Goal: Task Accomplishment & Management: Contribute content

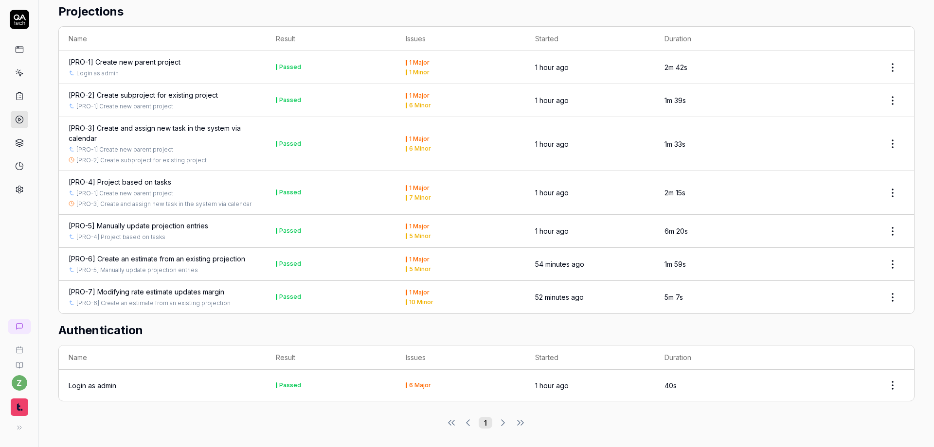
scroll to position [200, 0]
drag, startPoint x: 411, startPoint y: 282, endPoint x: 386, endPoint y: 276, distance: 25.9
click at [346, 319] on div "Projections Name Result Issues Started Duration [PRO-1] Create new parent proje…" at bounding box center [486, 197] width 856 height 407
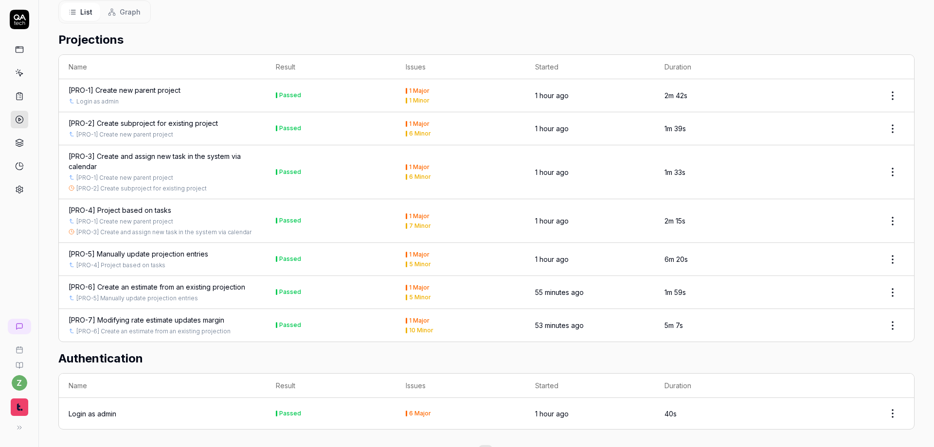
scroll to position [0, 0]
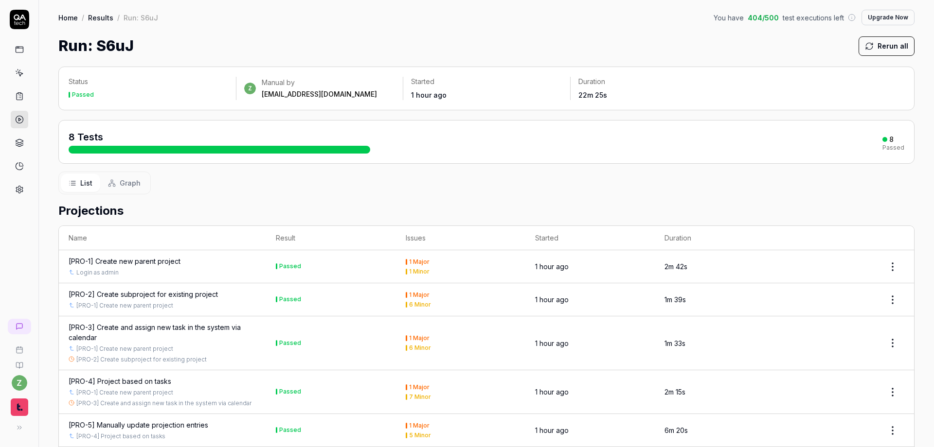
click at [74, 16] on link "Home" at bounding box center [67, 18] width 19 height 10
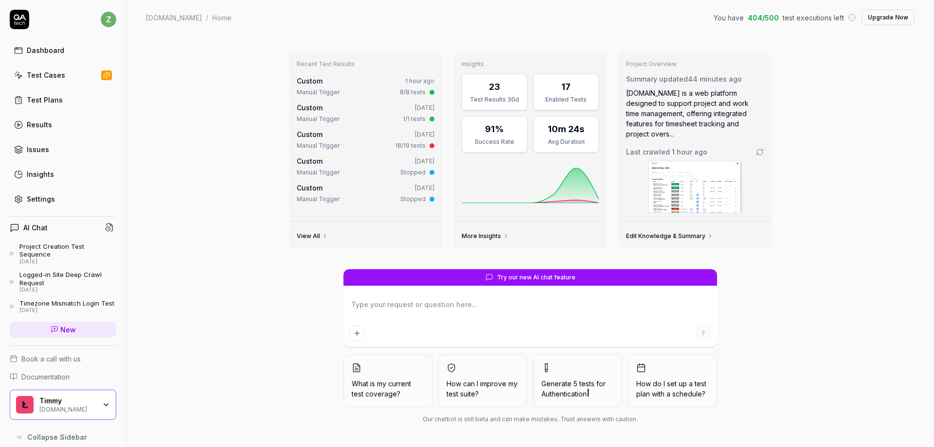
click at [37, 53] on div "Dashboard" at bounding box center [45, 50] width 37 height 10
click at [706, 180] on img at bounding box center [695, 187] width 92 height 52
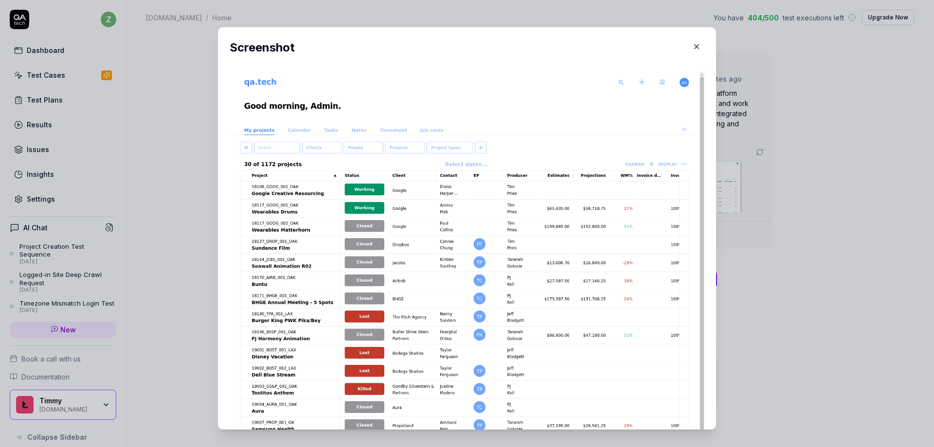
click at [722, 175] on div "​ Screenshot" at bounding box center [466, 229] width 537 height 426
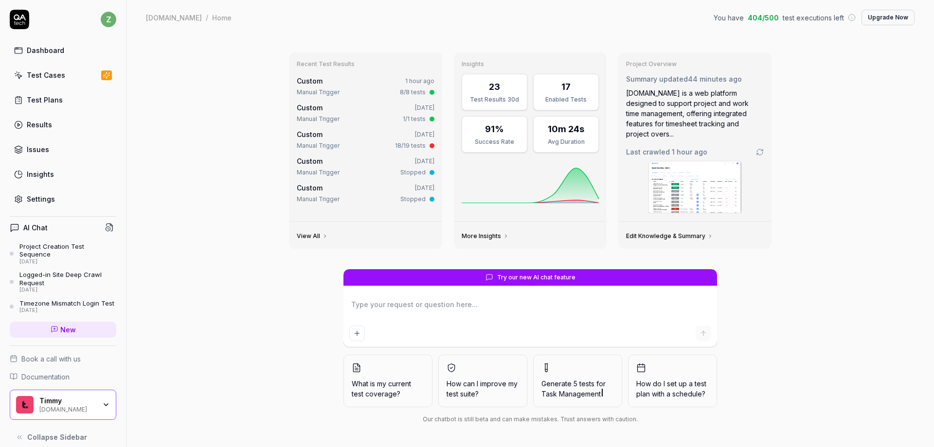
click at [202, 185] on div "Recent Test Results Custom 1 hour ago Manual Trigger 8/8 tests Custom [DATE] Ma…" at bounding box center [529, 241] width 807 height 412
type textarea "*"
click at [44, 83] on link "Test Cases" at bounding box center [63, 75] width 107 height 19
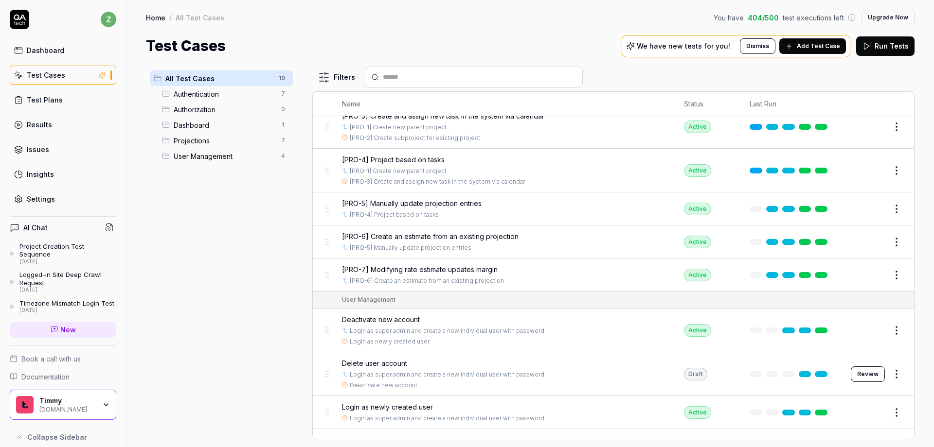
scroll to position [357, 0]
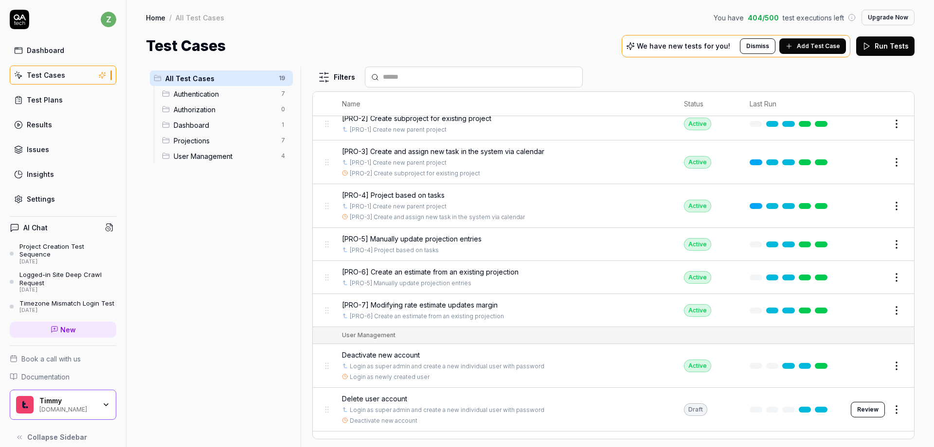
click at [810, 50] on span "Add Test Case" at bounding box center [818, 46] width 43 height 9
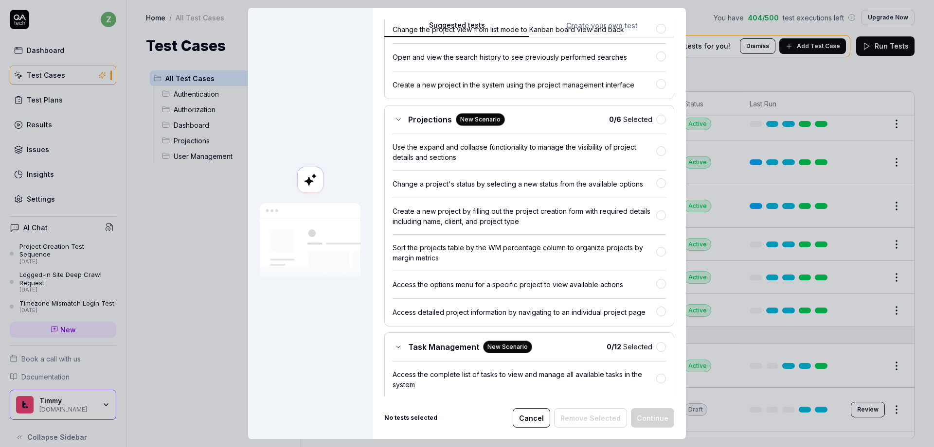
scroll to position [2174, 0]
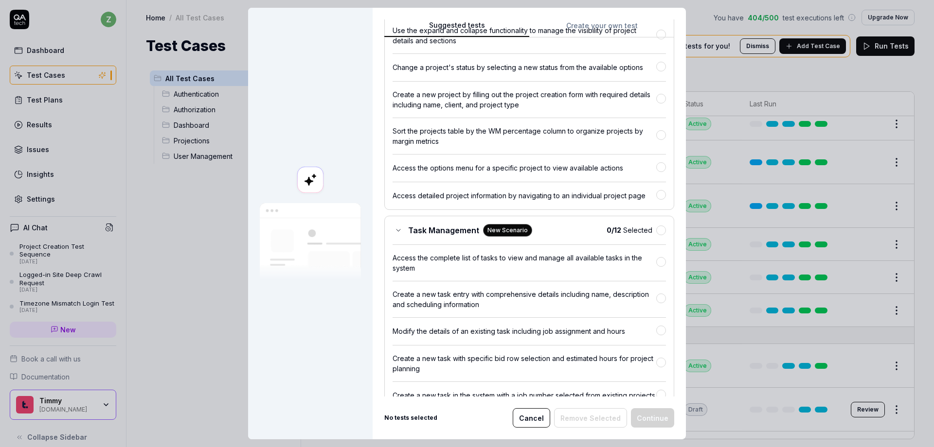
click at [598, 30] on button "Create your own test" at bounding box center [601, 29] width 145 height 18
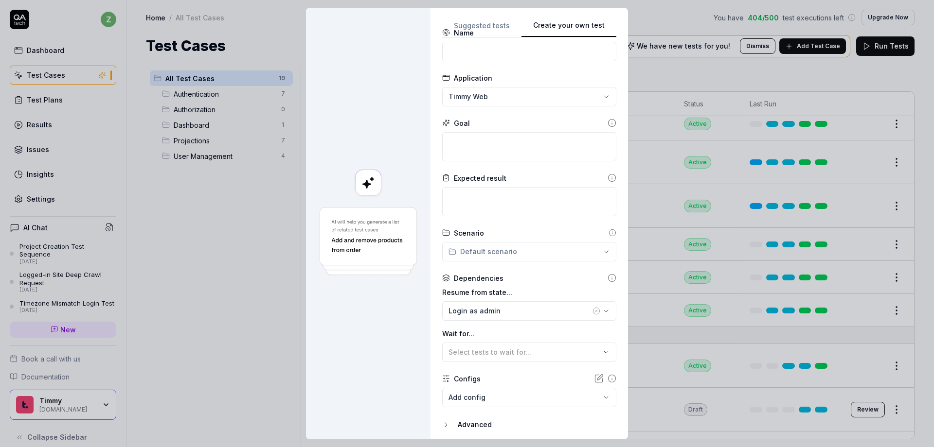
scroll to position [0, 0]
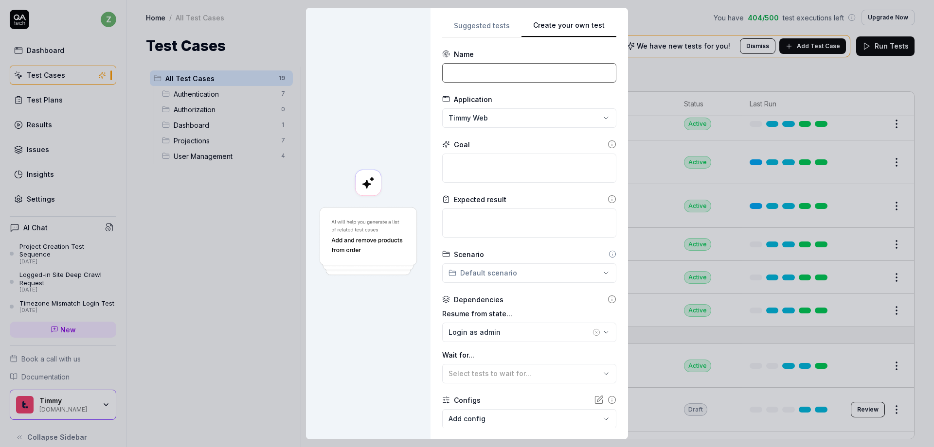
click at [478, 78] on input at bounding box center [529, 72] width 174 height 19
type input "P"
type input "{"
type input "[PROJ-8] Add/assign new task via Projections tab"
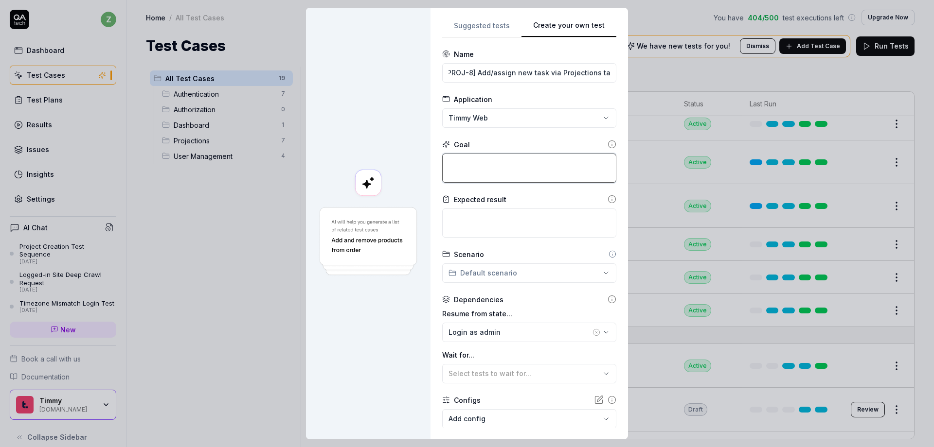
click at [495, 158] on textarea at bounding box center [529, 168] width 174 height 29
type textarea "*"
type textarea "A"
type textarea "*"
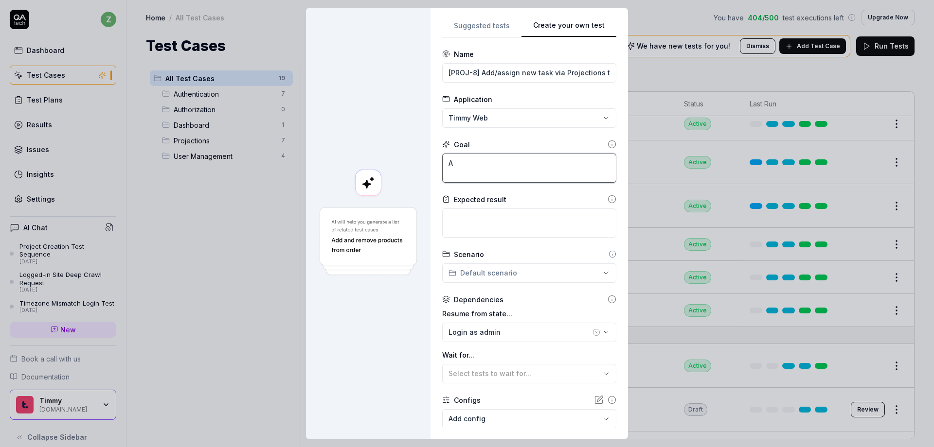
type textarea "As"
type textarea "*"
type textarea "Ass"
type textarea "*"
type textarea "Assi"
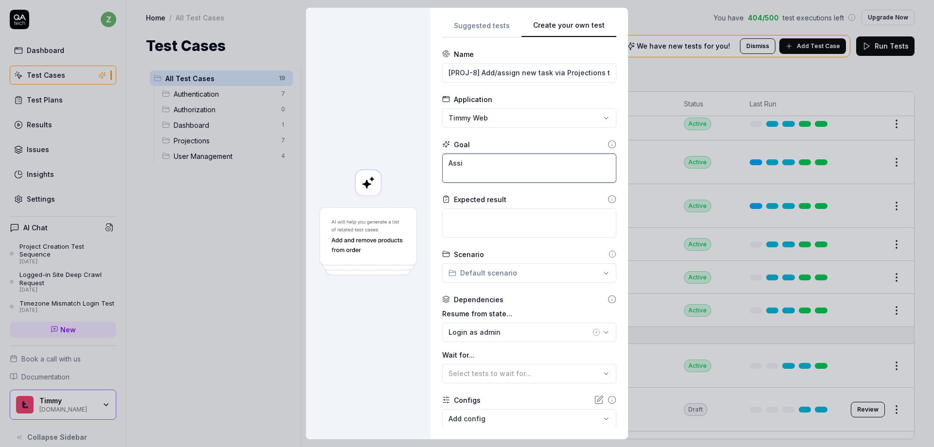
type textarea "*"
type textarea "Assig"
type textarea "*"
type textarea "Assign"
type textarea "*"
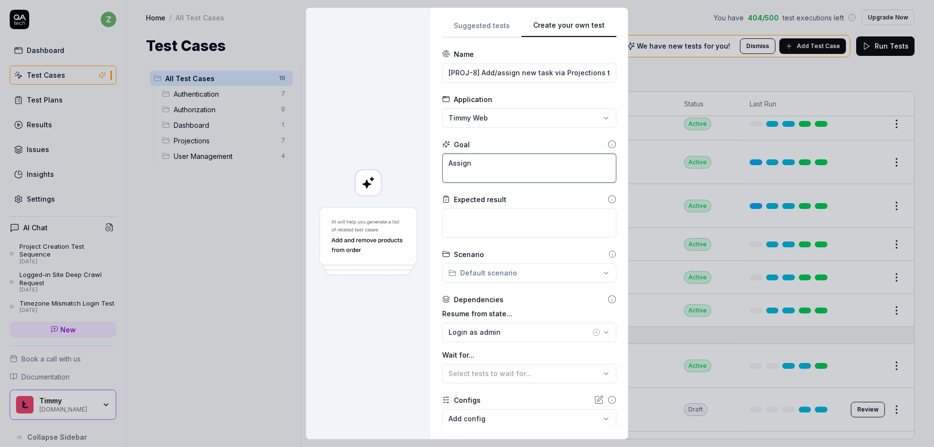
type textarea "Assign"
type textarea "*"
type textarea "Assign a"
type textarea "*"
type textarea "Assign a"
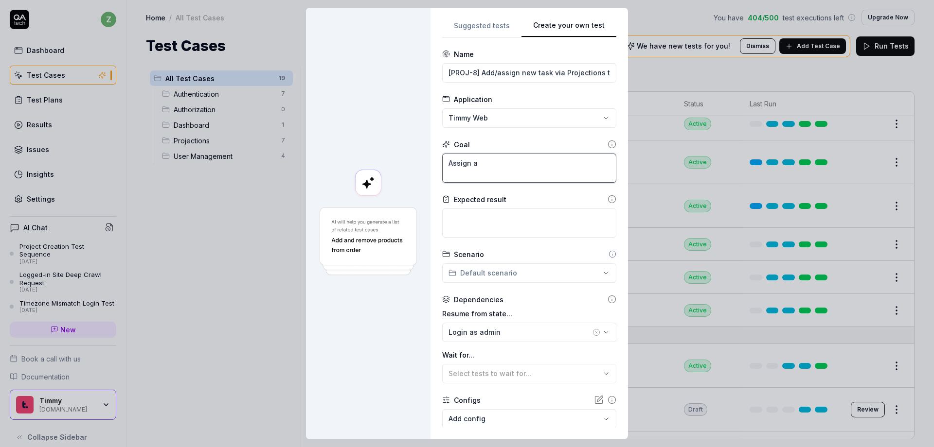
type textarea "*"
type textarea "Assign a n"
type textarea "*"
type textarea "Assign a ne"
type textarea "*"
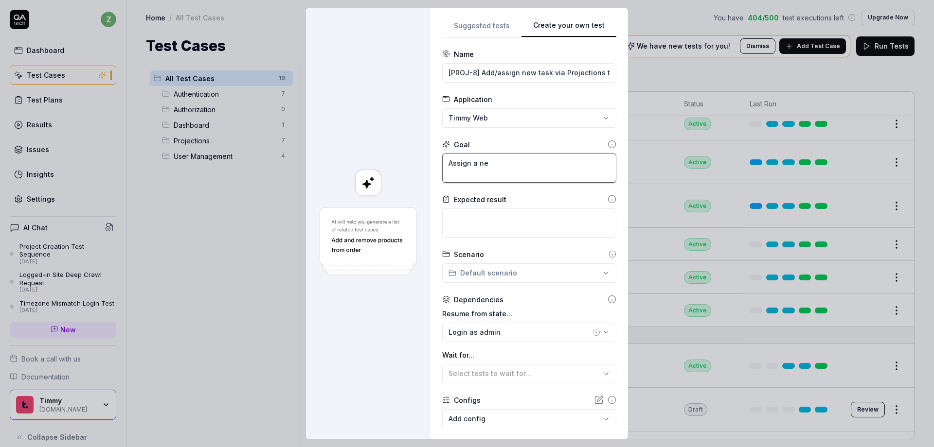
type textarea "Assign a new"
type textarea "*"
type textarea "Assign a new"
type textarea "*"
type textarea "Assign a new t"
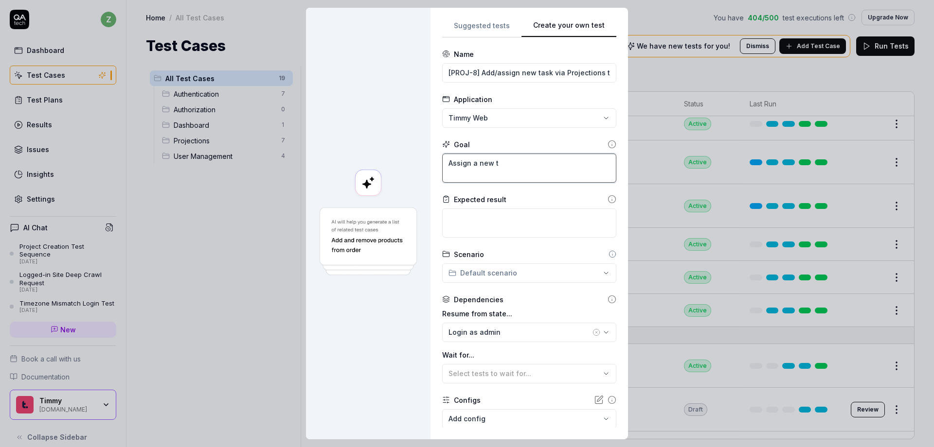
type textarea "*"
type textarea "Assign a new ta"
type textarea "*"
type textarea "Assign a new tas"
type textarea "*"
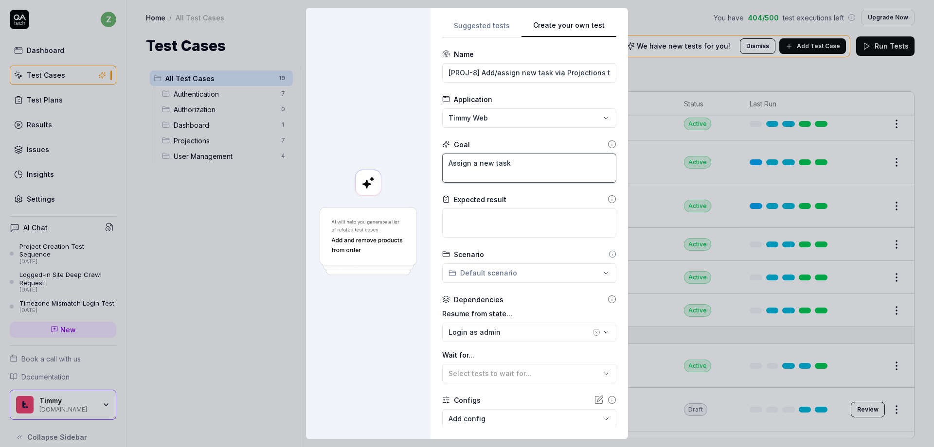
type textarea "Assign a new task"
drag, startPoint x: 557, startPoint y: 75, endPoint x: 669, endPoint y: 95, distance: 113.7
click at [666, 95] on div "**********" at bounding box center [467, 223] width 934 height 447
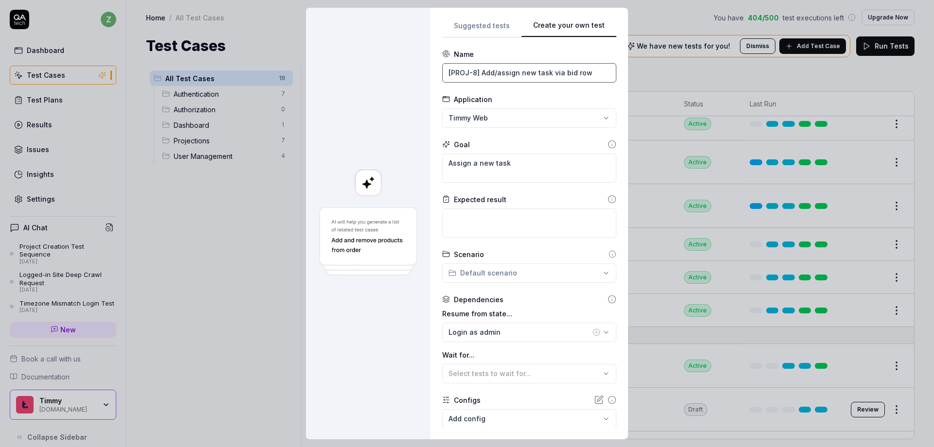
type input "[PROJ-8] Add/assign new task via bid row"
click at [547, 169] on textarea "Assign a new task" at bounding box center [529, 168] width 174 height 29
type textarea "*"
type textarea "Assign a new task"
type textarea "*"
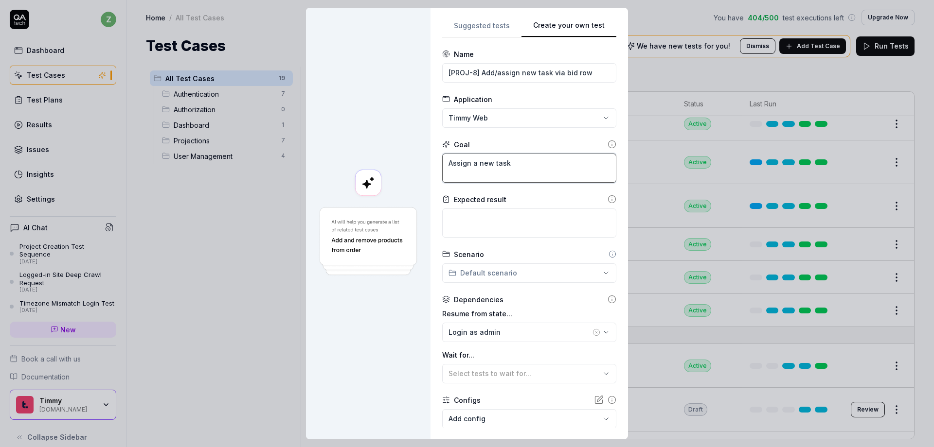
type textarea "Assign a new task u"
type textarea "*"
type textarea "Assign a new task us"
type textarea "*"
type textarea "Assign a new task usi"
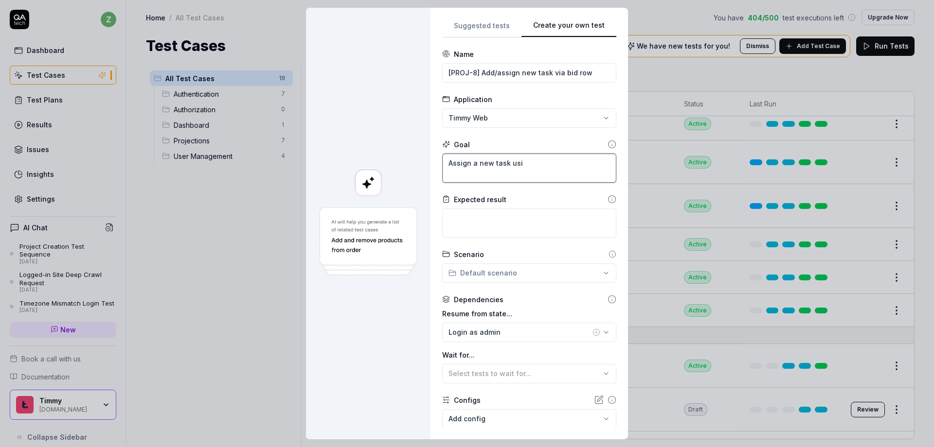
type textarea "*"
type textarea "Assign a new task usin"
type textarea "*"
type textarea "Assign a new task using"
type textarea "*"
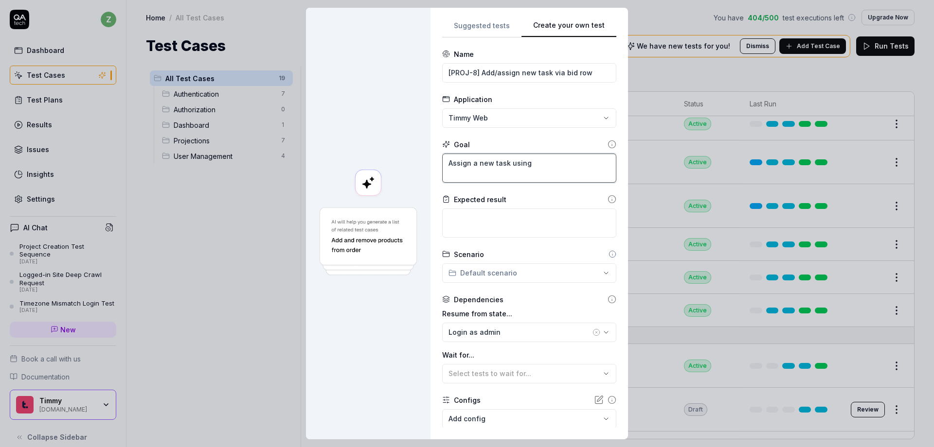
type textarea "Assign a new task using"
type textarea "*"
type textarea "Assign a new task using t"
type textarea "*"
type textarea "Assign a new task using th"
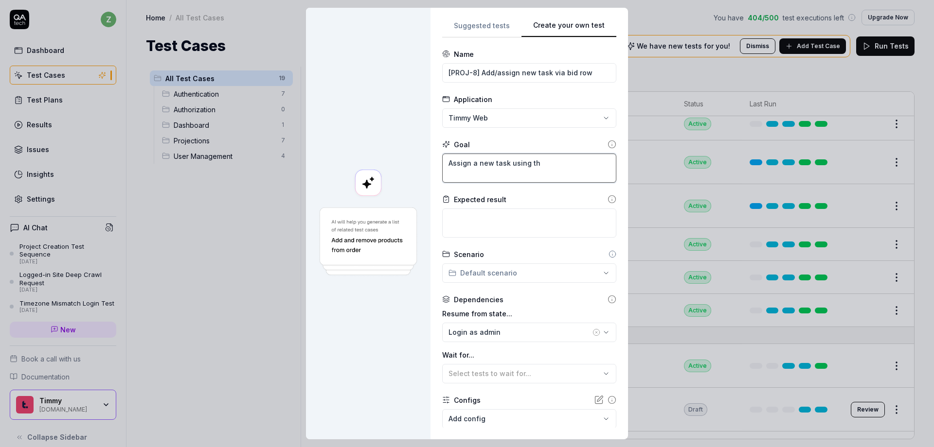
type textarea "*"
type textarea "Assign a new task using the"
type textarea "*"
type textarea "Assign a new task using the"
type textarea "*"
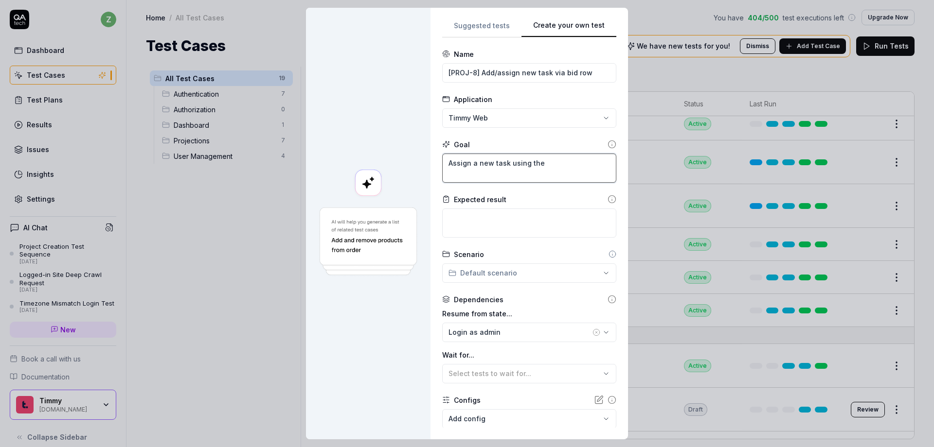
type textarea "Assign a new task using the b"
type textarea "*"
type textarea "Assign a new task using the bi"
type textarea "*"
type textarea "Assign a new task using the bid"
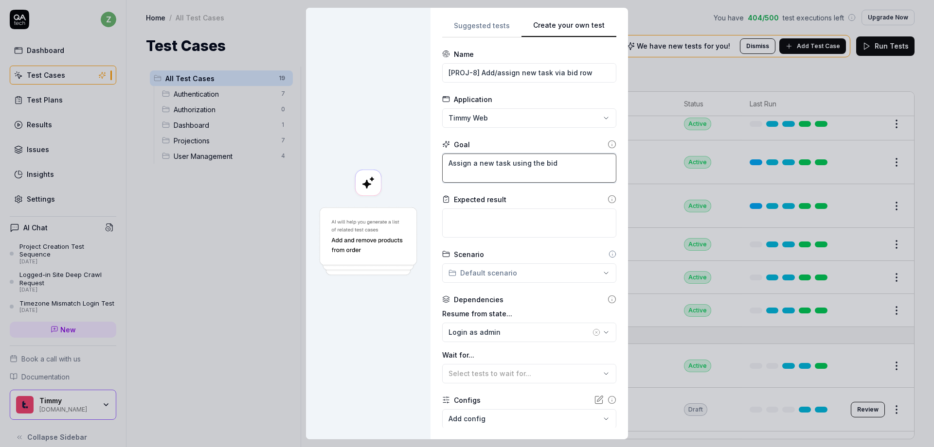
type textarea "*"
type textarea "Assign a new task using the bid"
type textarea "*"
type textarea "Assign a new task using the bid r"
type textarea "*"
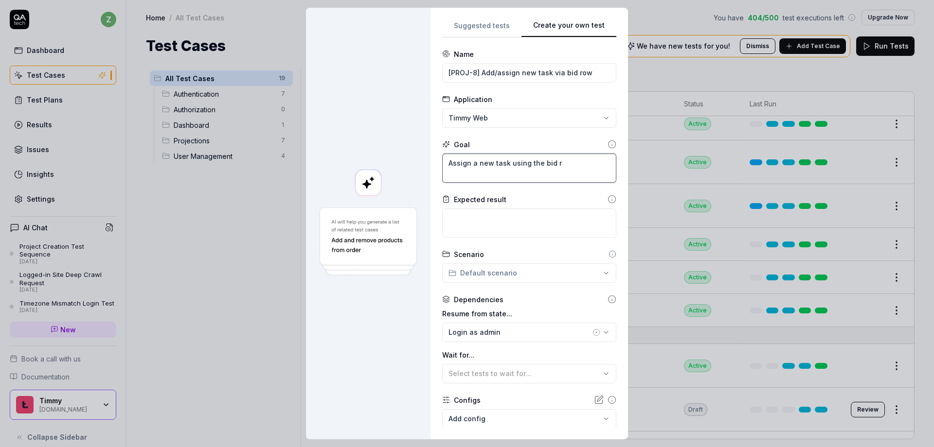
type textarea "Assign a new task using the bid ro"
type textarea "*"
type textarea "Assign a new task using the bid row"
type textarea "*"
type textarea "Assign a new task using the bid row"
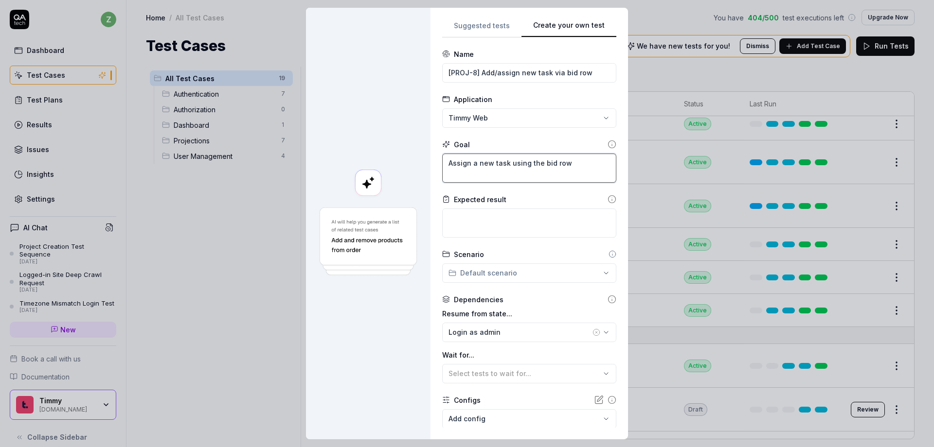
click at [491, 161] on textarea "Assign a new task using the bid row" at bounding box center [529, 168] width 174 height 29
type textarea "*"
type textarea "Assign a new Ctask using the bid row"
type textarea "*"
type textarea "Assign a new Crtask using the bid row"
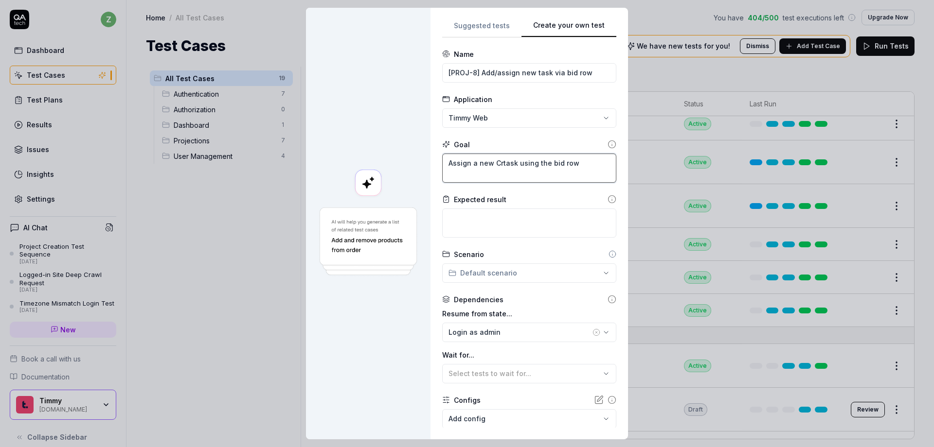
type textarea "*"
type textarea "Assign a new Cretask using the bid row"
type textarea "*"
type textarea "Assign a new Creatask using the bid row"
type textarea "*"
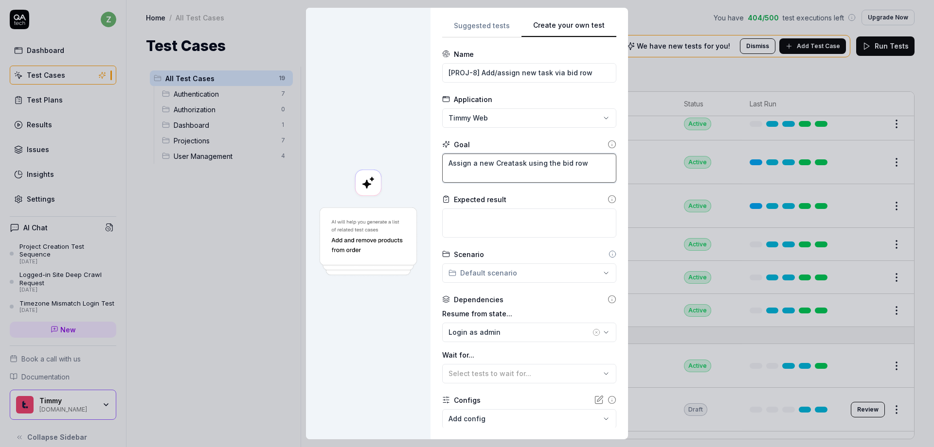
type textarea "Assign a new Creattask using the bid row"
type textarea "*"
type textarea "Assign a new Creatitask using the bid row"
type textarea "*"
type textarea "Assign a new Creativtask using the bid row"
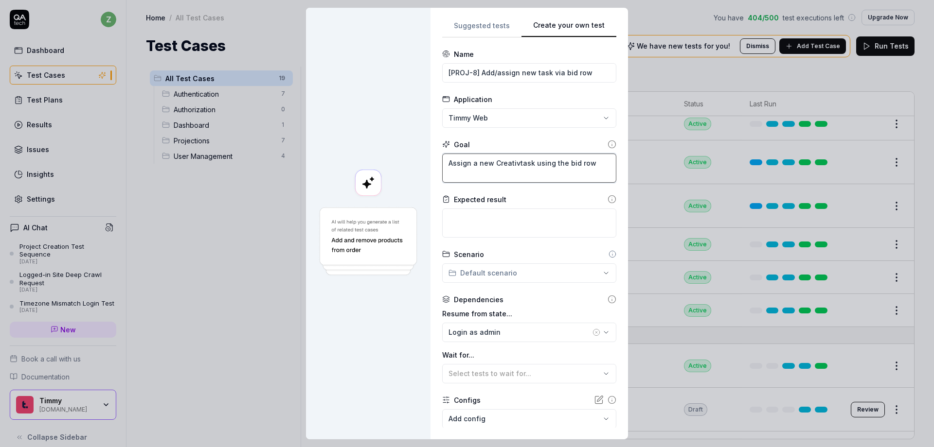
type textarea "*"
type textarea "Assign a new Creativetask using the bid row"
type textarea "*"
type textarea "Assign a new Creative task using the bid row"
type textarea "*"
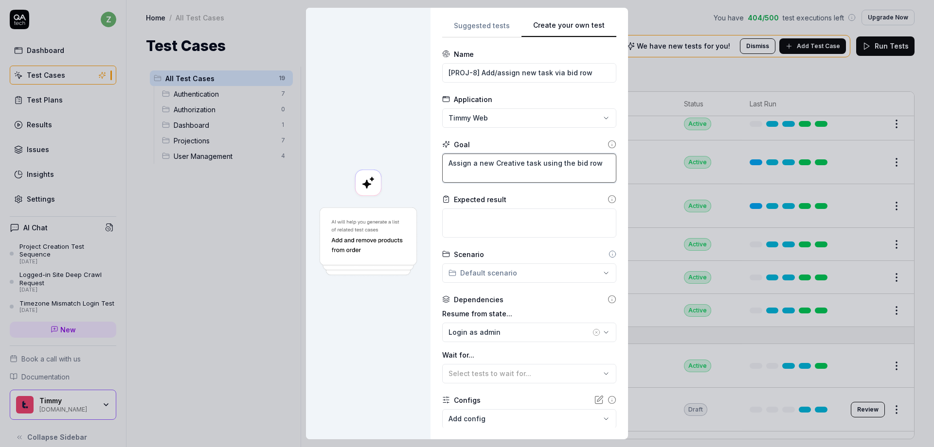
type textarea "Assign a new Creative Dtask using the bid row"
type textarea "*"
type textarea "Assign a new Creative Ditask using the bid row"
type textarea "*"
type textarea "Assign a new Creative Dirtask using the bid row"
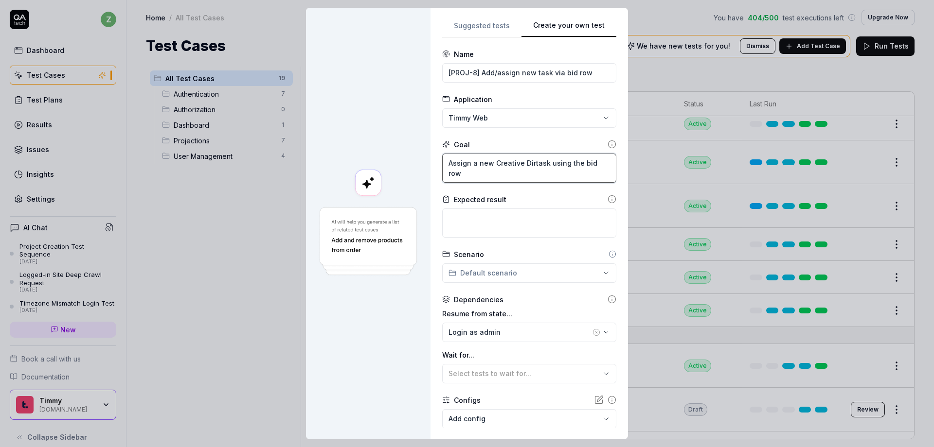
type textarea "*"
type textarea "Assign a new Creative Diretask using the bid row"
type textarea "*"
type textarea "Assign a new Creative Directask using the bid row"
type textarea "*"
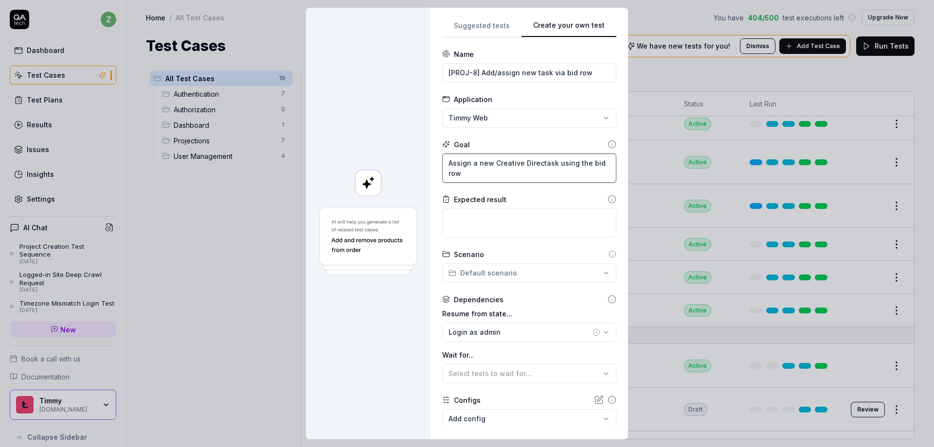
type textarea "Assign a new Creative Directtask using the bid row"
type textarea "*"
type textarea "Assign a new Creative Directotask using the bid row"
type textarea "*"
type textarea "Assign a new Creative Directortask using the bid row"
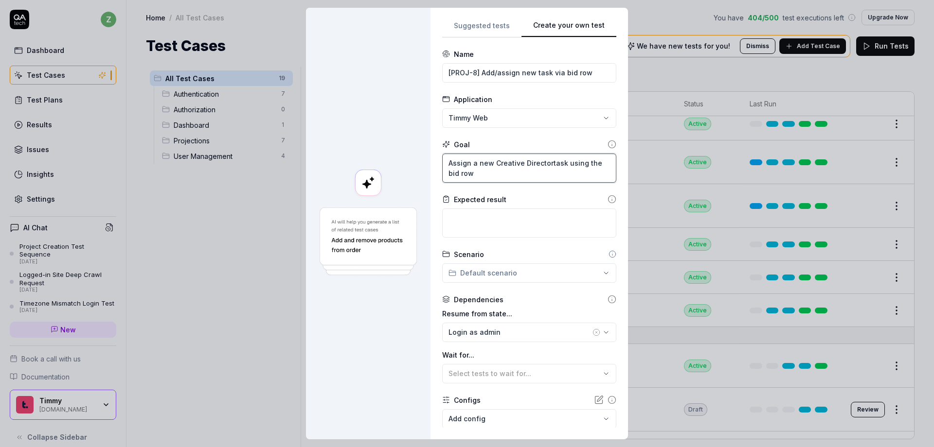
type textarea "*"
click at [512, 177] on textarea "Assign a new Creative Director task using the bid row" at bounding box center [529, 168] width 174 height 29
type textarea "Assign a new Creative Director task using the bid row"
drag, startPoint x: 514, startPoint y: 74, endPoint x: 494, endPoint y: 75, distance: 19.5
click at [485, 75] on input "[PROJ-8] Add/assign new task via bid row" at bounding box center [529, 72] width 174 height 19
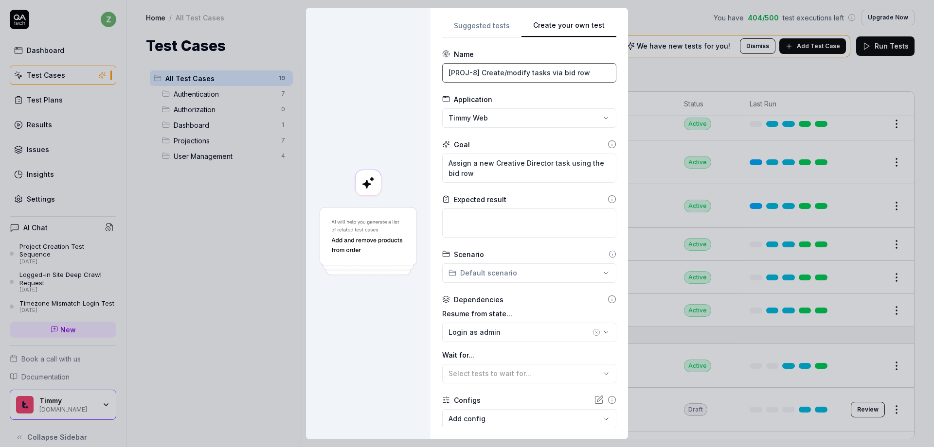
type input "[PROJ-8] Create/modify tasks via bid row"
click at [494, 177] on textarea "Assign a new Creative Director task using the bid row" at bounding box center [529, 168] width 174 height 29
type textarea "*"
type textarea "Assign a new Creative Director task using the bid row"
type textarea "*"
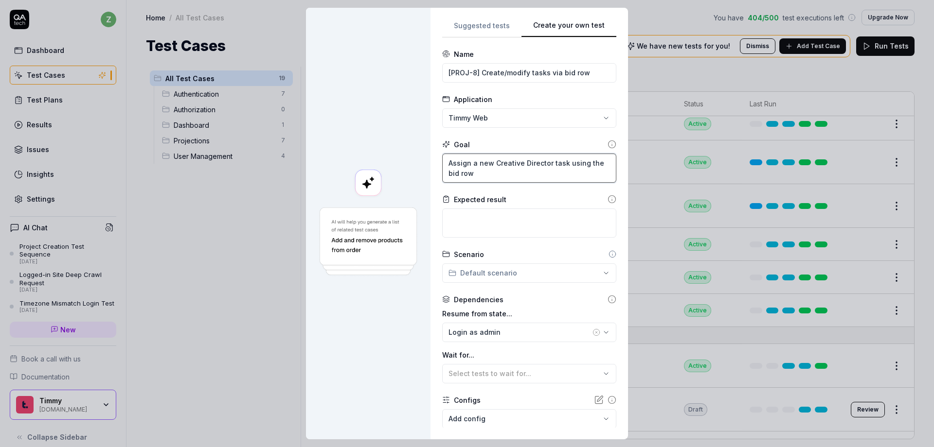
type textarea "Assign a new Creative Director task using the bid row,"
type textarea "*"
type textarea "Assign a new Creative Director task using the bid row"
type textarea "*"
type textarea "Assign a new Creative Director task using the bid row"
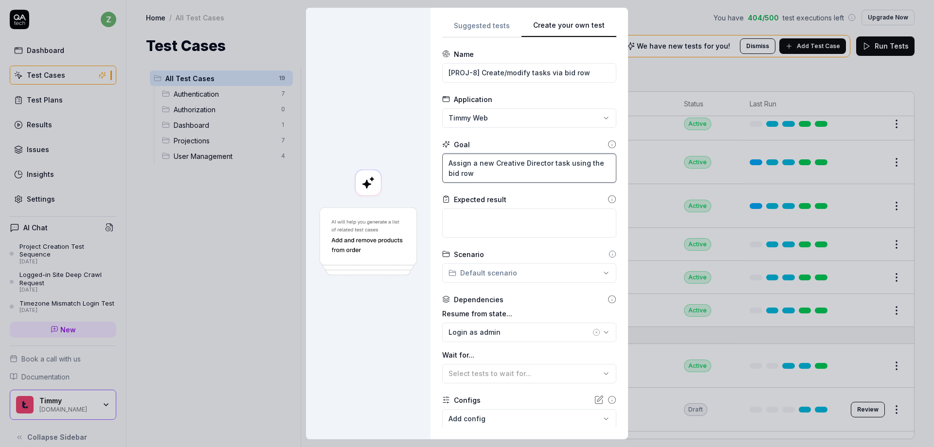
type textarea "*"
type textarea "Assign a new Creative Director task using the bid row a"
type textarea "*"
type textarea "Assign a new Creative Director task using the bid row an"
type textarea "*"
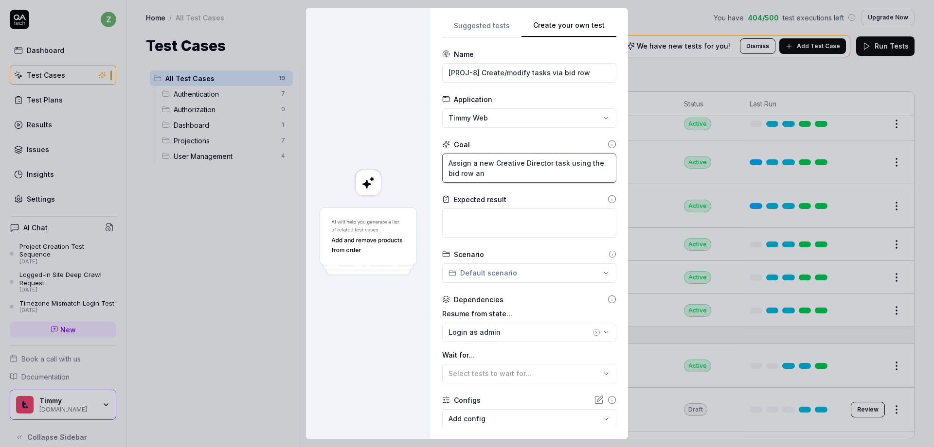
type textarea "Assign a new Creative Director task using the bid row and"
type textarea "*"
type textarea "Assign a new Creative Director task using the bid row and"
type textarea "*"
type textarea "Assign a new Creative Director task using the bid row and"
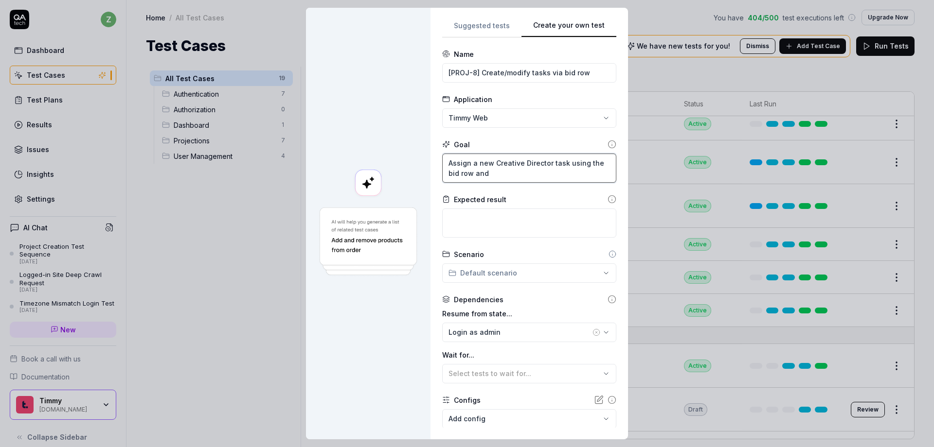
type textarea "*"
type textarea "Assign a new Creative Director task using the bid row an"
type textarea "*"
type textarea "Assign a new Creative Director task using the bid row a"
type textarea "*"
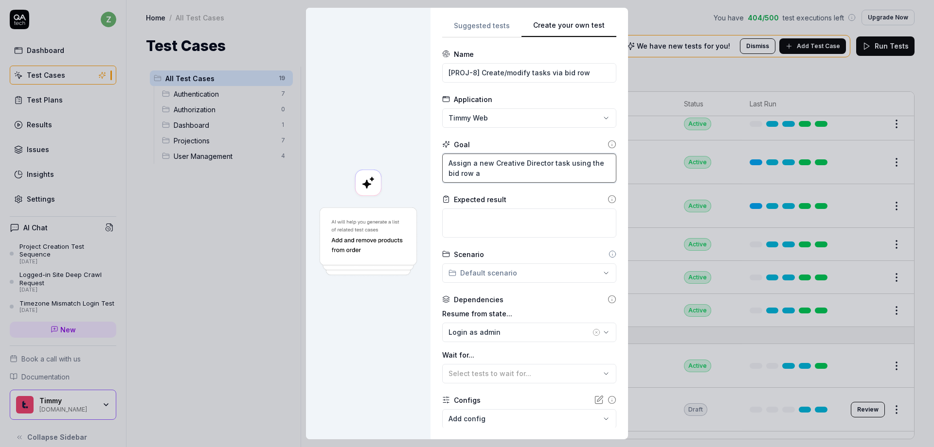
type textarea "Assign a new Creative Director task using the bid row"
type textarea "*"
type textarea "Assign a new Creative Director task using the bid row"
type textarea "*"
type textarea "Assign a new Creative Director task using the bid row,"
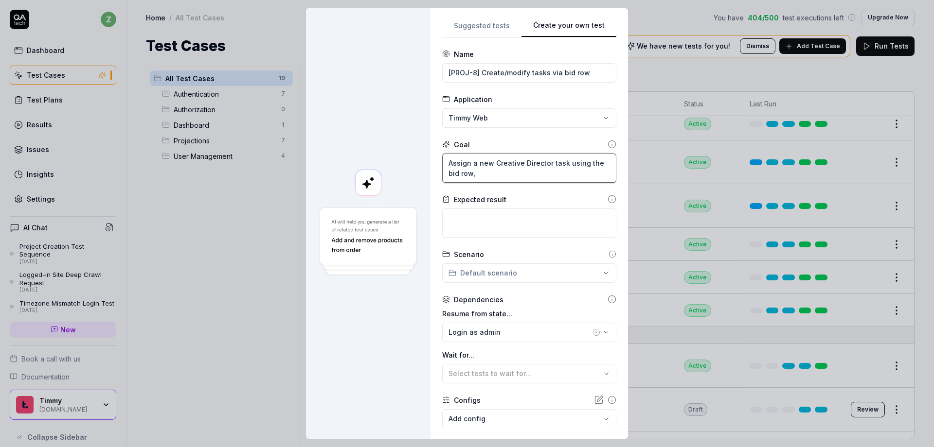
type textarea "*"
type textarea "Assign a new Creative Director task using the bid row,"
type textarea "*"
type textarea "Assign a new Creative Director task using the bid row, a"
type textarea "*"
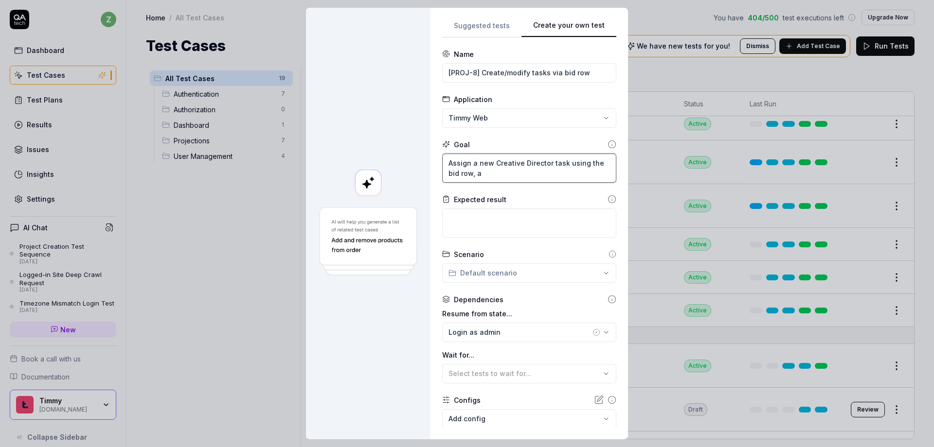
type textarea "Assign a new Creative Director task using the bid row, an"
type textarea "*"
type textarea "Assign a new Creative Director task using the bid row, and"
type textarea "*"
type textarea "Assign a new Creative Director task using the bid row, and"
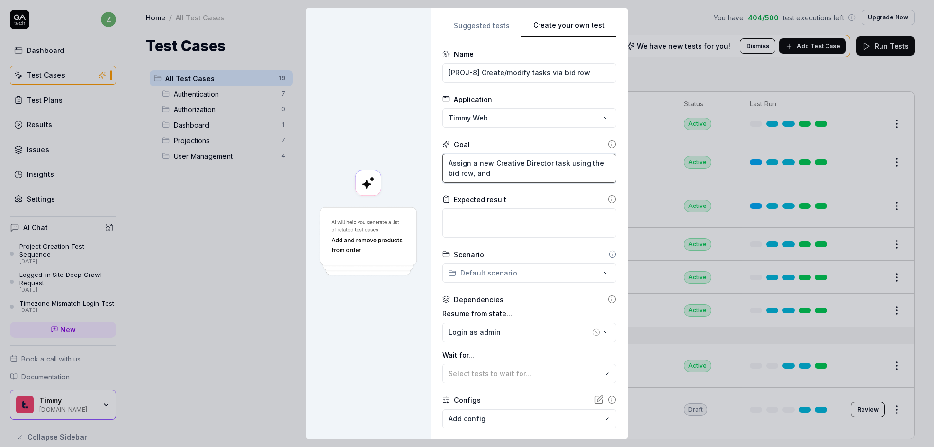
type textarea "*"
type textarea "Assign a new Creative Director task using the bid row, and c"
type textarea "*"
type textarea "Assign a new Creative Director task using the bid row, and cr"
type textarea "*"
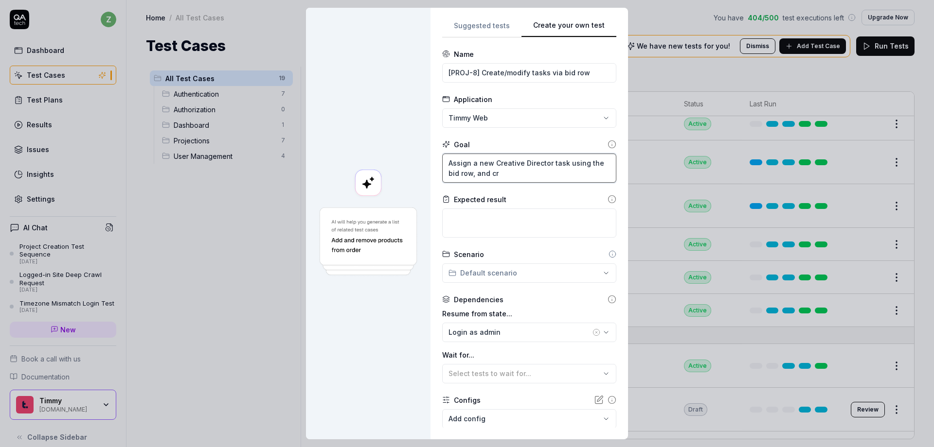
type textarea "Assign a new Creative Director task using the bid row, and cre"
type textarea "*"
type textarea "Assign a new Creative Director task using the bid row, and crea"
type textarea "*"
type textarea "Assign a new Creative Director task using the bid row, and creat"
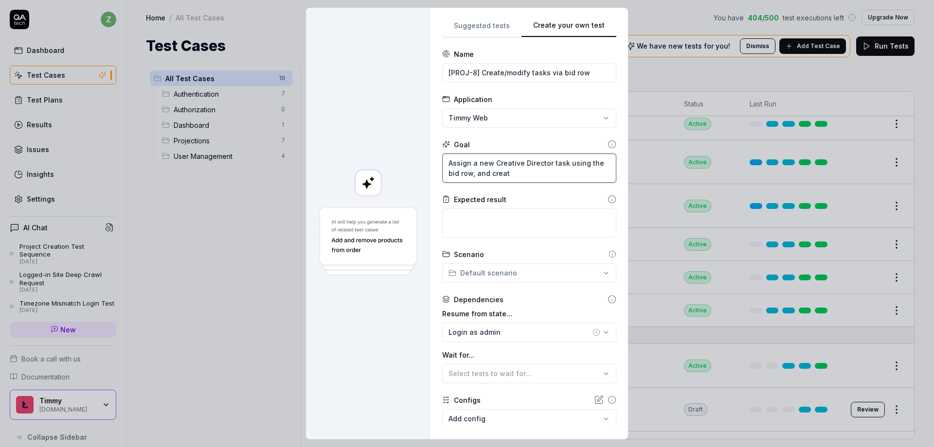
type textarea "*"
type textarea "Assign a new Creative Director task using the bid row, and create"
type textarea "*"
type textarea "Assign a new Creative Director task using the bid row, and create"
type textarea "*"
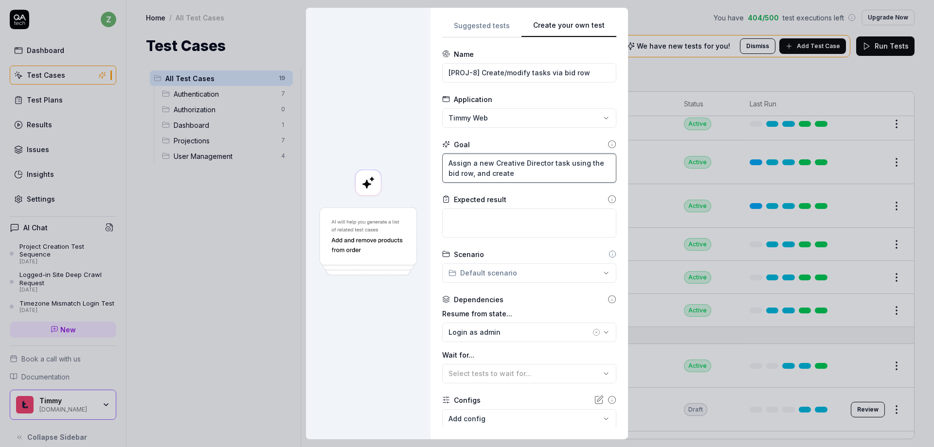
type textarea "Assign a new Creative Director task using the bid row, and create a"
type textarea "*"
type textarea "Assign a new Creative Director task using the bid row, and create a"
type textarea "*"
type textarea "Assign a new Creative Director task using the bid row, and create a n"
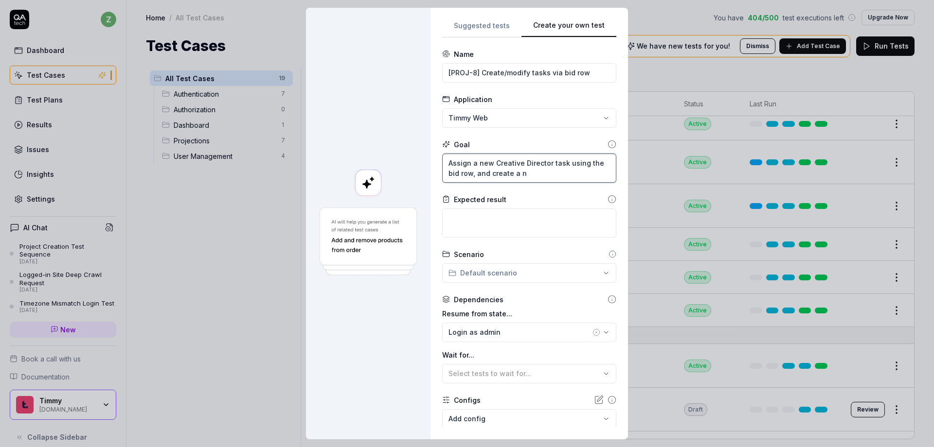
type textarea "*"
type textarea "Assign a new Creative Director task using the bid row, and create a ne"
type textarea "*"
type textarea "Assign a new Creative Director task using the bid row, and create a new"
type textarea "*"
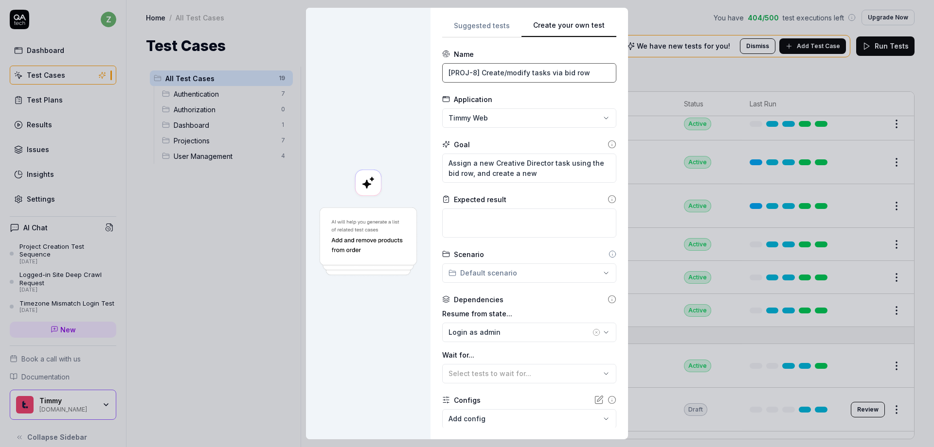
click at [542, 74] on input "[PROJ-8] Create/modify tasks via bid row" at bounding box center [529, 72] width 174 height 19
drag, startPoint x: 593, startPoint y: 75, endPoint x: 624, endPoint y: 74, distance: 30.7
click at [624, 74] on div "**********" at bounding box center [528, 224] width 197 height 432
click at [589, 72] on input "[PROJ-8] Create/modify tasks and job costs via bid row" at bounding box center [529, 72] width 174 height 19
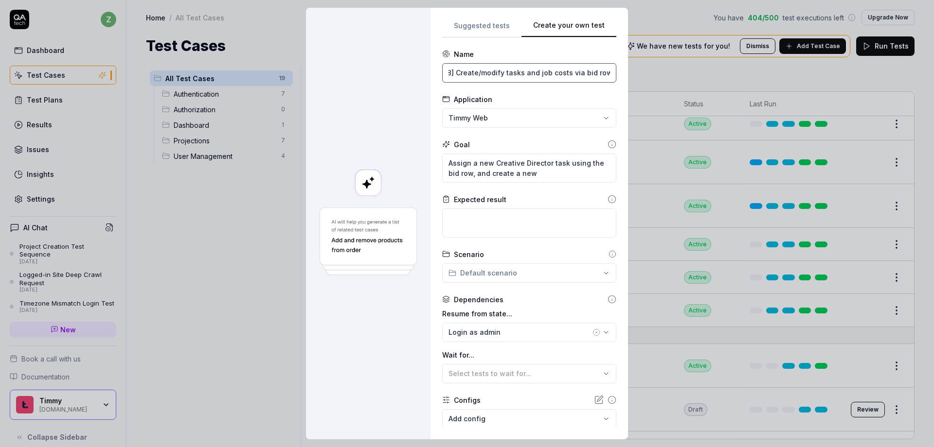
type input "[PROJ-8] Create/modify tasks and job costs via bid row"
click at [551, 175] on textarea "Assign a new Creative Director task using the bid row, and create a new" at bounding box center [529, 168] width 174 height 29
drag, startPoint x: 532, startPoint y: 176, endPoint x: 477, endPoint y: 171, distance: 54.7
click at [476, 172] on textarea "Assign a new Creative Director task using the bid row, and create a new" at bounding box center [529, 168] width 174 height 29
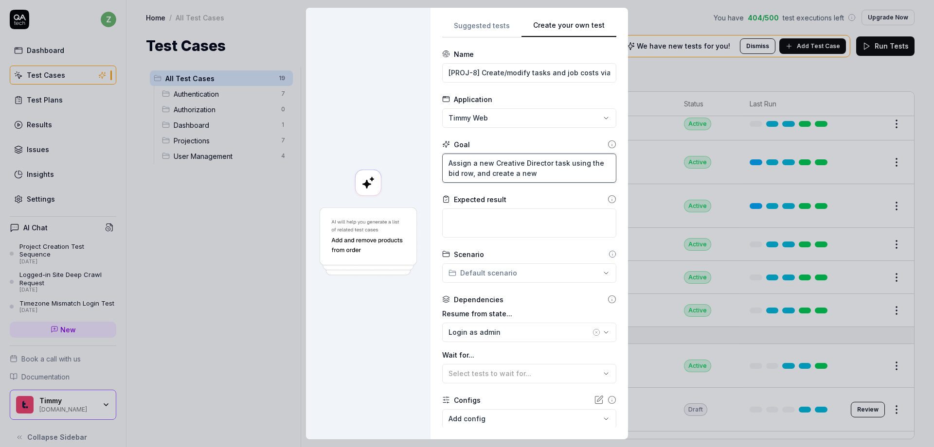
type textarea "*"
type textarea "Assign a new Creative Director task using the bid row, a"
type textarea "*"
type textarea "Assign a new Creative Director task using the bid row,"
type textarea "*"
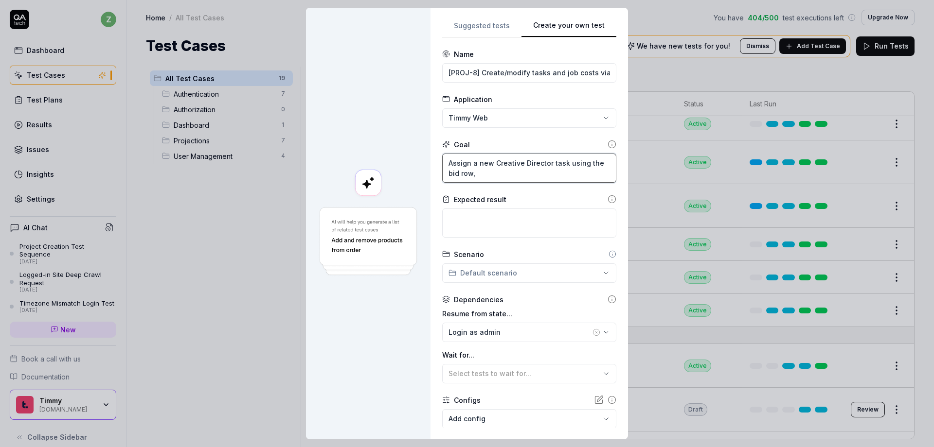
type textarea "Assign a new Creative Director task using the bid row, f"
type textarea "*"
type textarea "Assign a new Creative Director task using the bid row, fo"
type textarea "*"
type textarea "Assign a new Creative Director task using the bid row, fol"
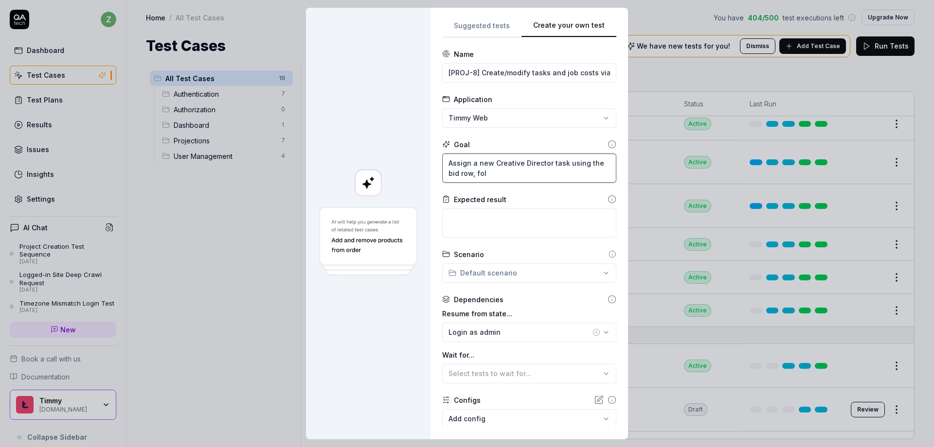
type textarea "*"
type textarea "Assign a new Creative Director task using the bid row, foll"
type textarea "*"
type textarea "Assign a new Creative Director task using the bid row, follo"
type textarea "*"
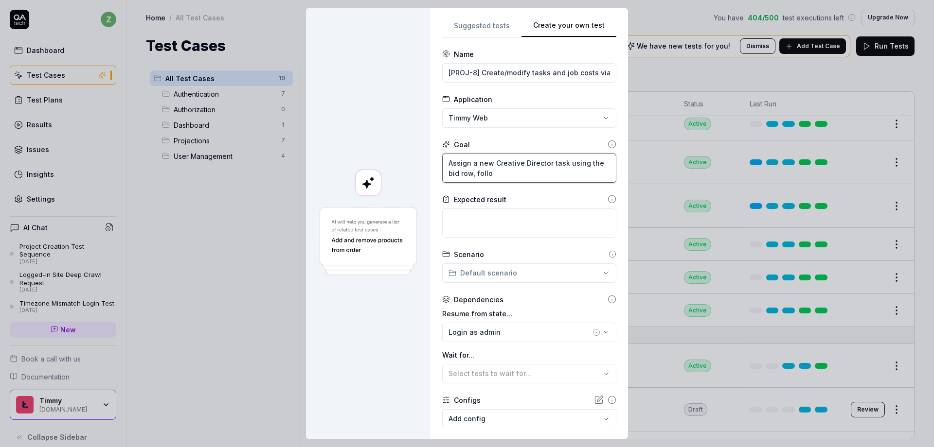
type textarea "Assign a new Creative Director task using the bid row, follow"
type textarea "*"
type textarea "Assign a new Creative Director task using the bid row, followe"
type textarea "*"
type textarea "Assign a new Creative Director task using the bid row, followed"
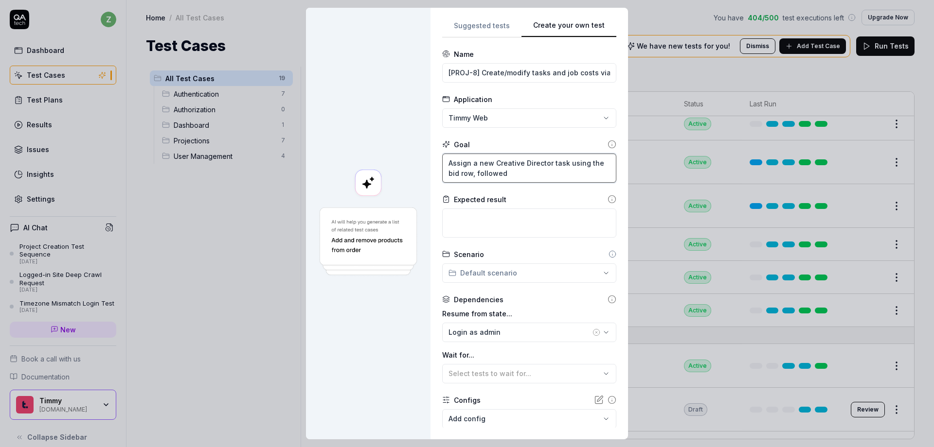
type textarea "*"
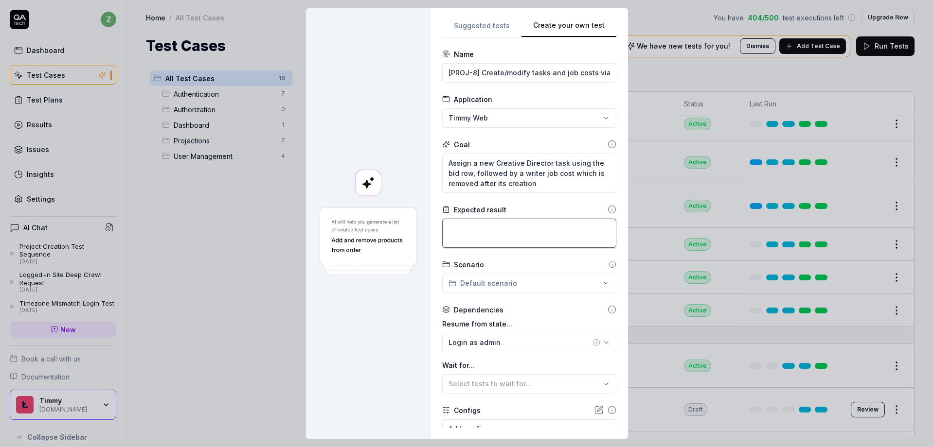
click at [519, 222] on textarea at bounding box center [529, 233] width 174 height 29
click at [565, 160] on textarea "Assign a new Creative Director task using the bid row, followed by a writer job…" at bounding box center [529, 173] width 174 height 39
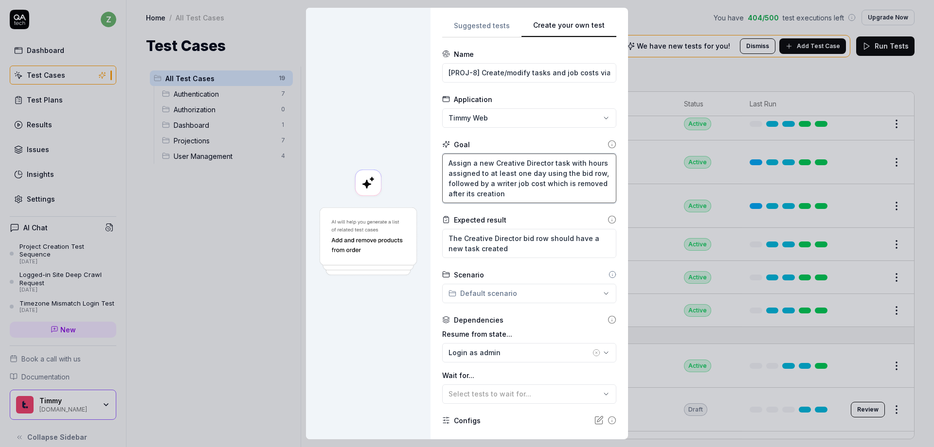
click at [549, 191] on textarea "Assign a new Creative Director task with hours assigned to at least one day usi…" at bounding box center [529, 179] width 174 height 50
click at [530, 249] on textarea "The Creative Director bid row should have a new task created" at bounding box center [529, 243] width 174 height 29
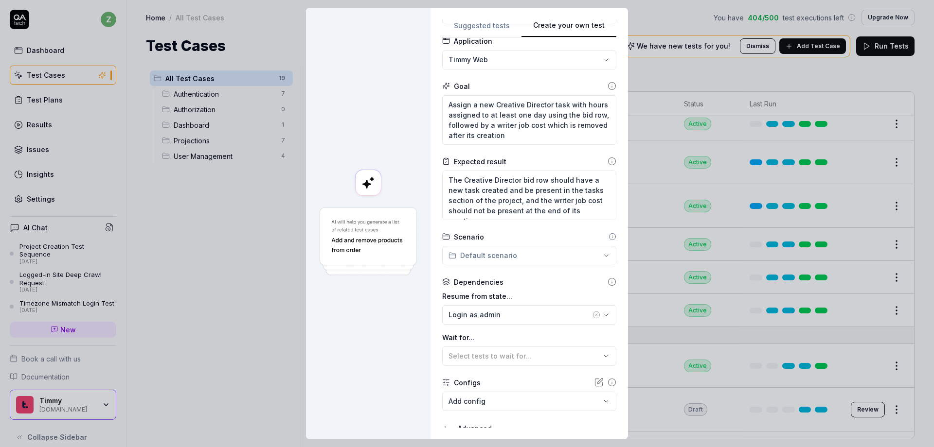
click at [555, 240] on div "Scenario" at bounding box center [529, 237] width 174 height 10
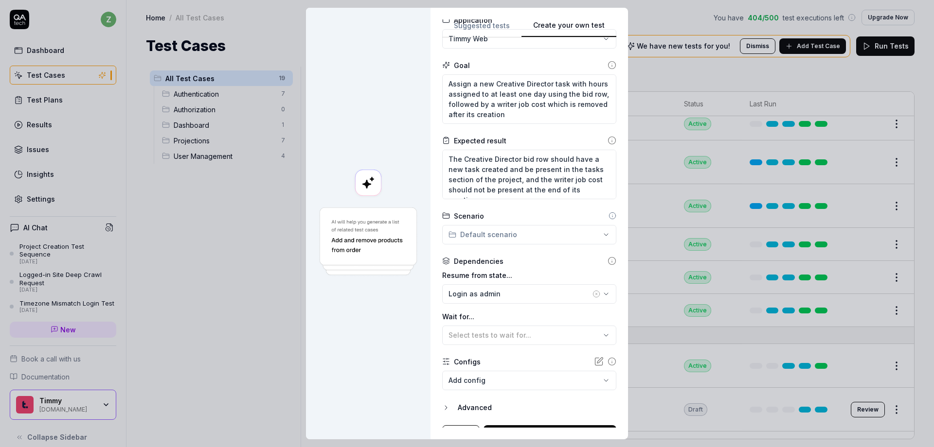
scroll to position [96, 0]
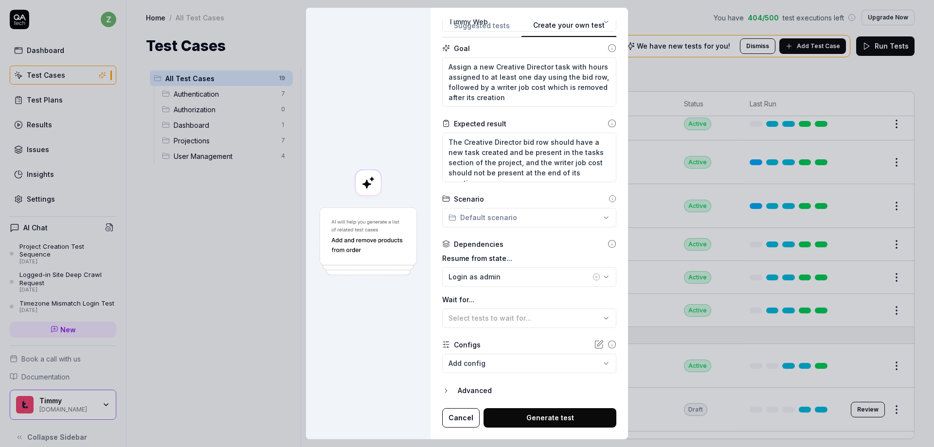
click at [525, 219] on div "**********" at bounding box center [467, 223] width 934 height 447
click at [484, 303] on span "Projections" at bounding box center [488, 301] width 63 height 10
click at [604, 177] on textarea "The Creative Director bid row should have a new task created and be present in …" at bounding box center [529, 158] width 174 height 50
click at [546, 187] on form "**********" at bounding box center [529, 190] width 174 height 475
click at [501, 311] on button "Select tests to wait for..." at bounding box center [529, 318] width 174 height 19
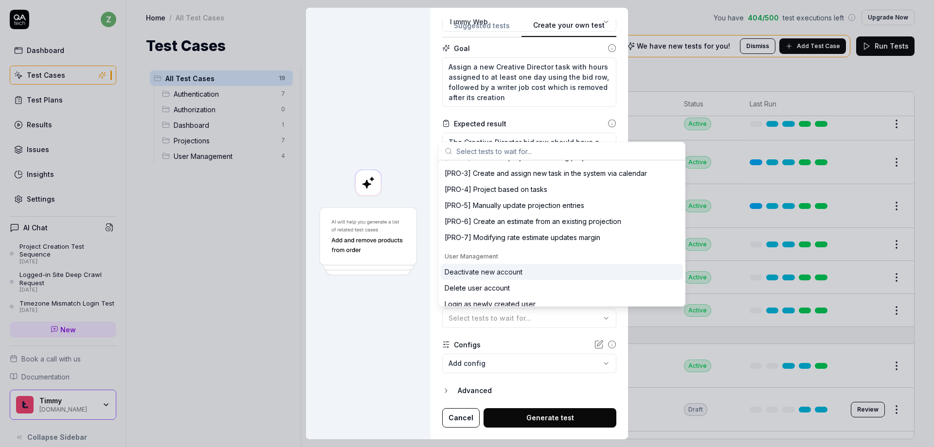
scroll to position [217, 0]
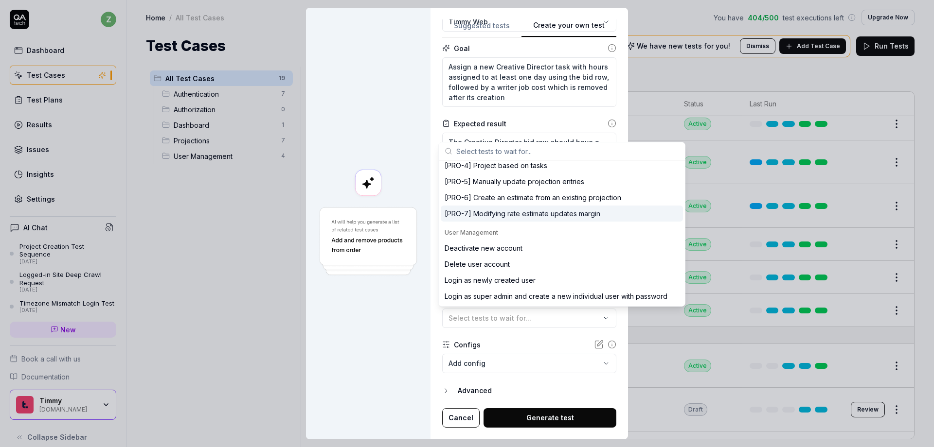
click at [491, 216] on div "[PRO-7] Modifying rate estimate updates margin" at bounding box center [523, 214] width 156 height 10
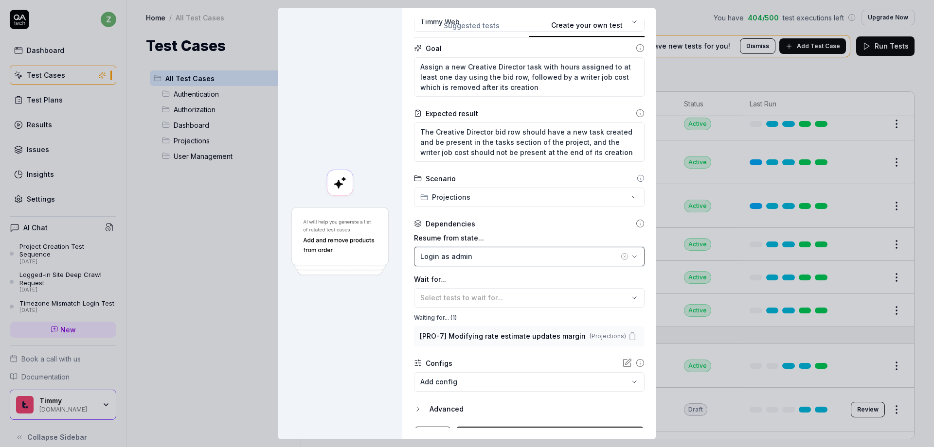
click at [486, 255] on div "Login as admin" at bounding box center [519, 256] width 198 height 10
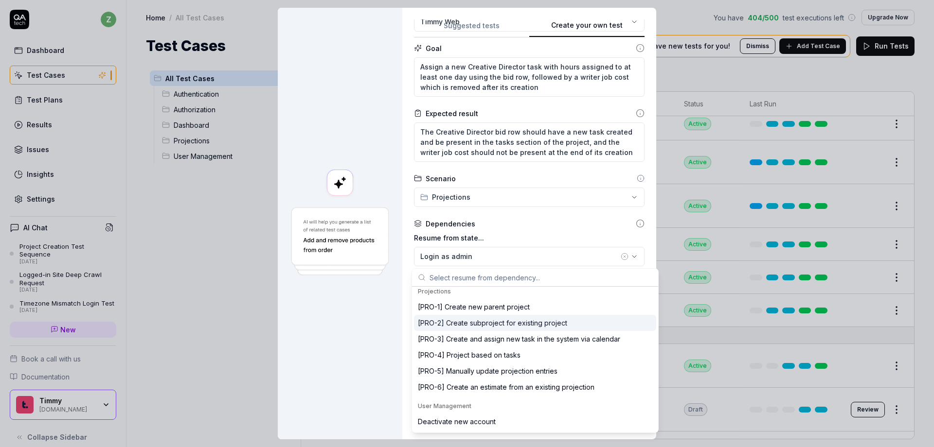
scroll to position [175, 0]
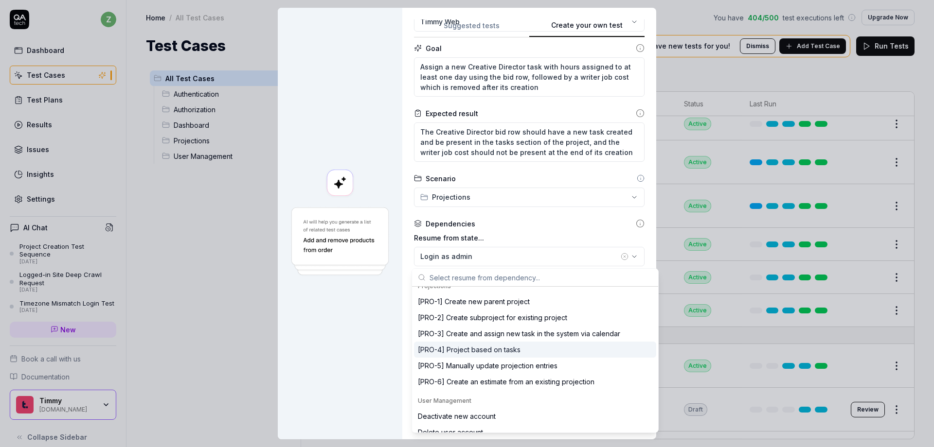
click at [503, 354] on div "[PRO-4] Project based on tasks" at bounding box center [469, 350] width 103 height 10
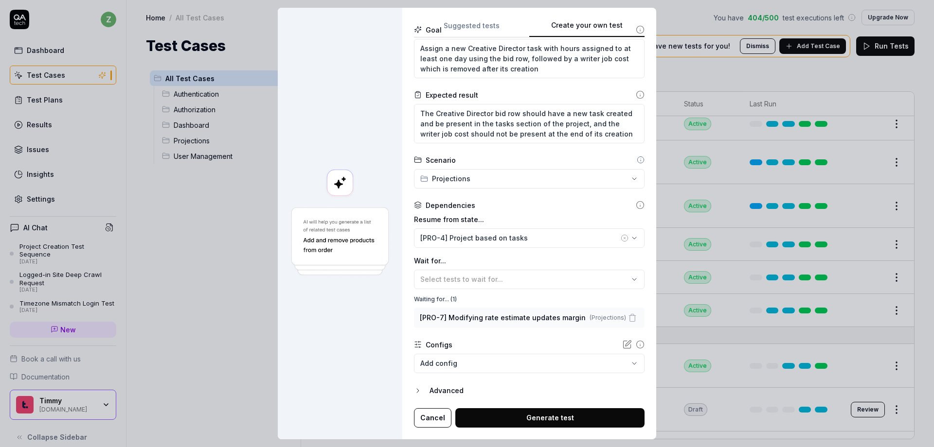
click at [507, 346] on div "Configs" at bounding box center [529, 345] width 231 height 10
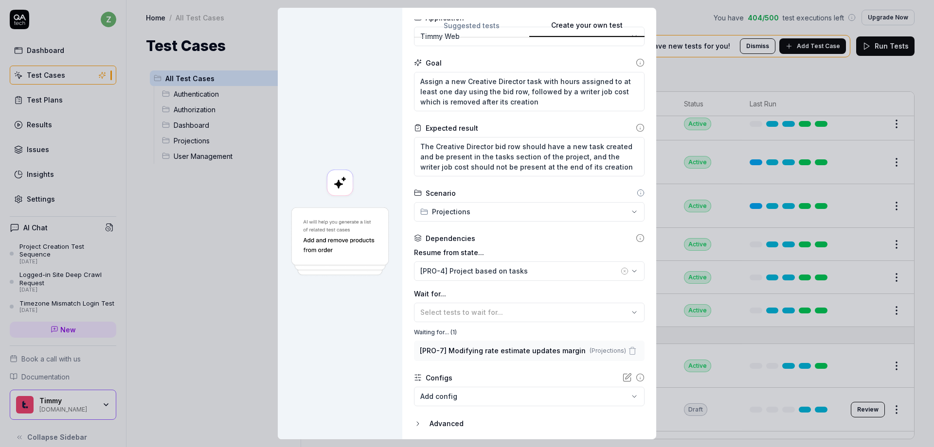
scroll to position [115, 0]
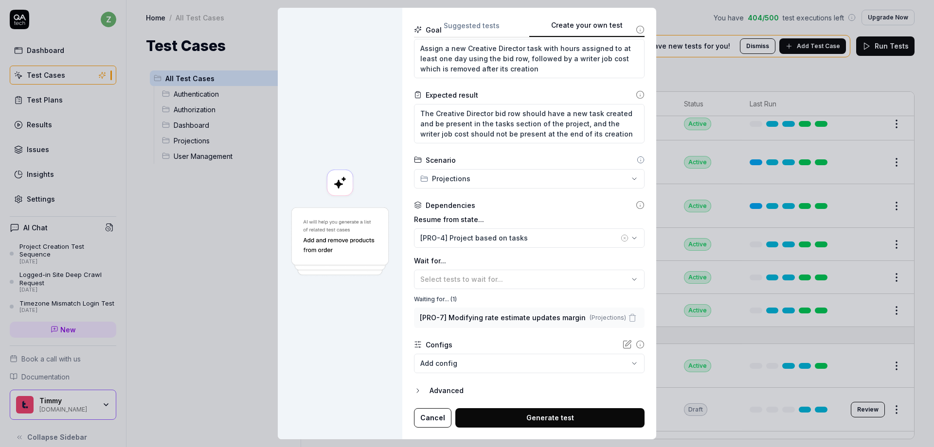
click at [471, 356] on body "z Dashboard Test Cases Test Plans Results Issues Insights Settings AI Chat Proj…" at bounding box center [467, 223] width 934 height 447
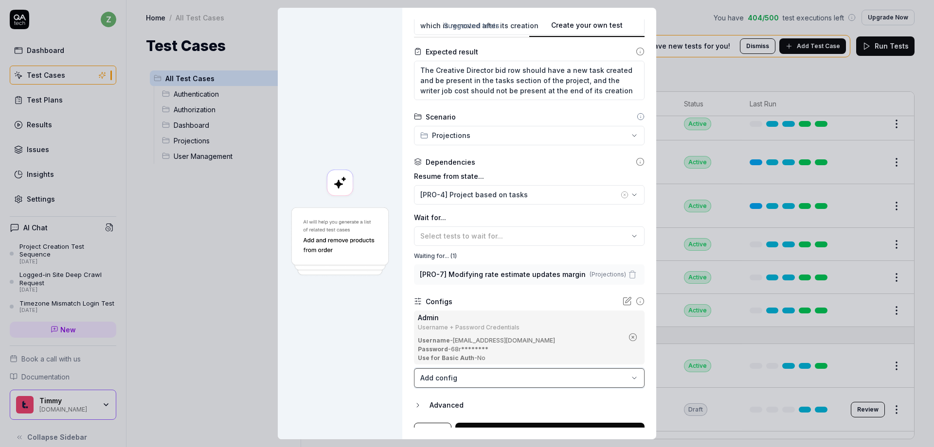
scroll to position [173, 0]
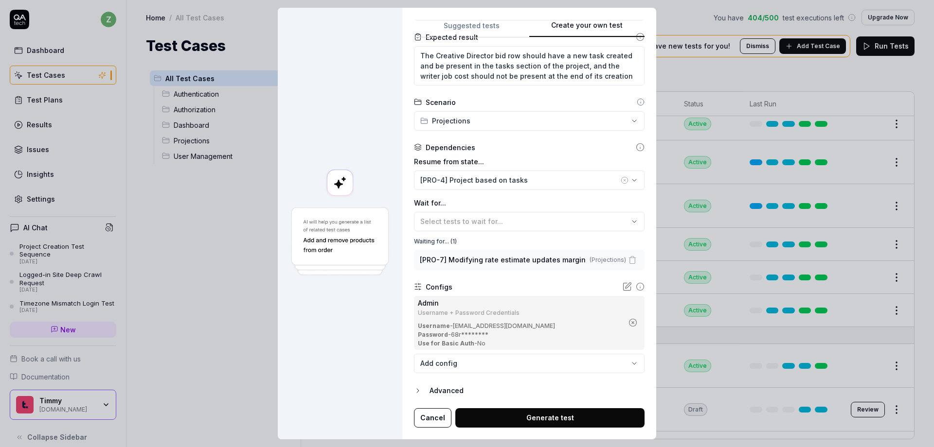
click at [377, 361] on div at bounding box center [340, 224] width 125 height 432
click at [457, 393] on div "Advanced" at bounding box center [536, 391] width 215 height 12
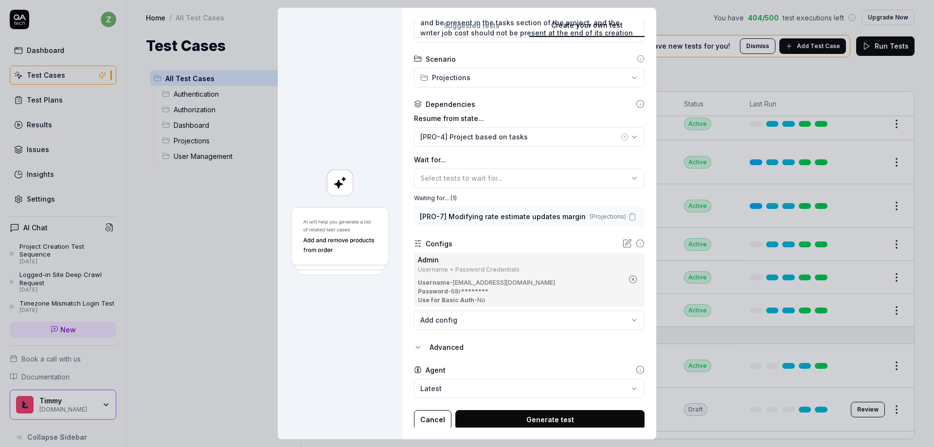
scroll to position [218, 0]
click at [498, 390] on body "z Dashboard Test Cases Test Plans Results Issues Insights Settings AI Chat Proj…" at bounding box center [467, 223] width 934 height 447
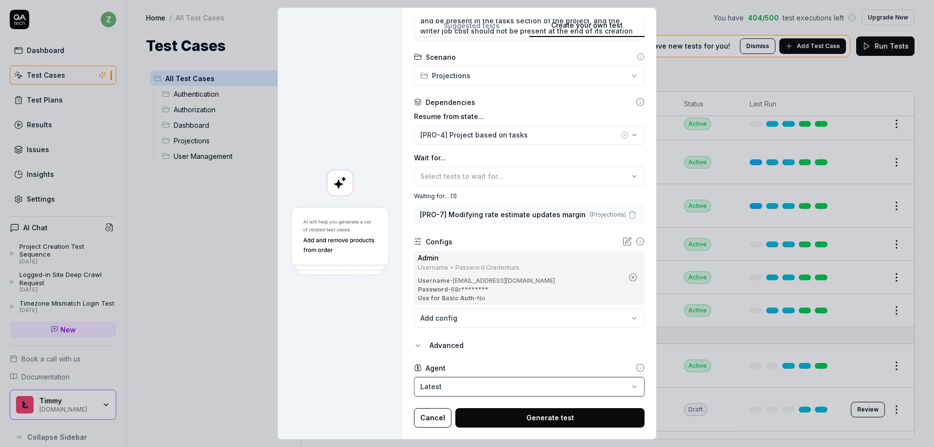
drag, startPoint x: 355, startPoint y: 351, endPoint x: 369, endPoint y: 354, distance: 13.9
click at [355, 351] on div "**********" at bounding box center [467, 223] width 934 height 447
click at [469, 381] on body "z Dashboard Test Cases Test Plans Results Issues Insights Settings AI Chat Proj…" at bounding box center [467, 223] width 934 height 447
click at [339, 342] on div "**********" at bounding box center [467, 223] width 934 height 447
click at [540, 421] on button "Generate test" at bounding box center [549, 418] width 189 height 19
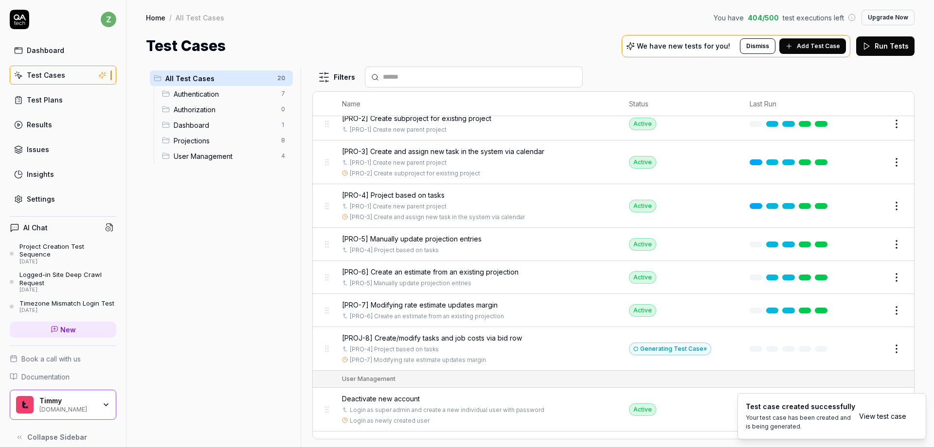
click at [889, 418] on link "View test case" at bounding box center [882, 416] width 47 height 10
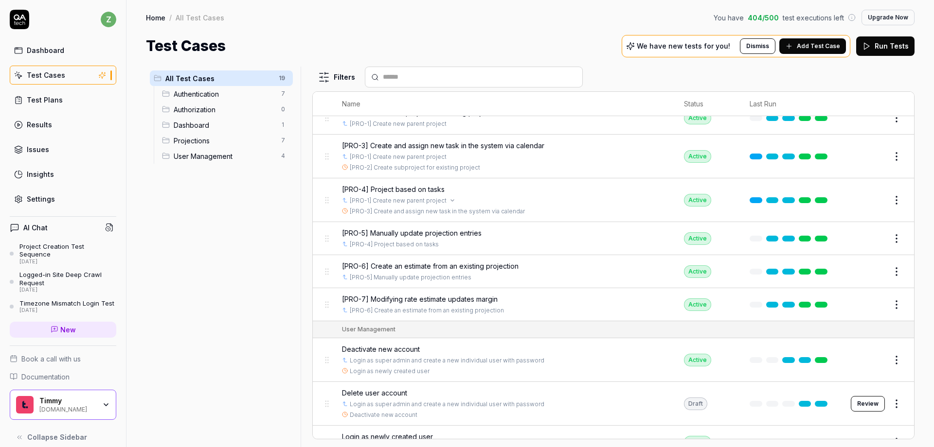
scroll to position [305, 0]
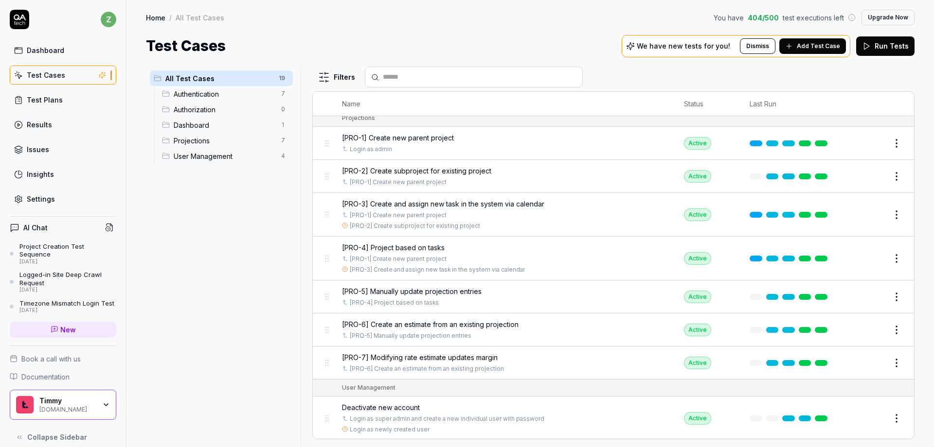
click at [458, 291] on span "[PRO-5] Manually update projection entries" at bounding box center [412, 291] width 140 height 10
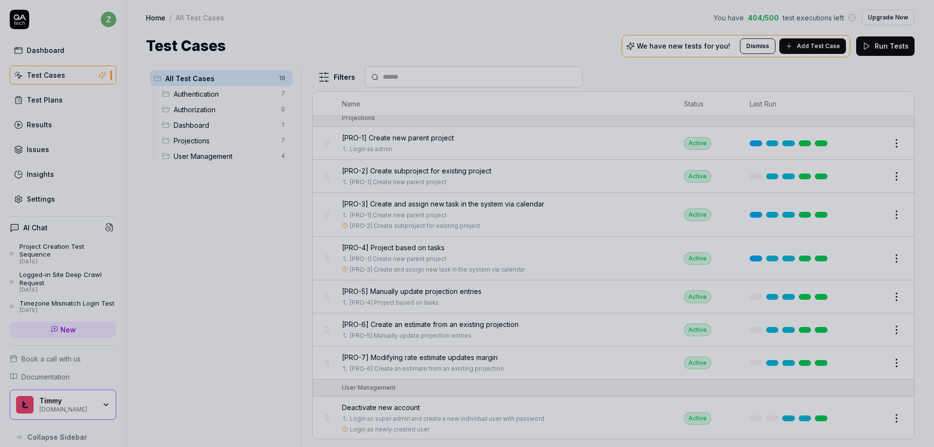
click at [579, 235] on div at bounding box center [467, 223] width 934 height 447
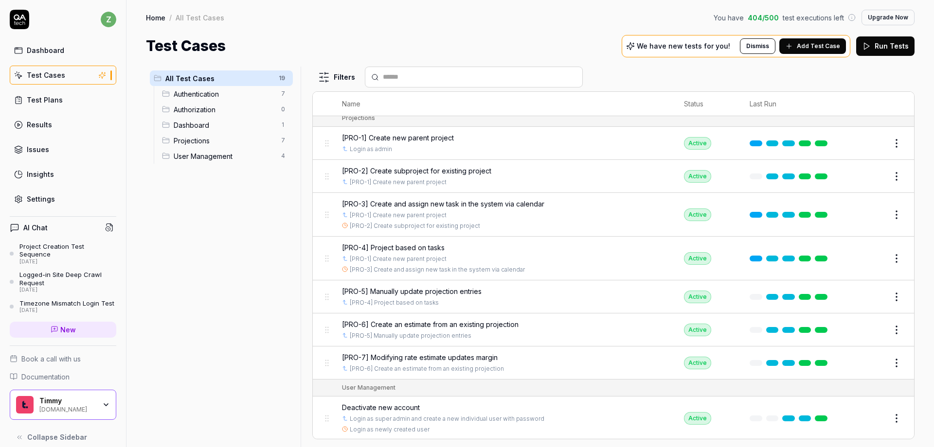
click at [864, 260] on button "Edit" at bounding box center [872, 259] width 23 height 16
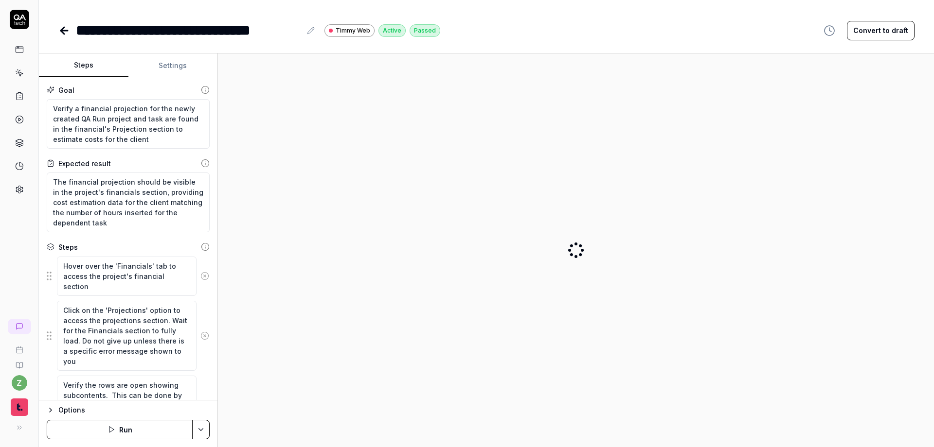
type textarea "*"
click at [153, 63] on button "Settings" at bounding box center [172, 65] width 89 height 23
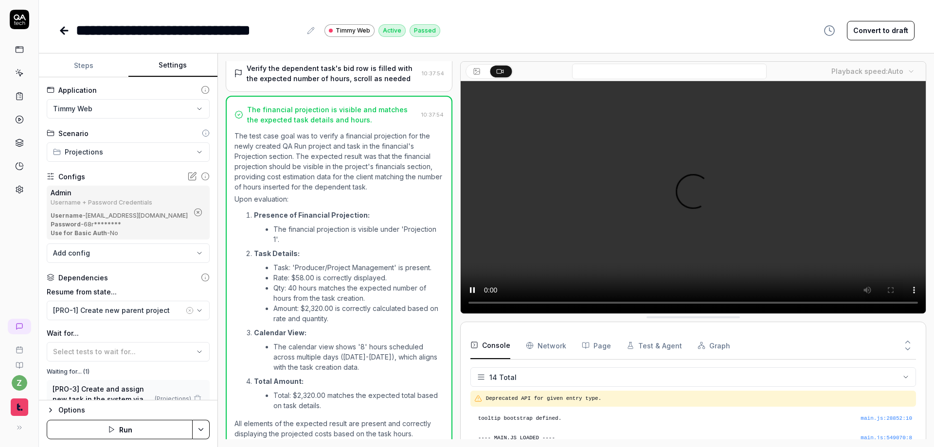
scroll to position [221, 0]
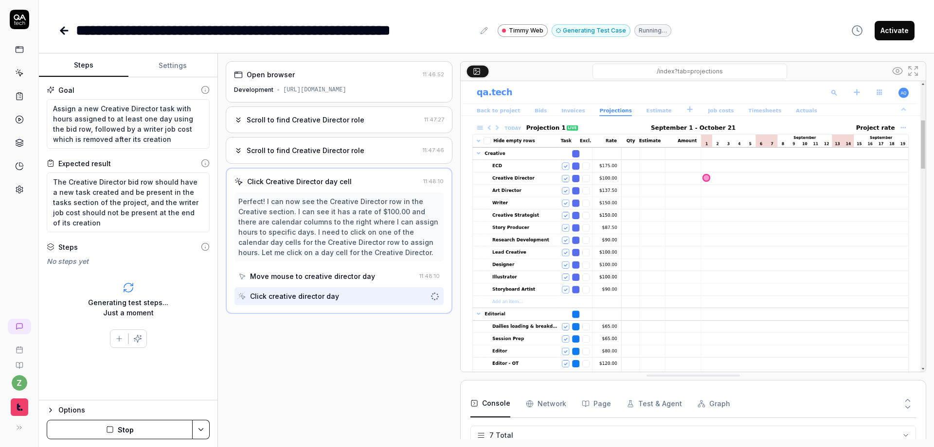
scroll to position [75, 0]
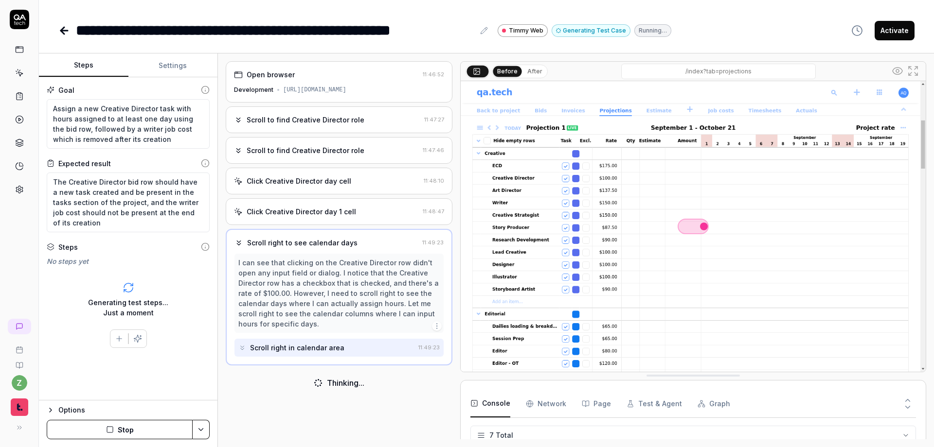
click at [130, 435] on button "Stop" at bounding box center [120, 429] width 146 height 19
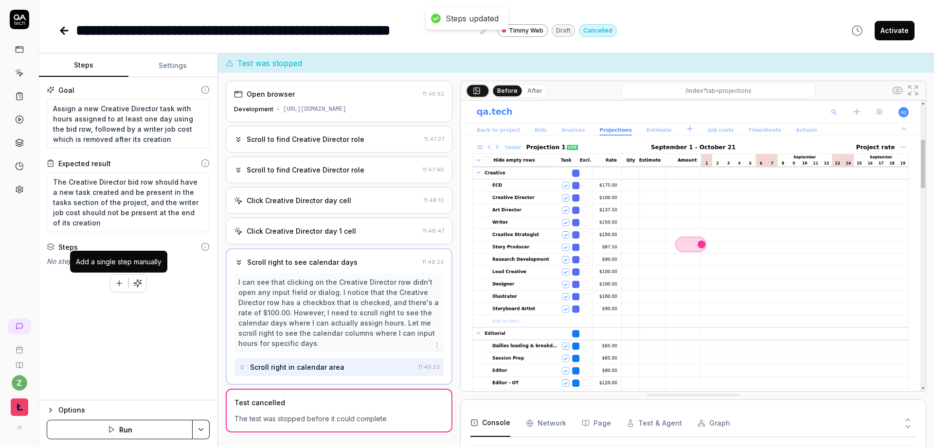
click at [115, 289] on button "button" at bounding box center [119, 284] width 18 height 18
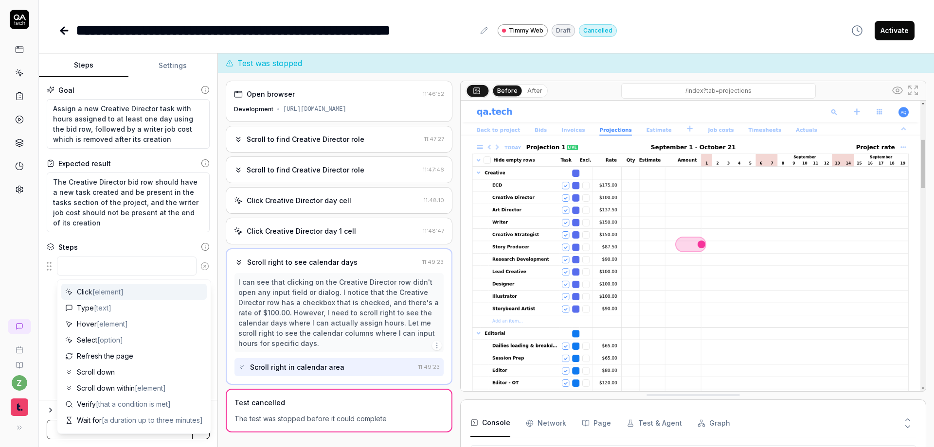
type textarea "*"
type textarea "H"
type textarea "*"
type textarea "Ho"
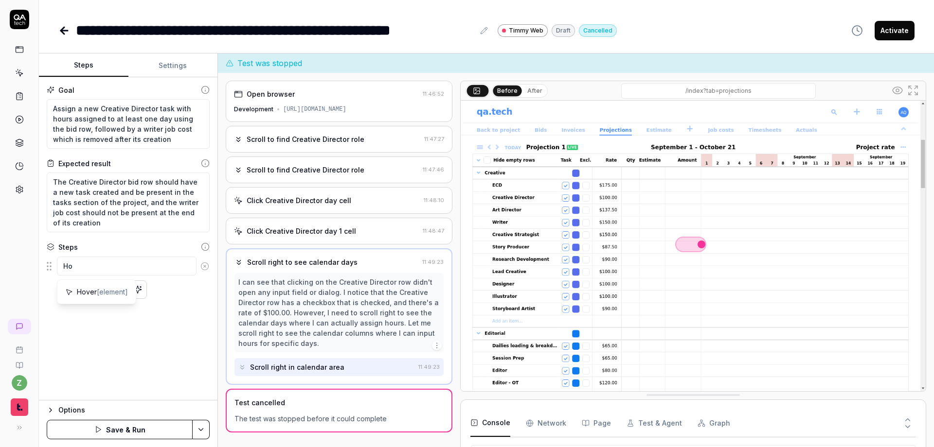
type textarea "*"
type textarea "Hov"
type textarea "*"
type textarea "Hove"
type textarea "*"
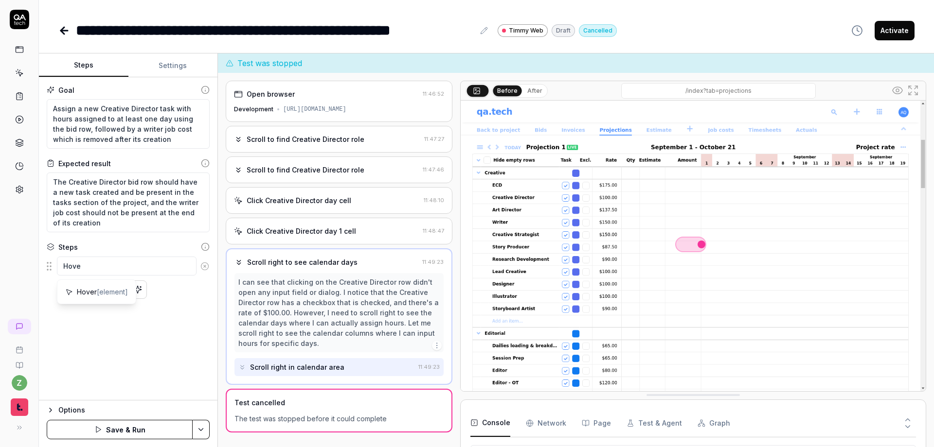
type textarea "Hover"
type textarea "*"
type textarea "Hover"
type textarea "*"
type textarea "Hover o"
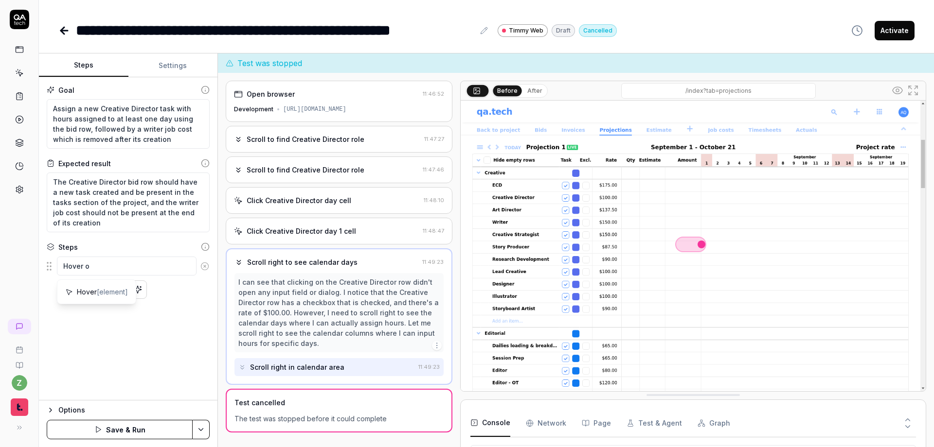
type textarea "*"
type textarea "Hover ov"
type textarea "*"
type textarea "Hover ove"
type textarea "*"
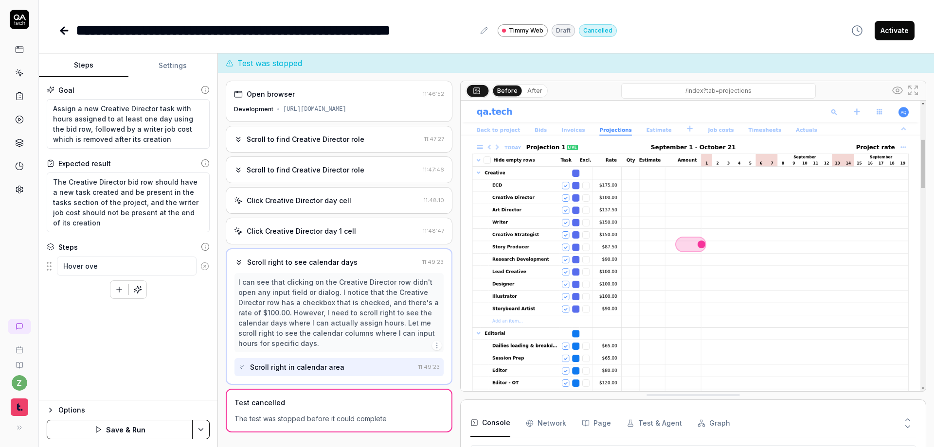
type textarea "Hover over"
type textarea "*"
type textarea "Hover over"
type textarea "*"
type textarea "Hover over t"
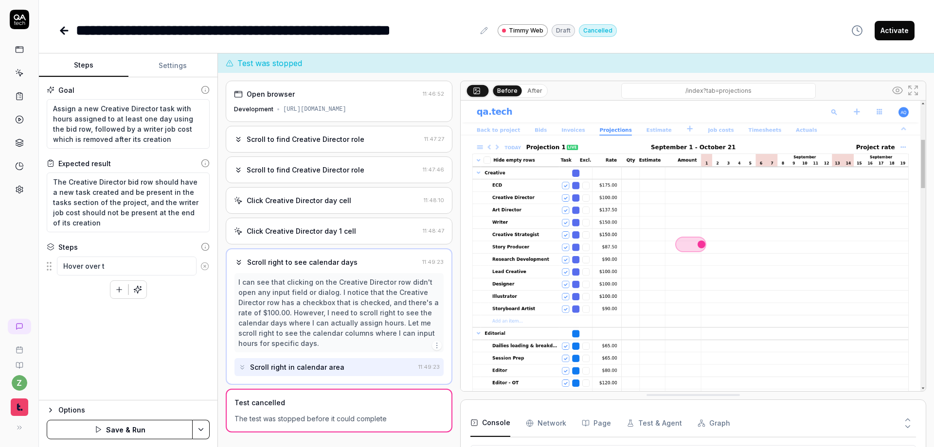
type textarea "*"
type textarea "Hover over th"
type textarea "*"
type textarea "Hover over the"
type textarea "*"
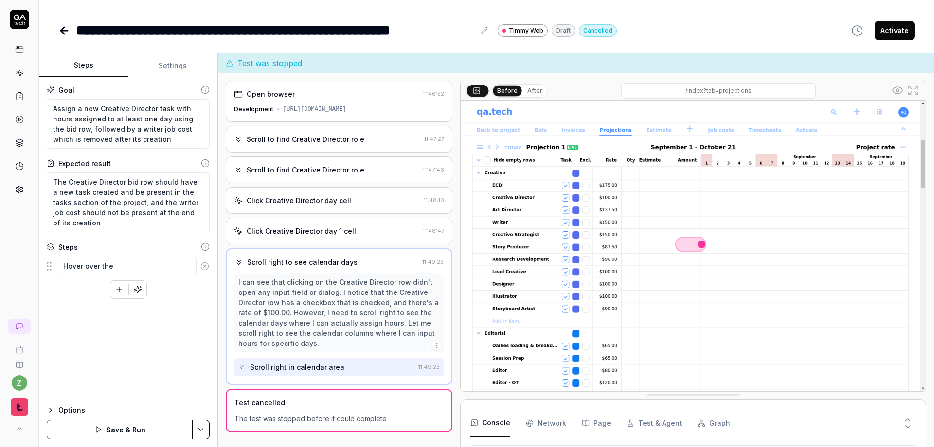
type textarea "Hover over the"
type textarea "*"
type textarea "Hover over the ""
type textarea "*"
type textarea "Hover over the "C"
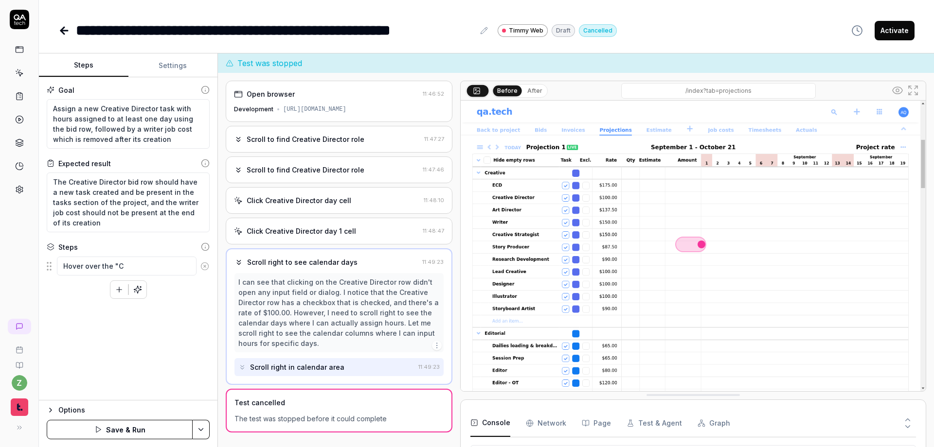
type textarea "*"
type textarea "Hover over the "Cr"
type textarea "*"
type textarea "Hover over the "Cre"
type textarea "*"
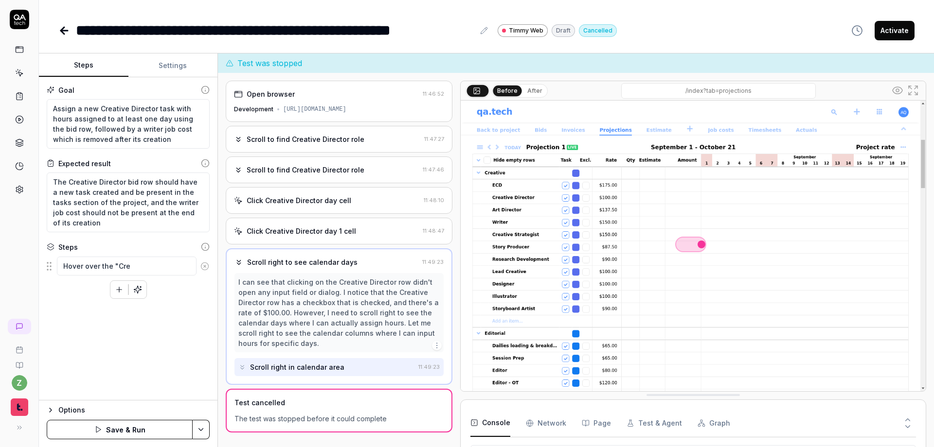
type textarea "Hover over the "Crea"
type textarea "*"
type textarea "Hover over the "Creat"
type textarea "*"
type textarea "Hover over the "Creati"
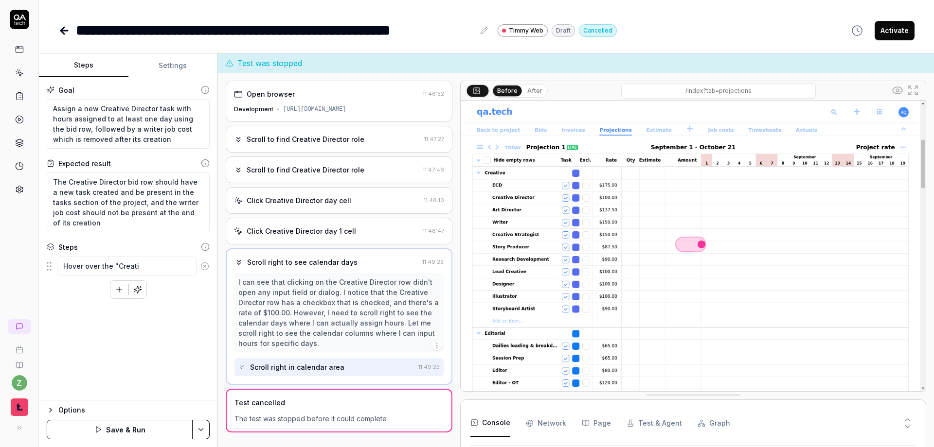
type textarea "*"
type textarea "Hover over the "Creativ"
type textarea "*"
type textarea "Hover over the "Creative"
type textarea "*"
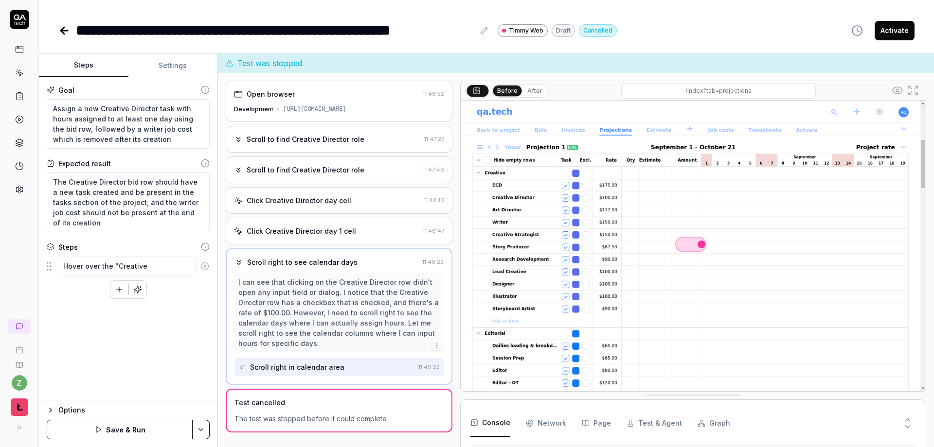
type textarea "Hover over the "Creative"
type textarea "*"
type textarea "Hover over the "Creative D"
type textarea "*"
type textarea "Hover over the "Creative Di"
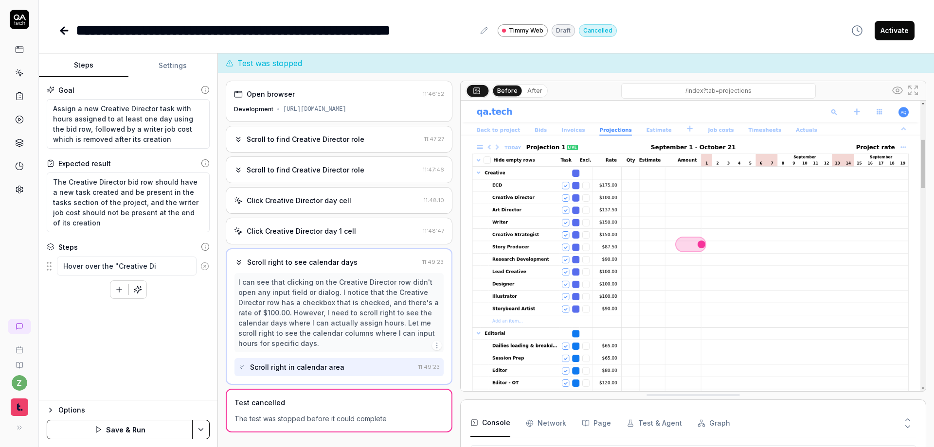
type textarea "*"
type textarea "Hover over the "Creative Dir"
type textarea "*"
type textarea "Hover over the "Creative Dire"
type textarea "*"
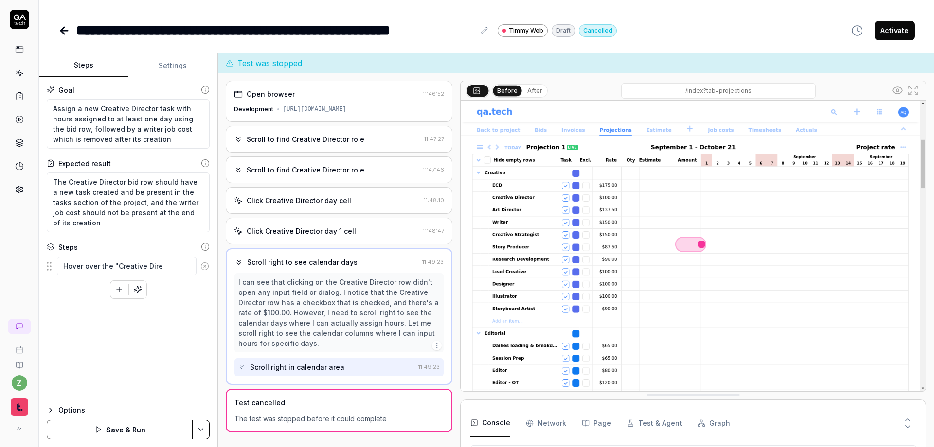
type textarea "Hover over the "Creative Direc"
type textarea "*"
type textarea "Hover over the "Creative Direct"
type textarea "*"
type textarea "Hover over the "Creative Directo"
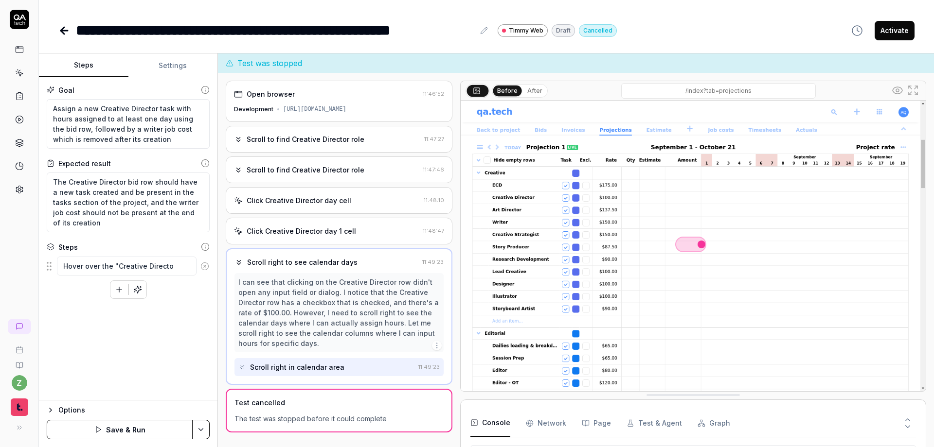
type textarea "*"
type textarea "Hover over the "Creative Director"
type textarea "*"
type textarea "Hover over the "Creative Director""
type textarea "*"
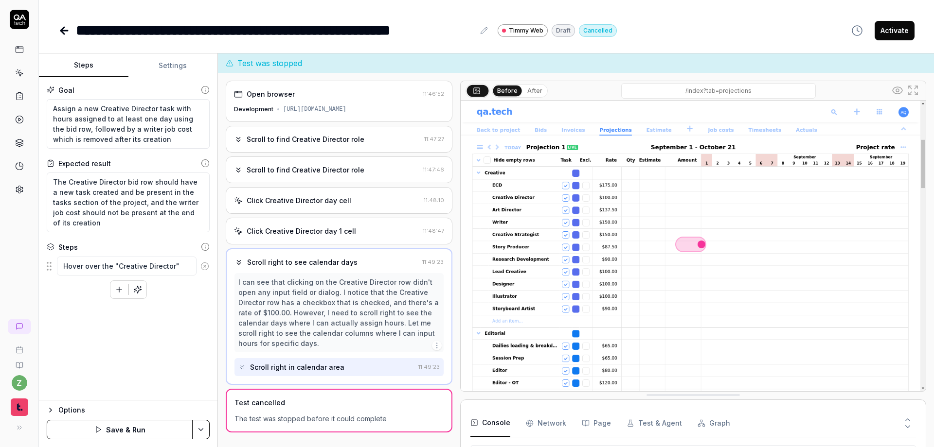
type textarea "Hover over the "Creative Director""
type textarea "*"
type textarea "Hover over the "Creative Director" t"
type textarea "*"
type textarea "Hover over the "Creative Director" te"
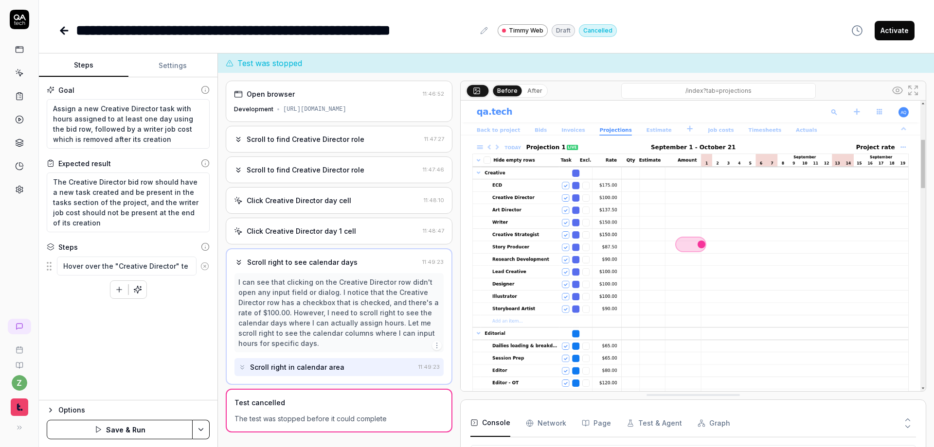
type textarea "*"
type textarea "Hover over the "Creative Director" tex"
type textarea "*"
type textarea "Hover over the "Creative Director" text"
type textarea "*"
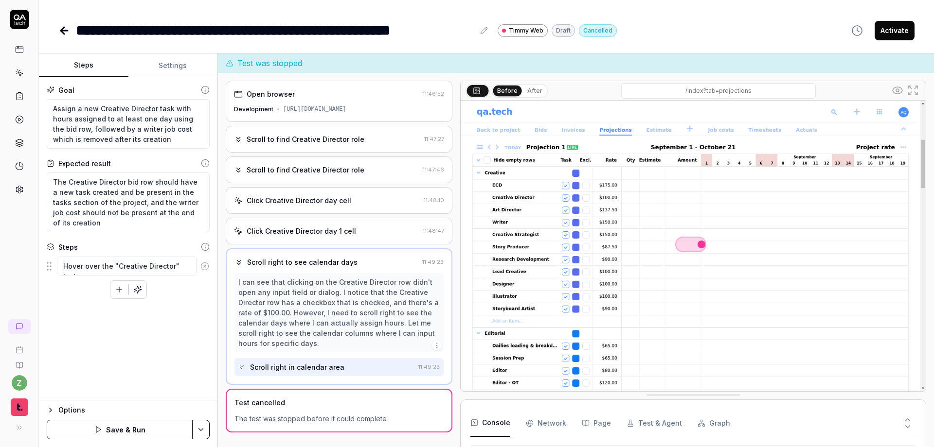
type textarea "Hover over the "Creative Director" text"
type textarea "*"
type textarea "Hover over the "Creative Director" text c"
type textarea "*"
type textarea "Hover over the "Creative Director" text ce"
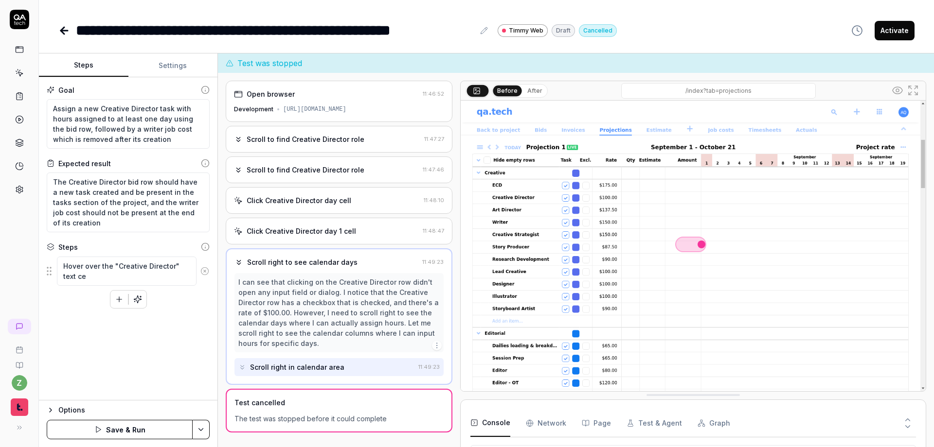
type textarea "*"
type textarea "Hover over the "Creative Director" text cel"
type textarea "*"
type textarea "Hover over the "Creative Director" text cell"
type textarea "*"
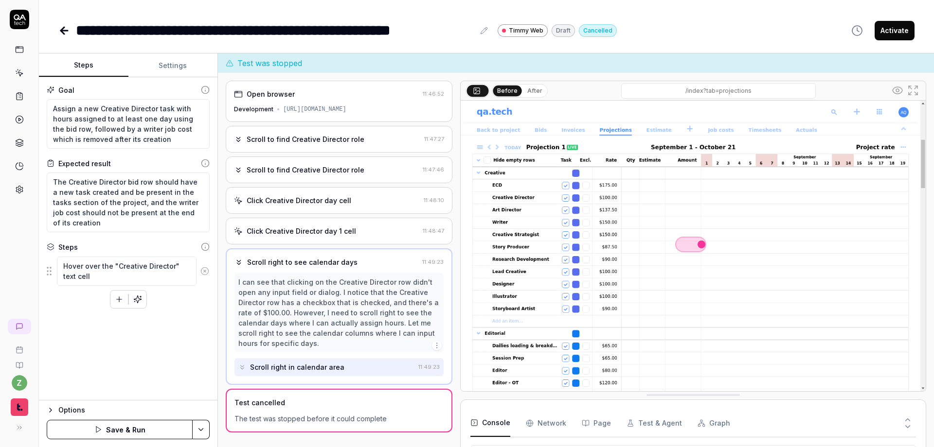
type textarea "Hover over the "Creative Director" text cell"
type textarea "*"
type textarea "Hover over the "Creative Director" text cell t"
type textarea "*"
type textarea "Hover over the "Creative Director" text cell to"
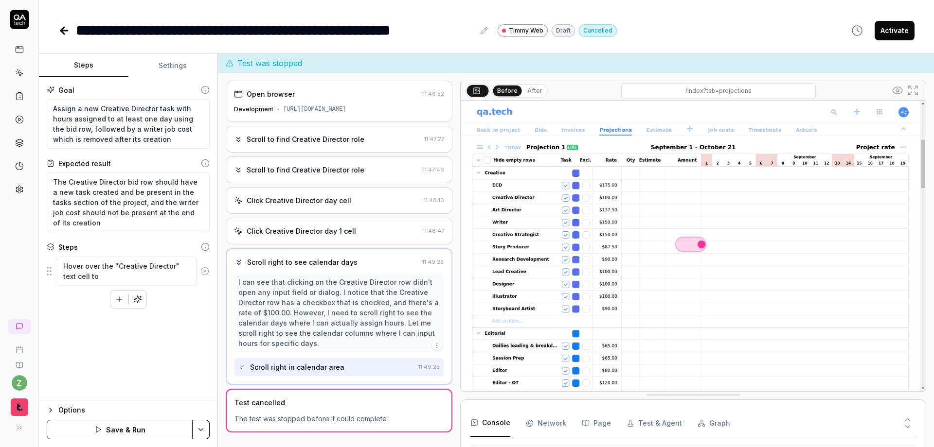
type textarea "*"
type textarea "Hover over the "Creative Director" text cell to"
type textarea "*"
type textarea "Hover over the "Creative Director" text cell to r"
type textarea "*"
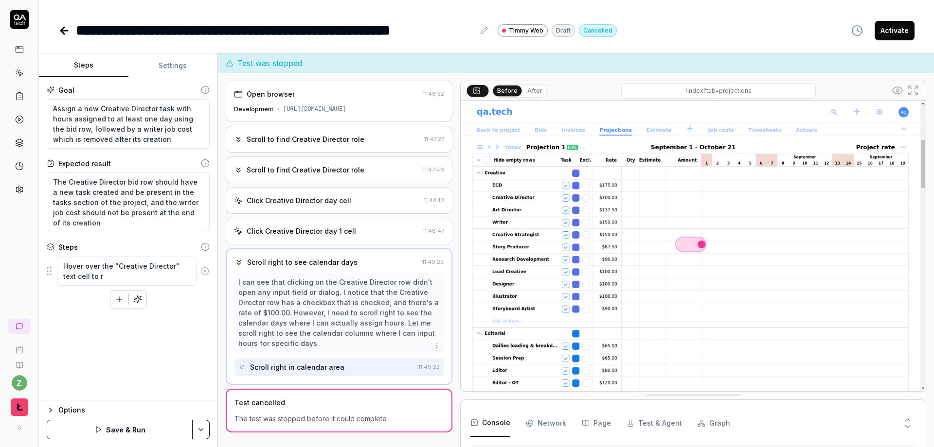
type textarea "Hover over the "Creative Director" text cell to re"
type textarea "*"
type textarea "Hover over the "Creative Director" text cell to rev"
type textarea "*"
type textarea "Hover over the "Creative Director" text cell to reve"
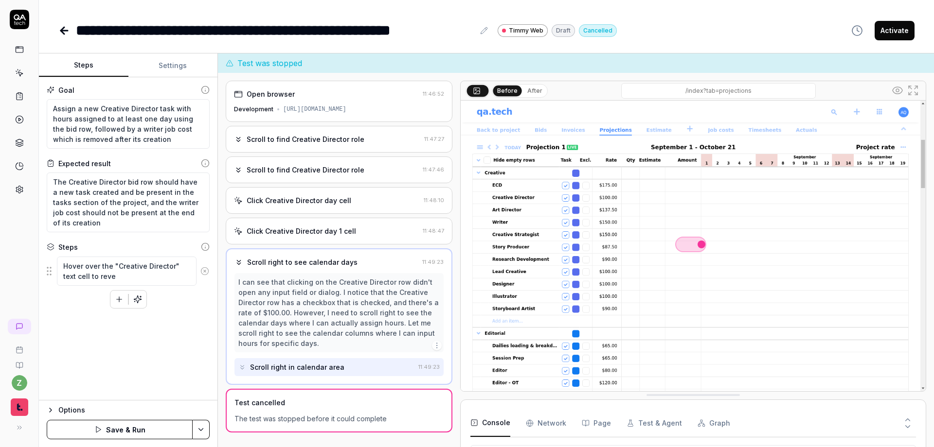
type textarea "*"
type textarea "Hover over the "Creative Director" text cell to revea"
type textarea "*"
type textarea "Hover over the "Creative Director" text cell to reveal"
type textarea "*"
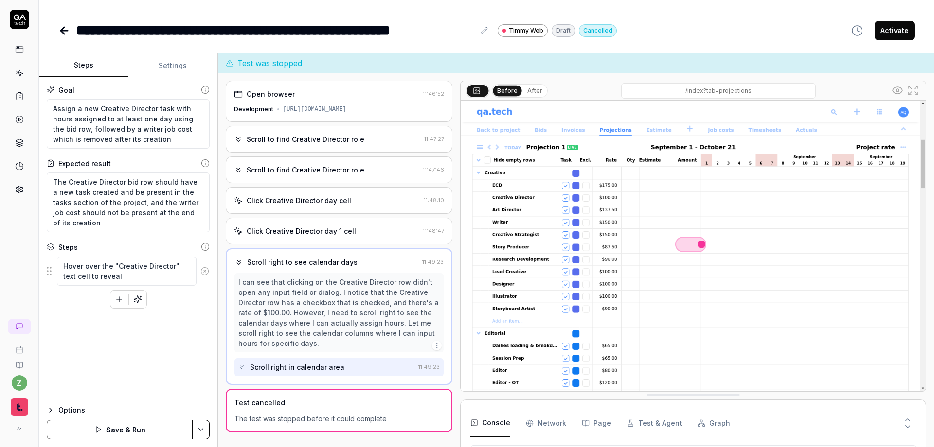
type textarea "Hover over the "Creative Director" text cell to reveal"
type textarea "*"
type textarea "Hover over the "Creative Director" text cell to reveal a"
type textarea "*"
type textarea "Hover over the "Creative Director" text cell to reveal a"
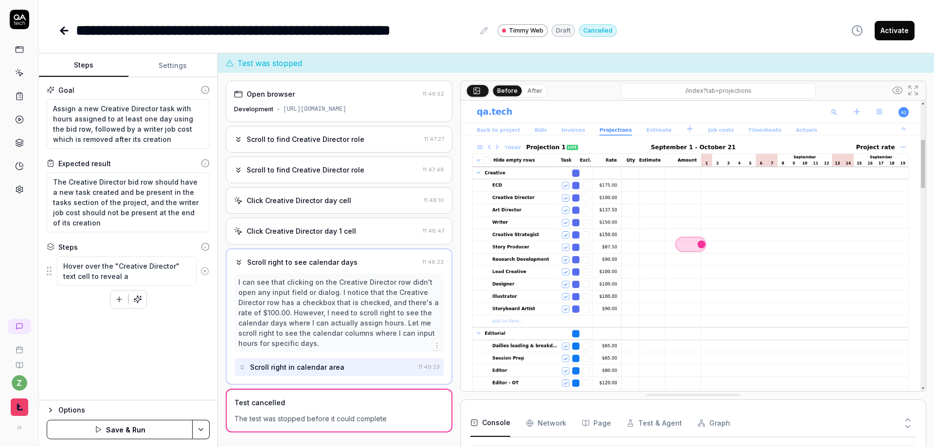
type textarea "*"
type textarea "Hover over the "Creative Director" text cell to reveal a b"
type textarea "*"
type textarea "Hover over the "Creative Director" text cell to reveal a bl"
type textarea "*"
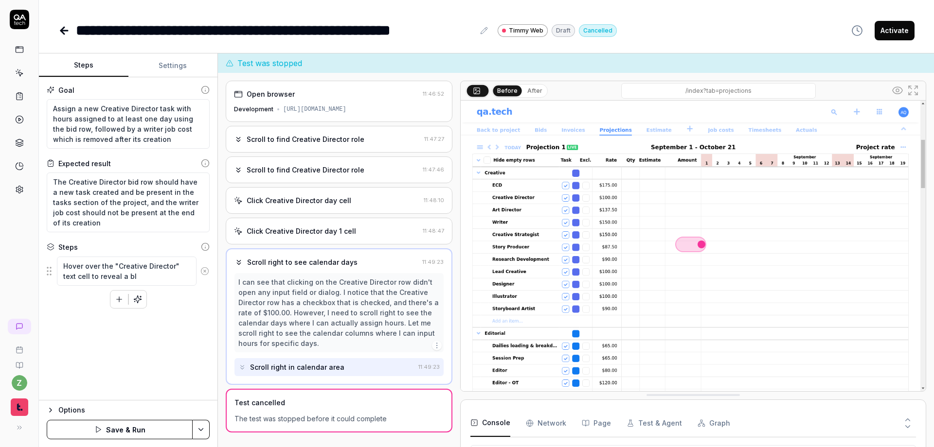
type textarea "Hover over the "Creative Director" text cell to reveal a blu"
type textarea "*"
type textarea "Hover over the "Creative Director" text cell to reveal a blue"
type textarea "*"
type textarea "Hover over the "Creative Director" text cell to reveal a blue"
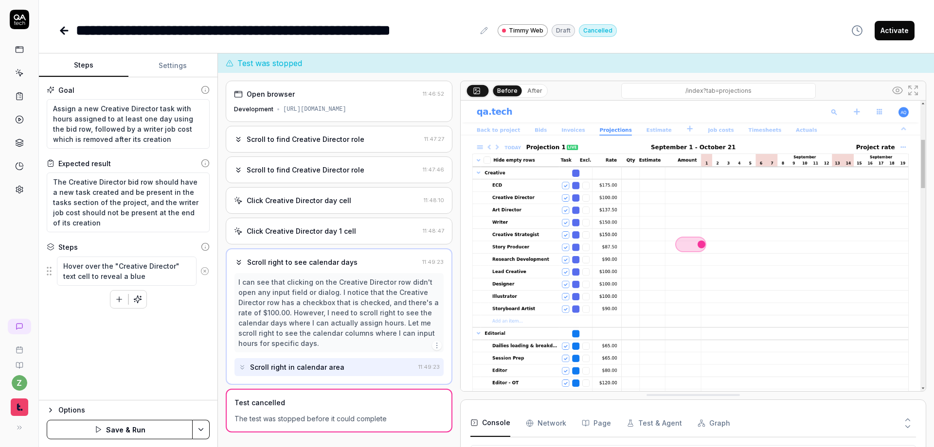
type textarea "*"
type textarea "Hover over the "Creative Director" text cell to reveal a blue p"
type textarea "*"
type textarea "Hover over the "Creative Director" text cell to reveal a blue pl"
type textarea "*"
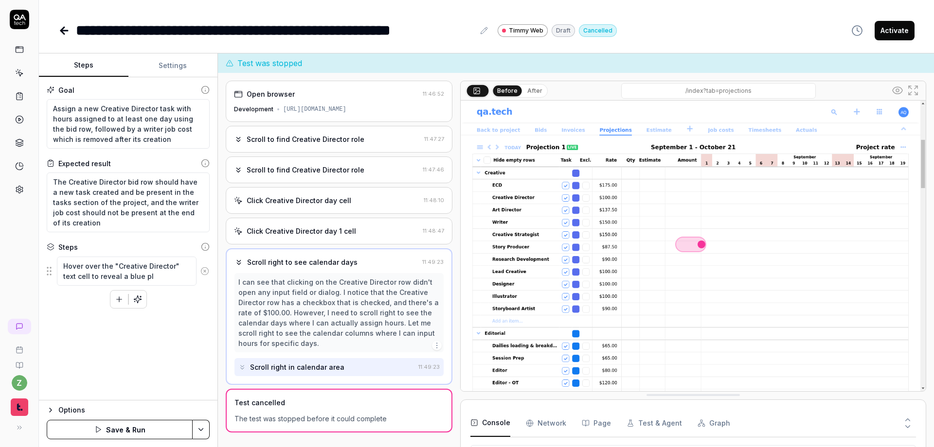
type textarea "Hover over the "Creative Director" text cell to reveal a blue pls"
type textarea "*"
type textarea "Hover over the "Creative Director" text cell to reveal a blue pl"
type textarea "*"
type textarea "Hover over the "Creative Director" text cell to reveal a blue plu"
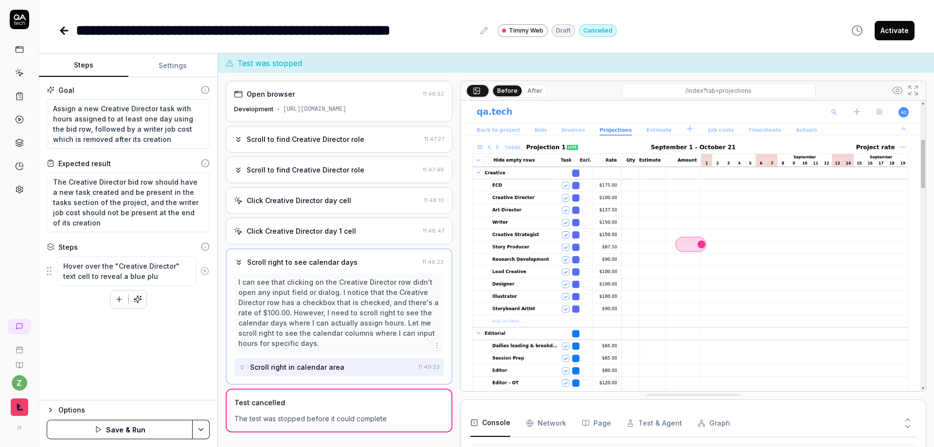
type textarea "*"
type textarea "Hover over the "Creative Director" text cell to reveal a blue plus"
type textarea "*"
type textarea "Hover over the "Creative Director" text cell to reveal a blue plus."
click at [113, 303] on button "button" at bounding box center [119, 300] width 18 height 18
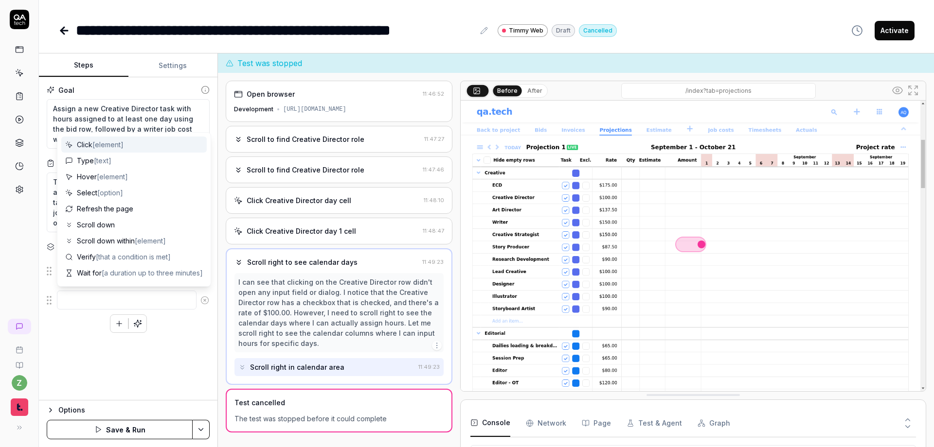
type textarea "*"
type textarea "C"
type textarea "*"
type textarea "Cl"
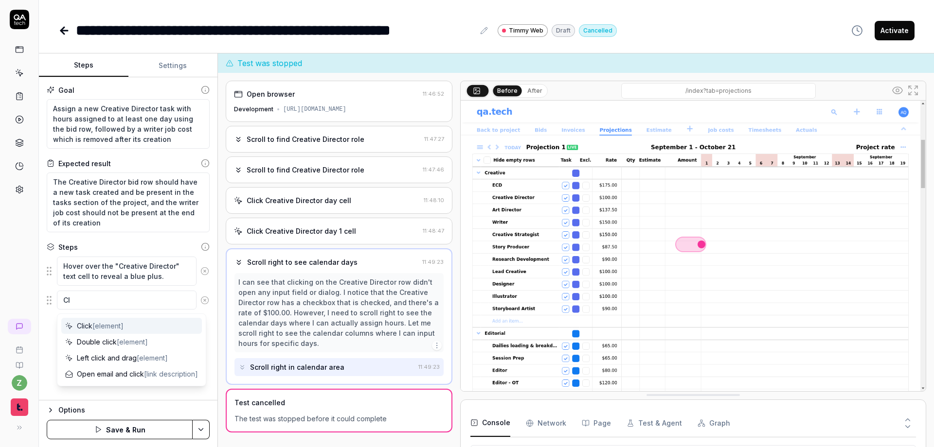
type textarea "*"
type textarea "Cli"
type textarea "*"
type textarea "Clic"
type textarea "*"
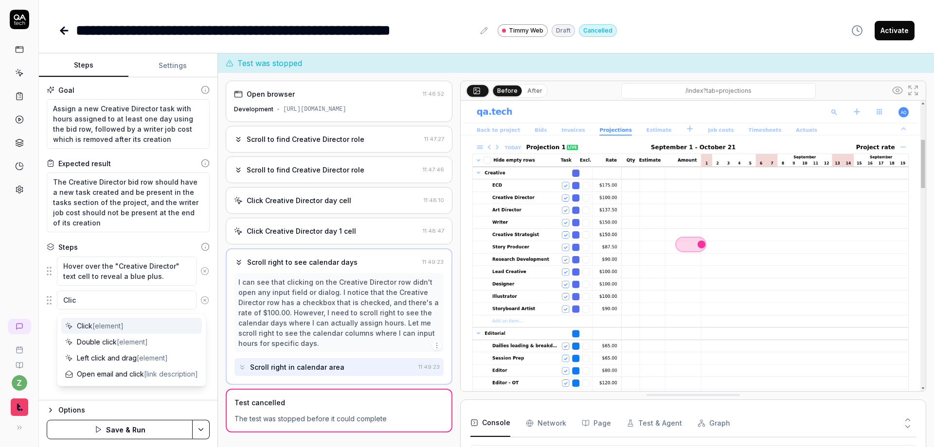
type textarea "Click"
type textarea "*"
type textarea "Click"
type textarea "*"
type textarea "Click t"
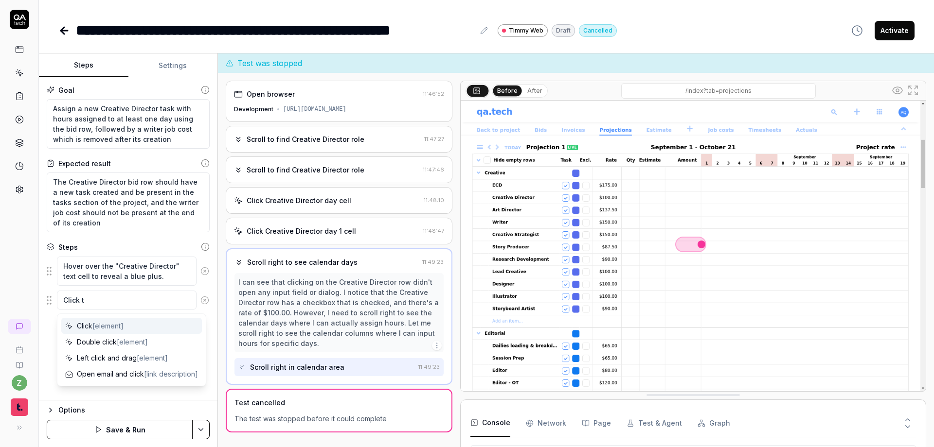
type textarea "*"
type textarea "Click th"
type textarea "*"
type textarea "Click the"
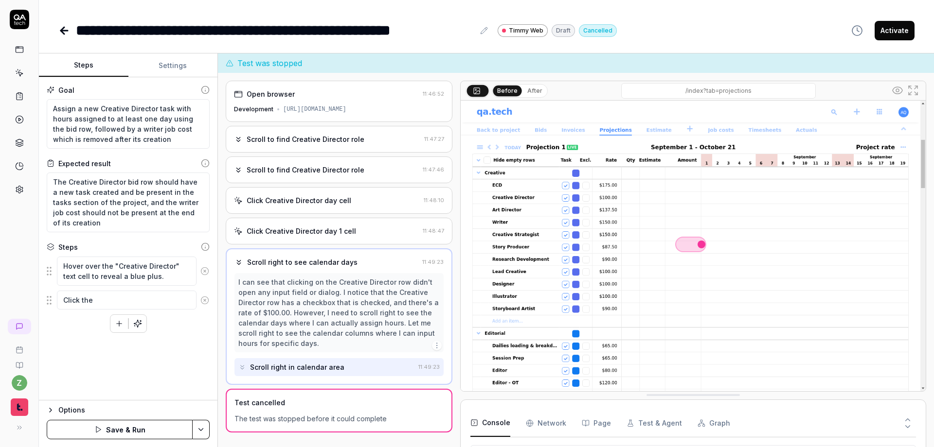
type textarea "*"
type textarea "Click the"
type textarea "*"
type textarea "Click the b"
type textarea "*"
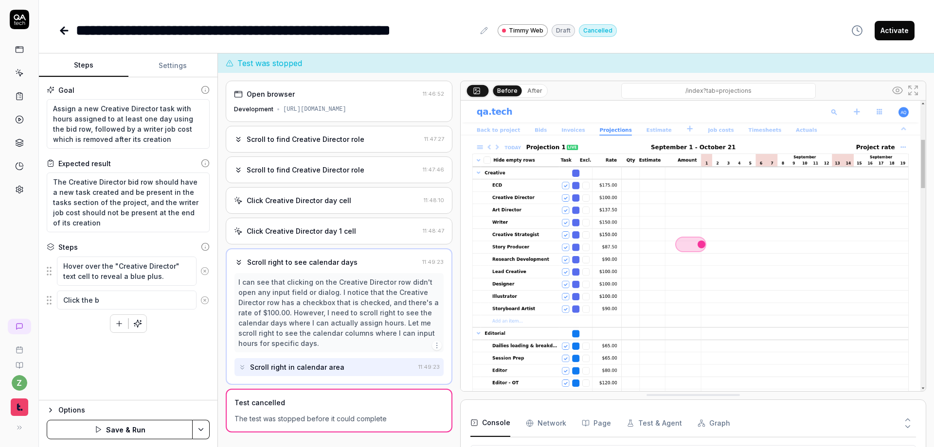
type textarea "Click the bl"
type textarea "*"
type textarea "Click the blu"
type textarea "*"
type textarea "Click the blue"
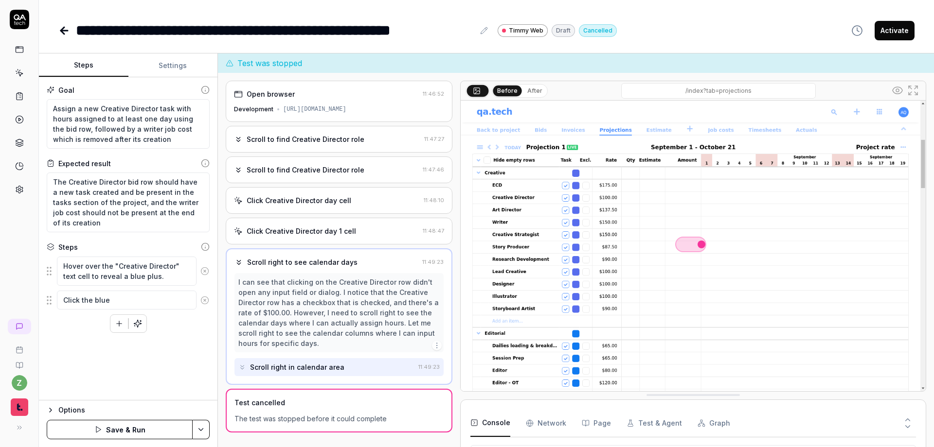
type textarea "*"
type textarea "Click the blue"
type textarea "*"
type textarea "Click the blue p"
type textarea "*"
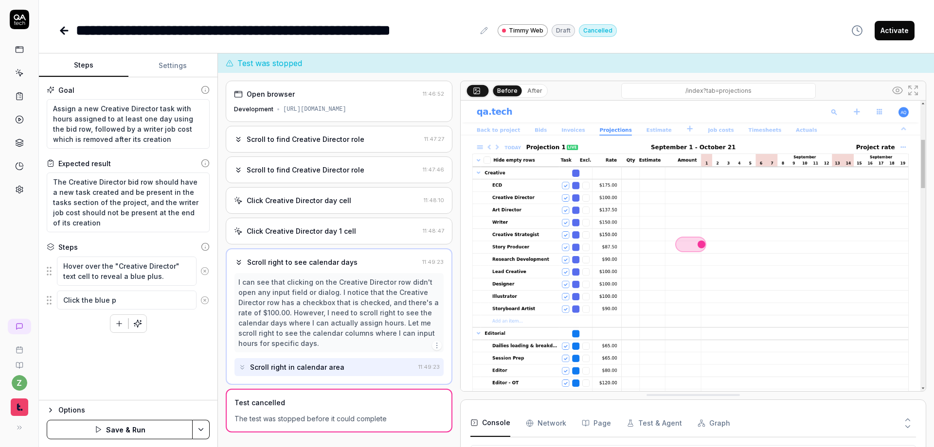
type textarea "Click the blue pl"
type textarea "*"
type textarea "Click the blue plu"
type textarea "*"
type textarea "Click the blue plus"
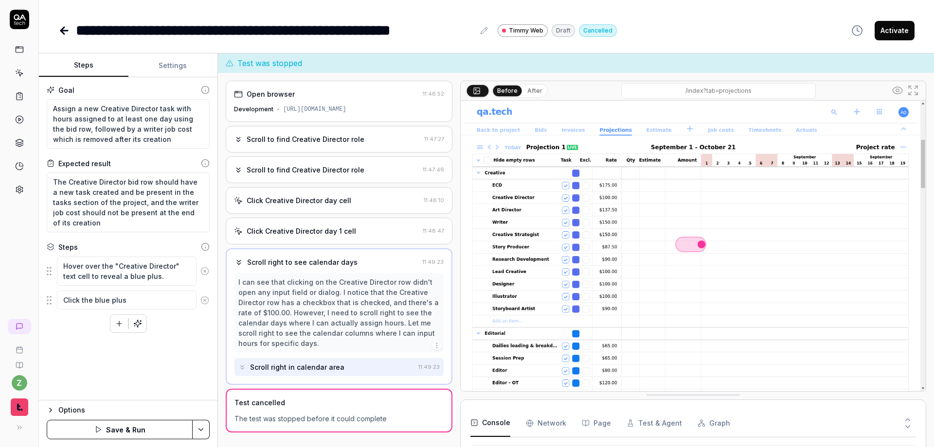
type textarea "*"
type textarea "Click the blue plus"
type textarea "*"
type textarea "Click the blue plus t"
type textarea "*"
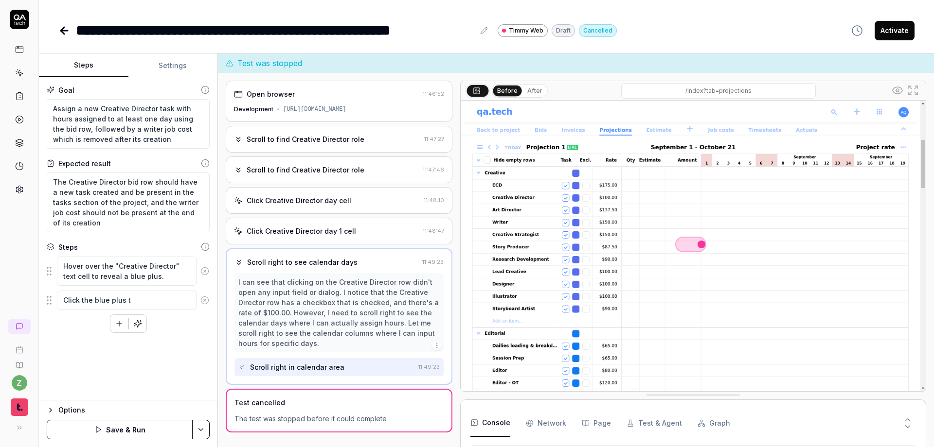
type textarea "Click the blue plus th"
type textarea "*"
type textarea "Click the blue plus tha"
type textarea "*"
type textarea "Click the blue plus that"
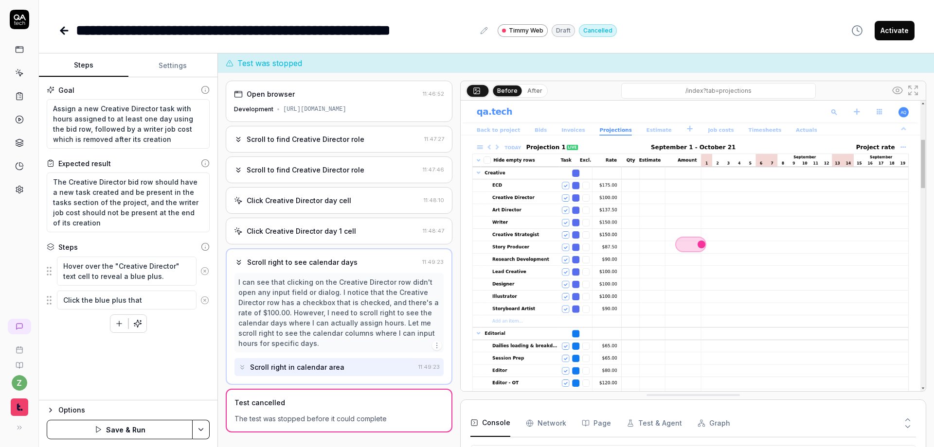
type textarea "*"
type textarea "Click the blue plus that"
type textarea "*"
type textarea "Click the blue plus that a"
type textarea "*"
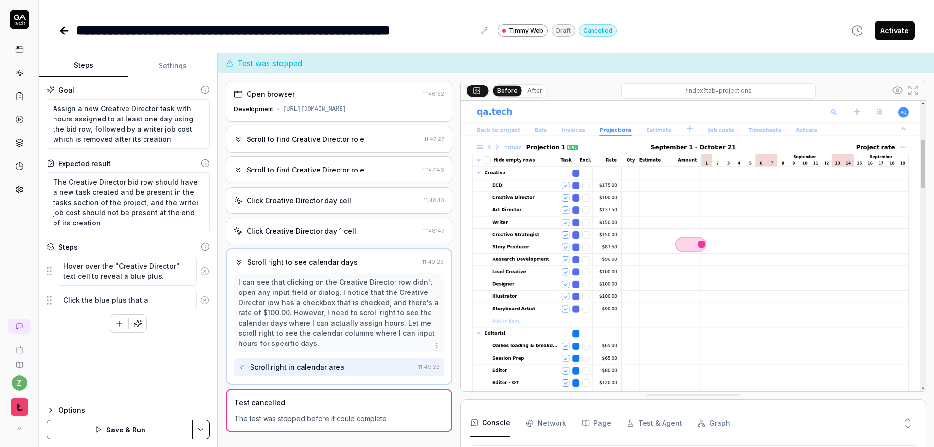
type textarea "Click the blue plus that ap"
type textarea "*"
type textarea "Click the blue plus that app"
type textarea "*"
type textarea "Click the blue plus that appe"
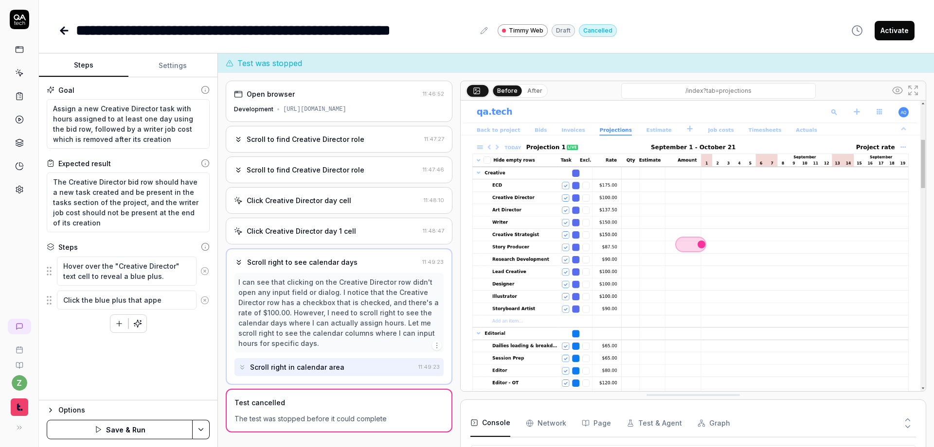
type textarea "*"
type textarea "Click the blue plus that appea"
type textarea "*"
type textarea "Click the blue plus that appear"
drag, startPoint x: 161, startPoint y: 347, endPoint x: 153, endPoint y: 339, distance: 12.0
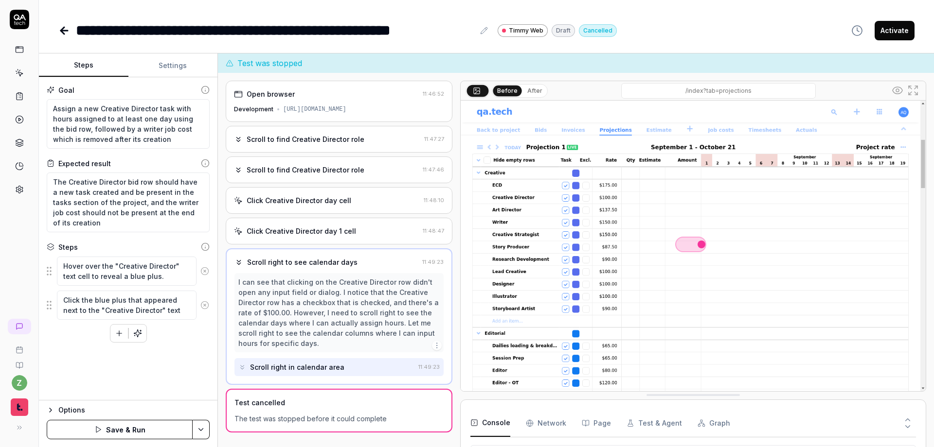
click at [161, 347] on div "Goal Assign a new Creative Director task with hours assigned to at least one da…" at bounding box center [128, 238] width 178 height 323
click at [146, 274] on textarea "Hover over the "Creative Director" text cell to reveal a blue plus." at bounding box center [127, 271] width 140 height 29
click at [165, 338] on div "Hover over the "Creative Director" text cell to reveal a blue plus Click the bl…" at bounding box center [128, 299] width 163 height 87
click at [142, 337] on button "button" at bounding box center [138, 334] width 18 height 18
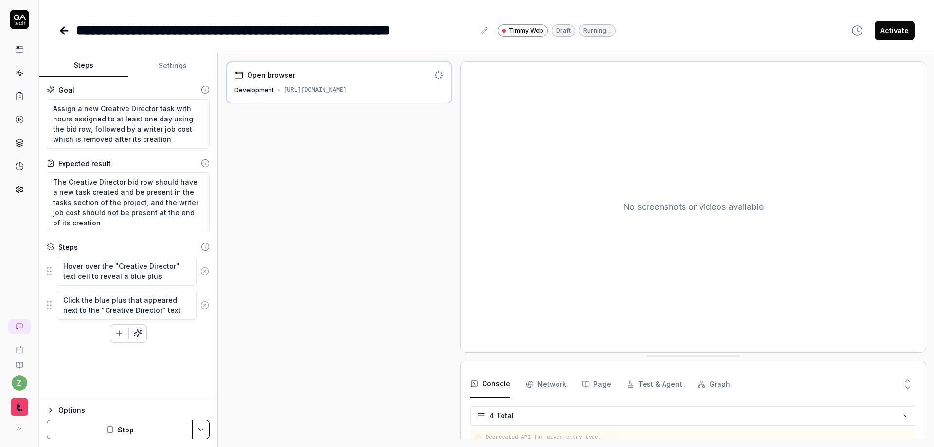
scroll to position [16, 0]
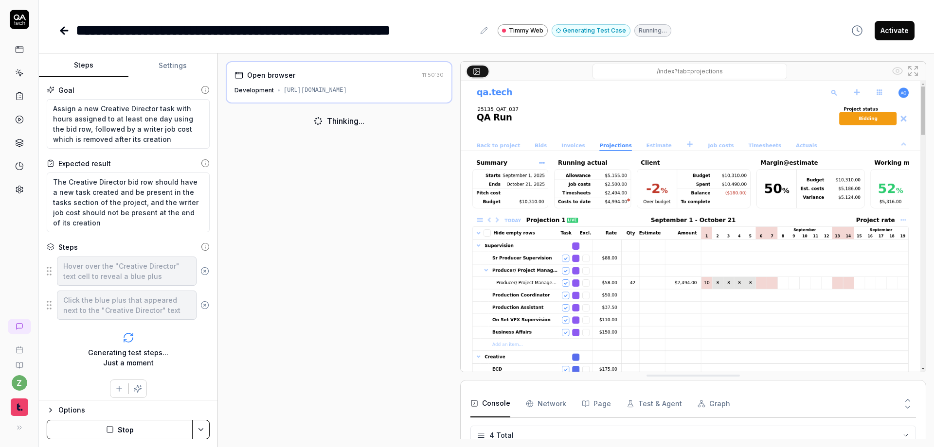
click at [106, 429] on button "Stop" at bounding box center [120, 429] width 146 height 19
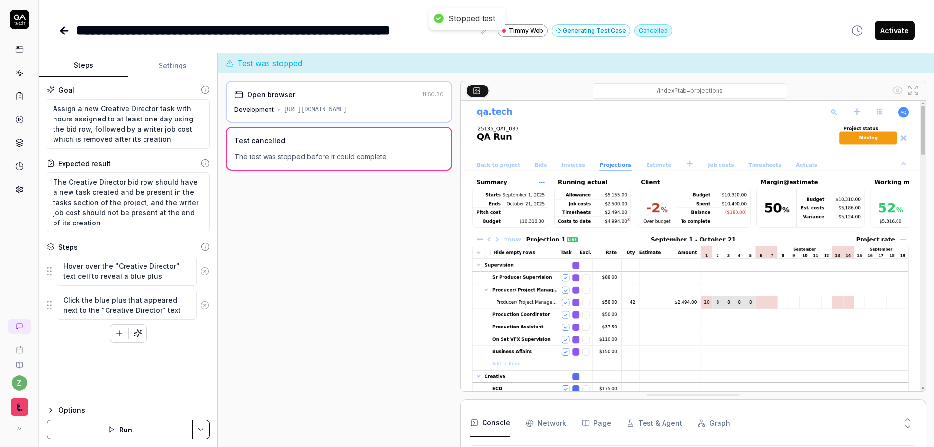
click at [122, 340] on button "button" at bounding box center [119, 334] width 18 height 18
click at [114, 336] on button "button" at bounding box center [119, 334] width 18 height 18
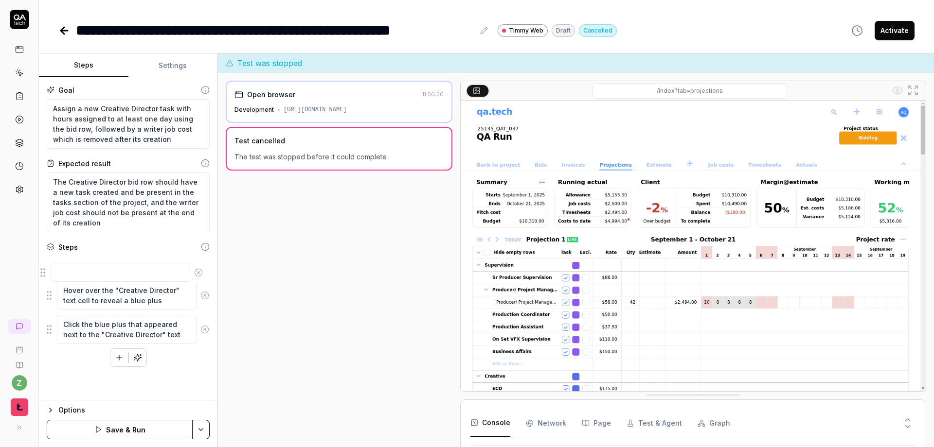
drag, startPoint x: 49, startPoint y: 328, endPoint x: 53, endPoint y: 263, distance: 65.3
click at [50, 262] on fieldset "Hover over the "Creative Director" text cell to reveal a blue plus Click the bl…" at bounding box center [128, 300] width 163 height 89
click at [73, 278] on fieldset "Hover over the "Creative Director" text cell to reveal a blue plus Click the bl…" at bounding box center [128, 300] width 163 height 89
click at [76, 264] on textarea at bounding box center [127, 266] width 140 height 19
click at [124, 361] on button "button" at bounding box center [119, 358] width 18 height 18
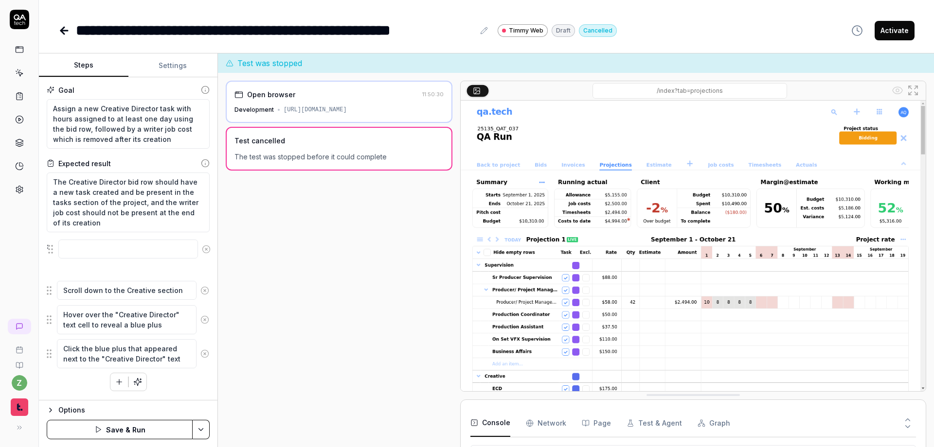
drag, startPoint x: 53, startPoint y: 356, endPoint x: 54, endPoint y: 247, distance: 109.4
click at [54, 256] on fieldset "Scroll down to the Creative section Hover over the "Creative Director" text cel…" at bounding box center [128, 312] width 163 height 113
click at [84, 272] on textarea at bounding box center [127, 266] width 140 height 19
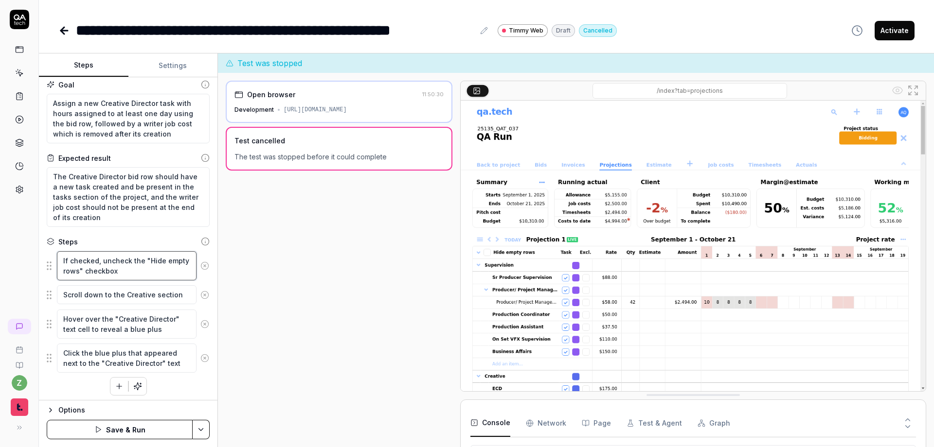
scroll to position [8, 0]
click at [202, 430] on html "**********" at bounding box center [467, 223] width 934 height 447
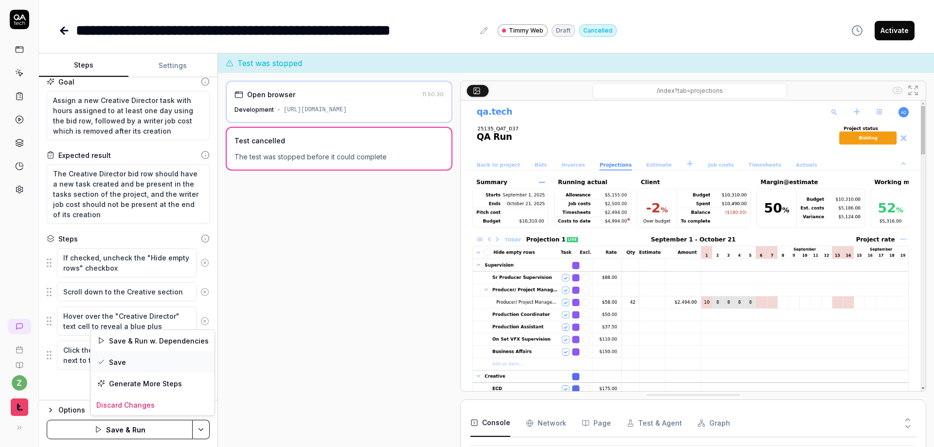
click at [148, 364] on div "Save" at bounding box center [152, 362] width 124 height 21
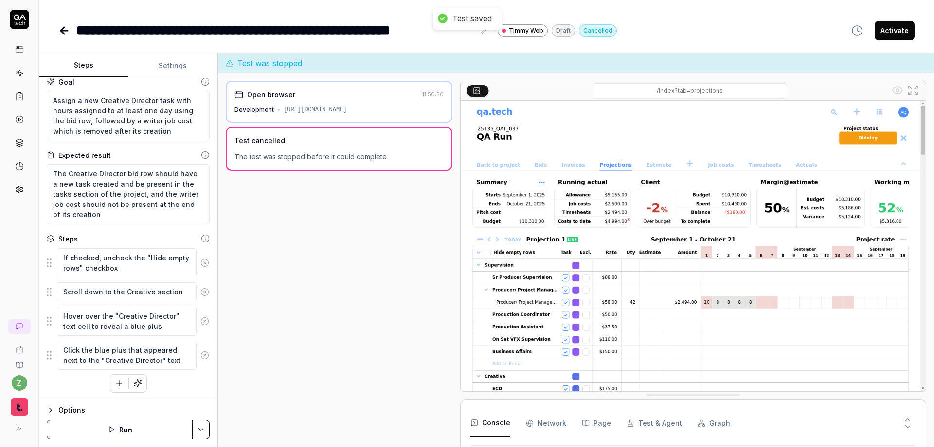
click at [208, 430] on html "**********" at bounding box center [467, 223] width 934 height 447
click at [183, 411] on div "Generate More Steps" at bounding box center [164, 404] width 98 height 21
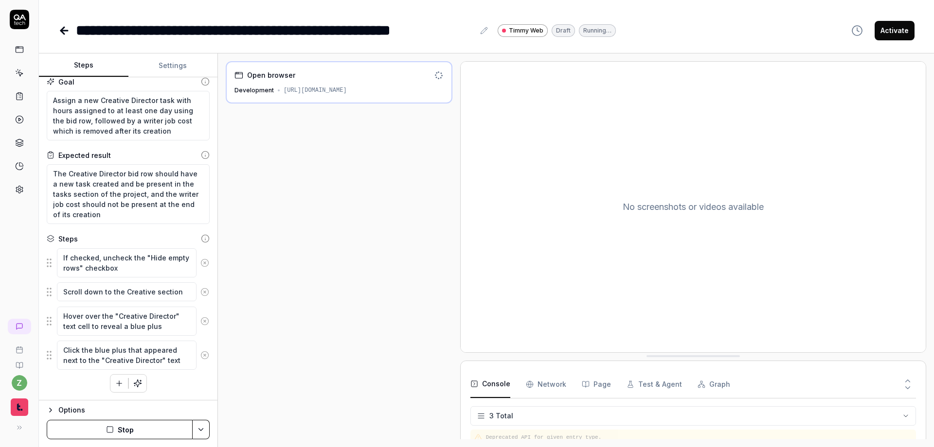
scroll to position [16, 0]
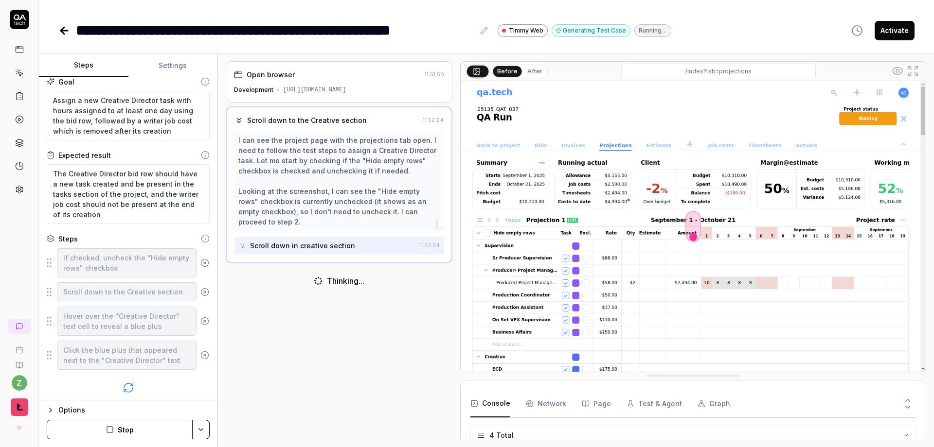
click at [532, 70] on button "After" at bounding box center [534, 71] width 23 height 11
click at [508, 68] on button "Before" at bounding box center [507, 71] width 28 height 11
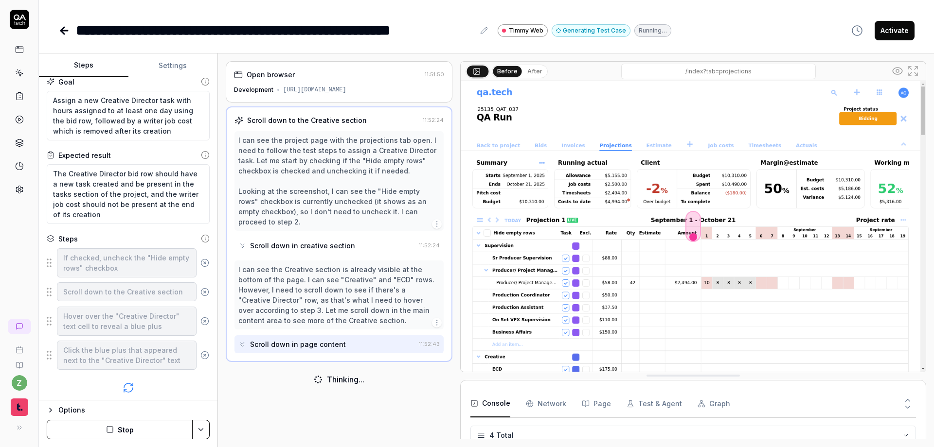
click at [540, 74] on button "After" at bounding box center [534, 71] width 23 height 11
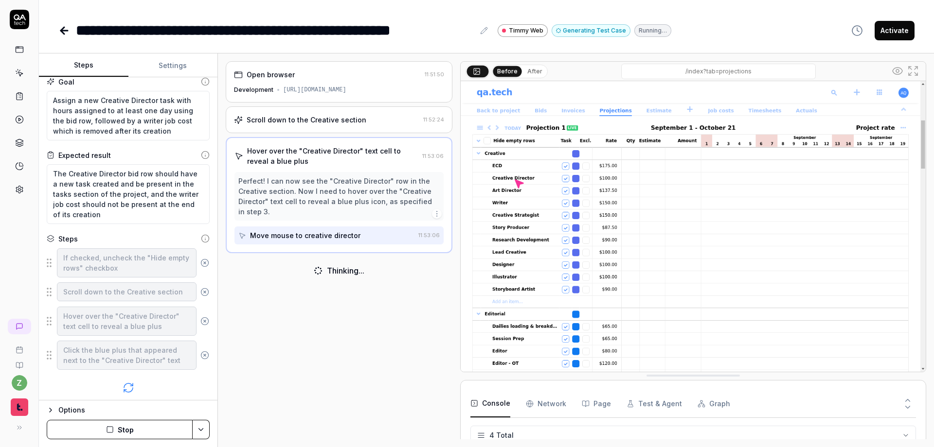
click at [527, 75] on button "After" at bounding box center [534, 71] width 23 height 11
click at [508, 73] on button "Before" at bounding box center [507, 71] width 28 height 11
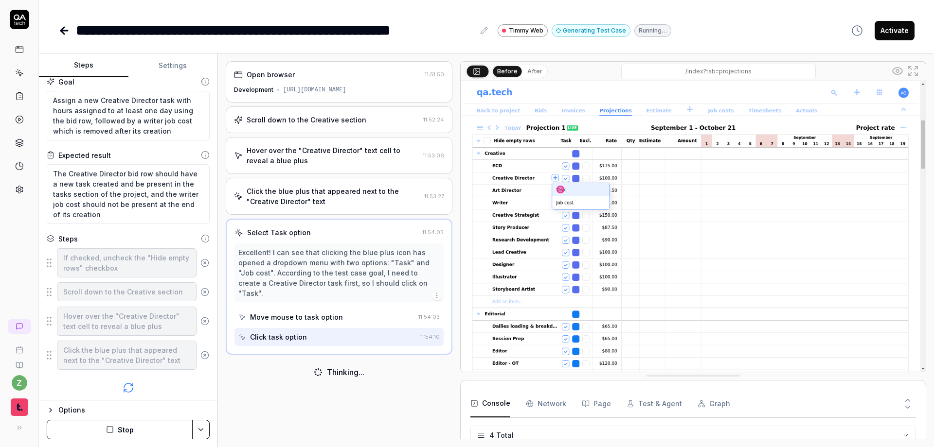
click at [536, 72] on button "After" at bounding box center [534, 71] width 23 height 11
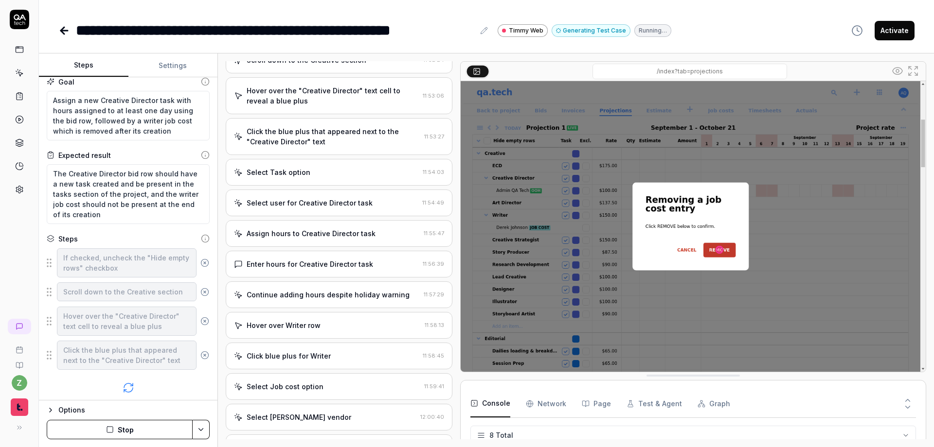
scroll to position [1, 0]
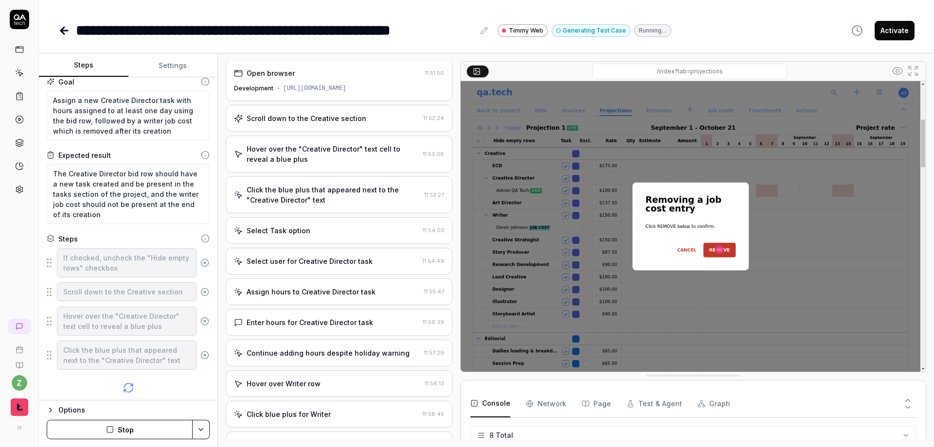
click at [321, 269] on div "Select user for Creative Director task 11:54:49" at bounding box center [339, 261] width 227 height 27
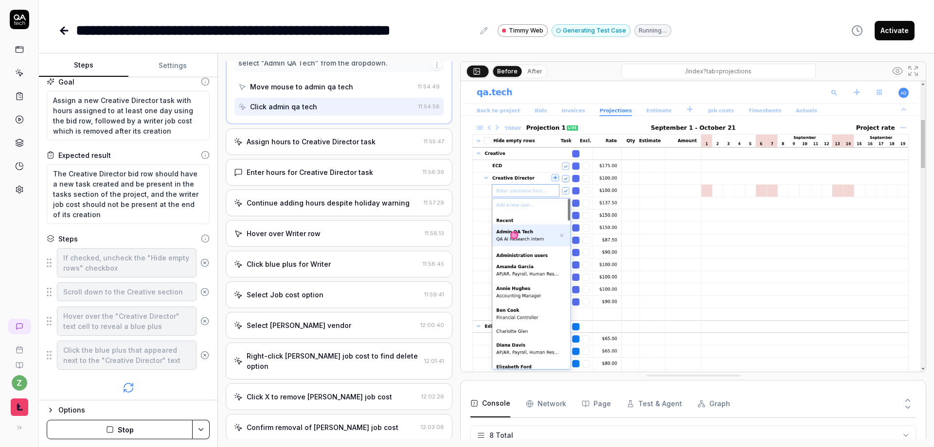
click at [306, 288] on div "Select Job cost option 11:59:41" at bounding box center [339, 295] width 227 height 27
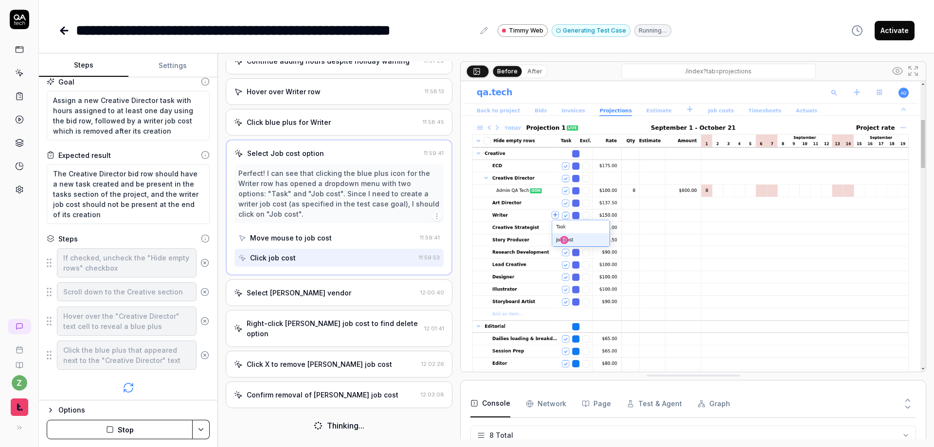
click at [297, 297] on div "Select Derek Johnson vendor" at bounding box center [299, 293] width 105 height 10
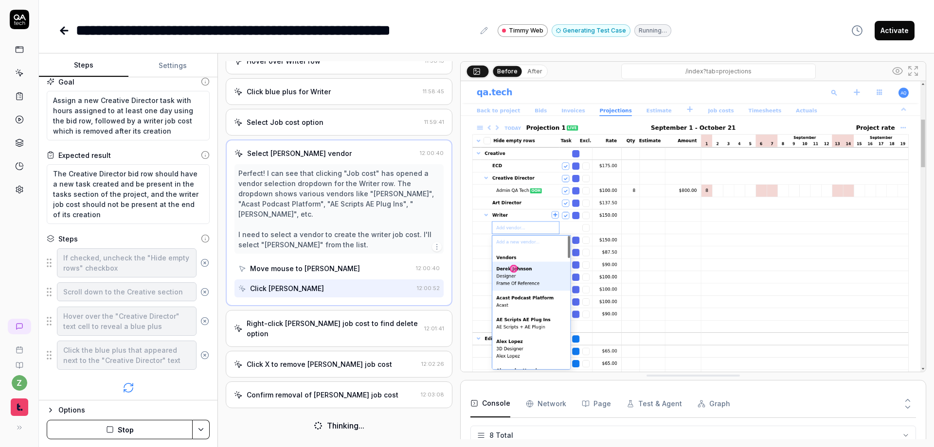
click at [314, 328] on div "Right-click Derek Johnson job cost to find delete option" at bounding box center [334, 329] width 174 height 20
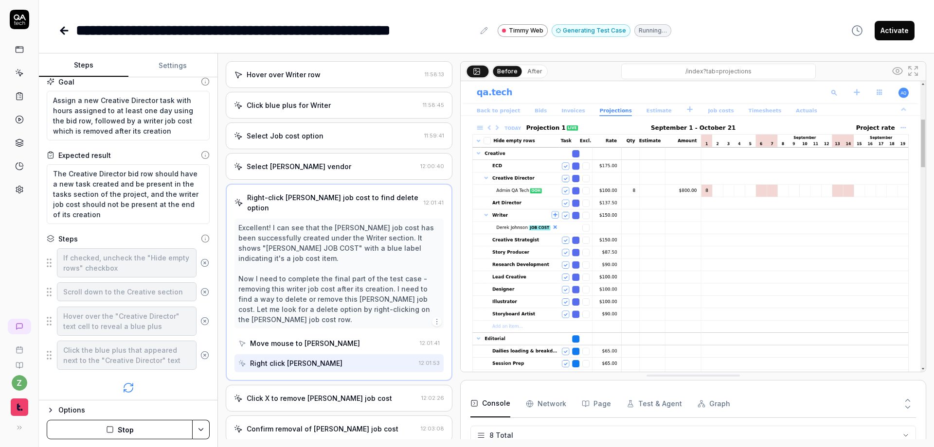
scroll to position [345, 0]
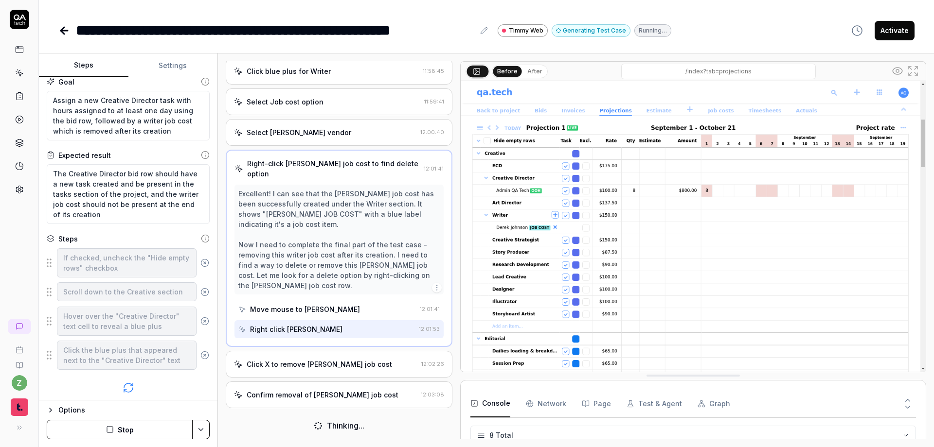
click at [309, 364] on div "Click X to remove Derek Johnson job cost" at bounding box center [319, 364] width 145 height 10
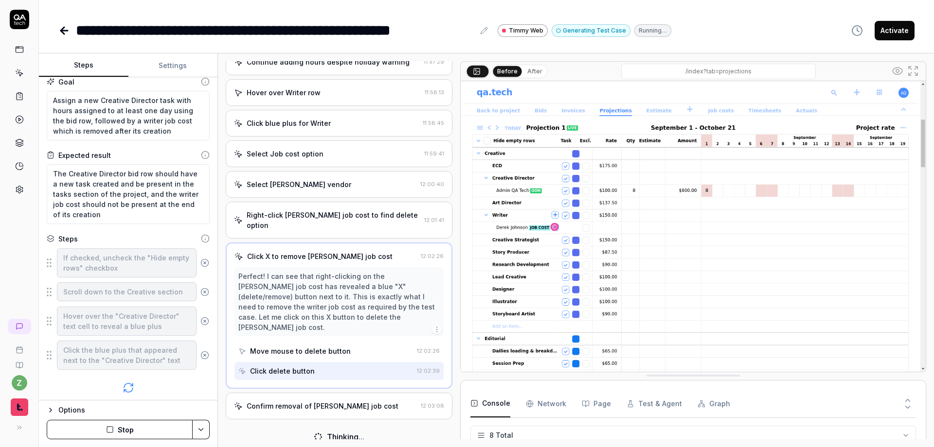
scroll to position [294, 0]
click at [316, 400] on div "Confirm removal of Derek Johnson job cost" at bounding box center [323, 405] width 152 height 10
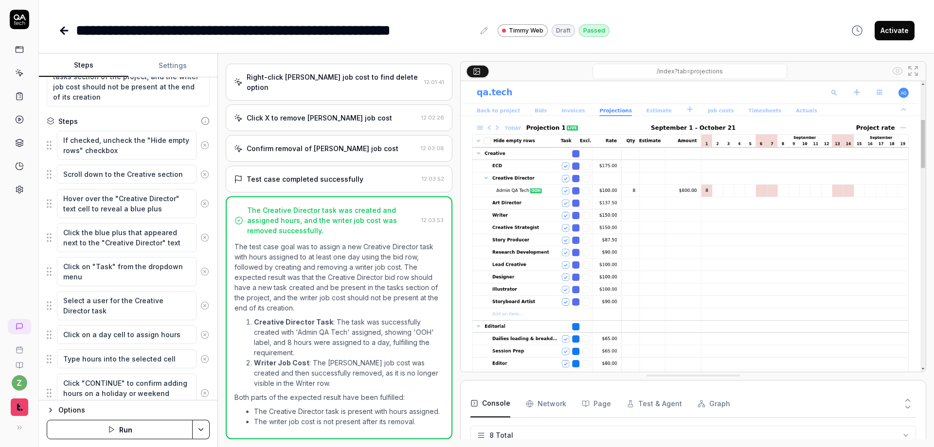
scroll to position [184, 0]
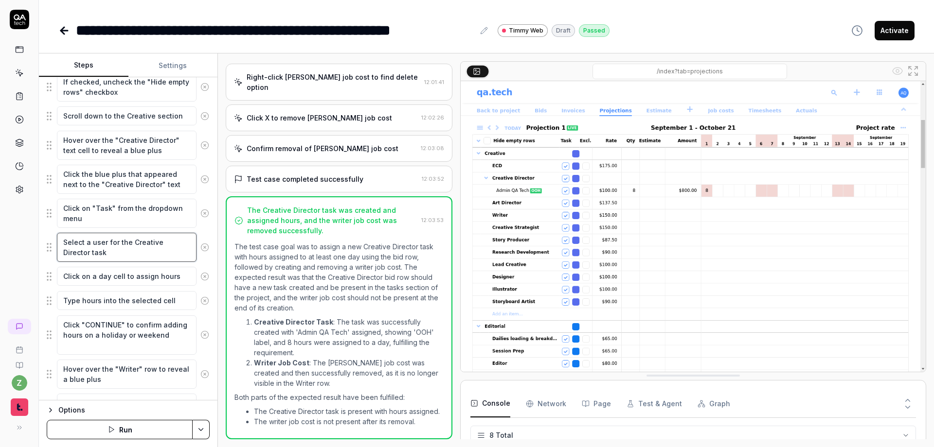
drag, startPoint x: 106, startPoint y: 244, endPoint x: 86, endPoint y: 247, distance: 20.6
click at [86, 247] on textarea "Select a user for the Creative Director task" at bounding box center [127, 247] width 140 height 29
click at [133, 306] on textarea "Type hours into the selected cell" at bounding box center [127, 300] width 140 height 19
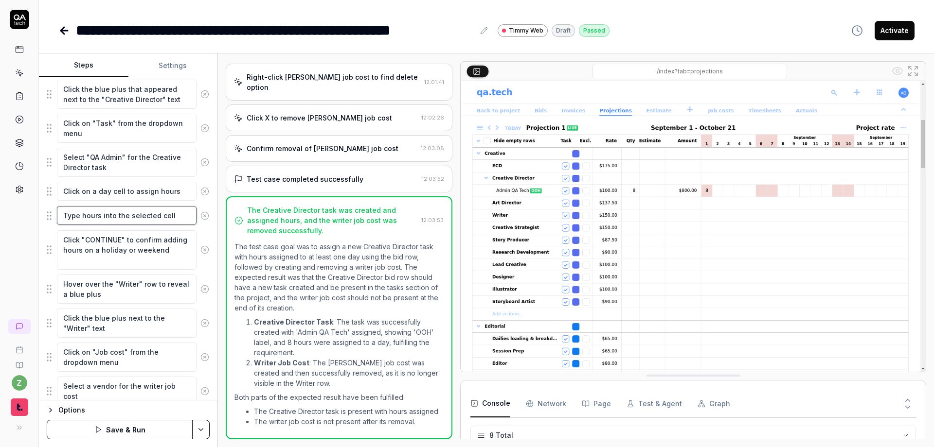
scroll to position [301, 0]
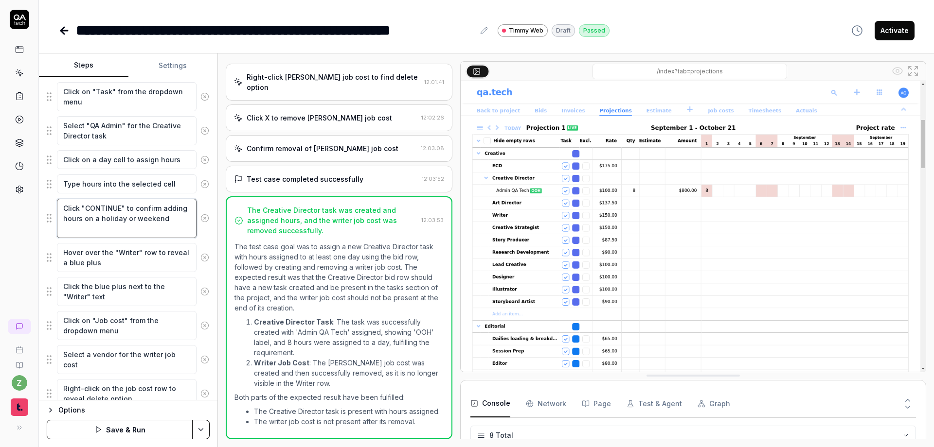
click at [114, 235] on textarea "Click "CONTINUE" to confirm adding hours on a holiday or weekend" at bounding box center [127, 218] width 140 height 39
click at [149, 263] on textarea "Hover over the "Writer" row to reveal a blue plus" at bounding box center [127, 257] width 140 height 29
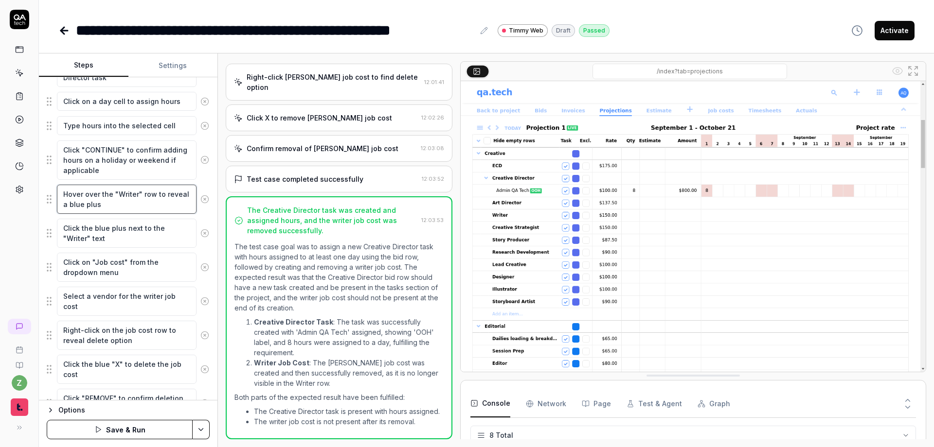
scroll to position [408, 0]
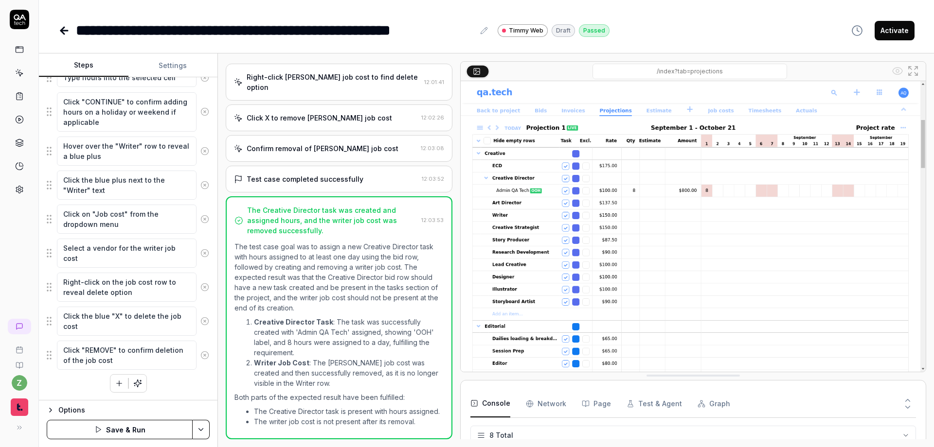
click at [119, 386] on icon "button" at bounding box center [119, 383] width 0 height 5
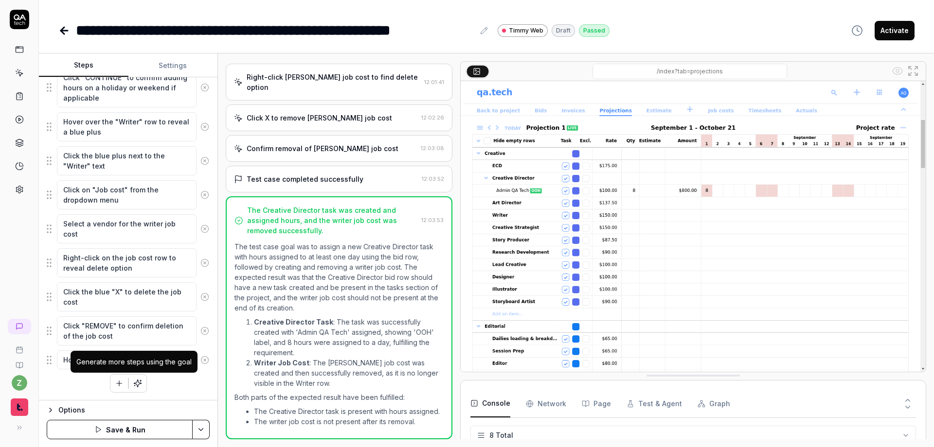
click at [137, 391] on button "button" at bounding box center [138, 384] width 18 height 18
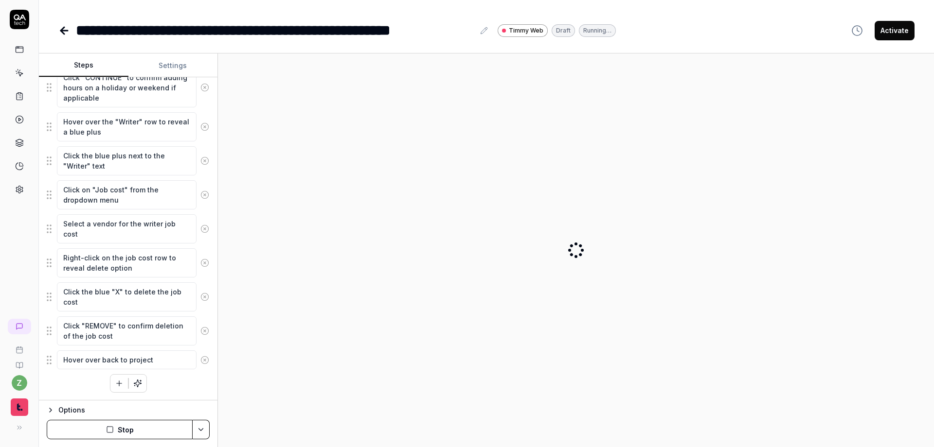
click at [142, 427] on button "Stop" at bounding box center [120, 429] width 146 height 19
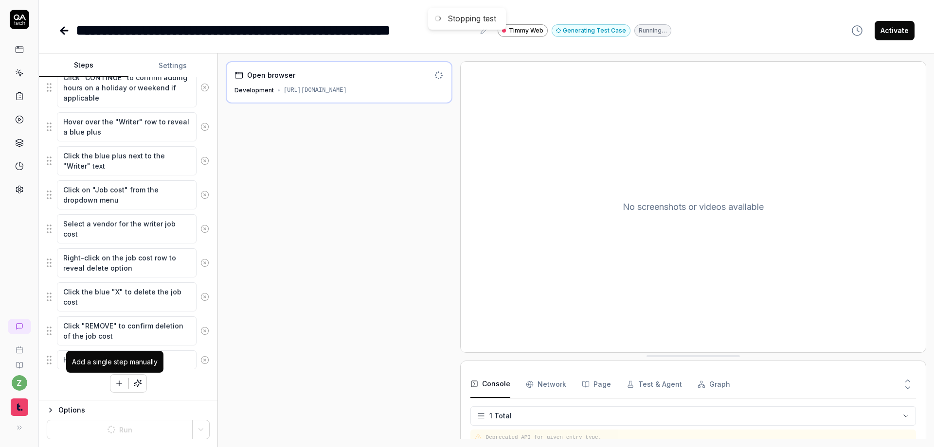
click at [119, 381] on icon "button" at bounding box center [119, 383] width 0 height 5
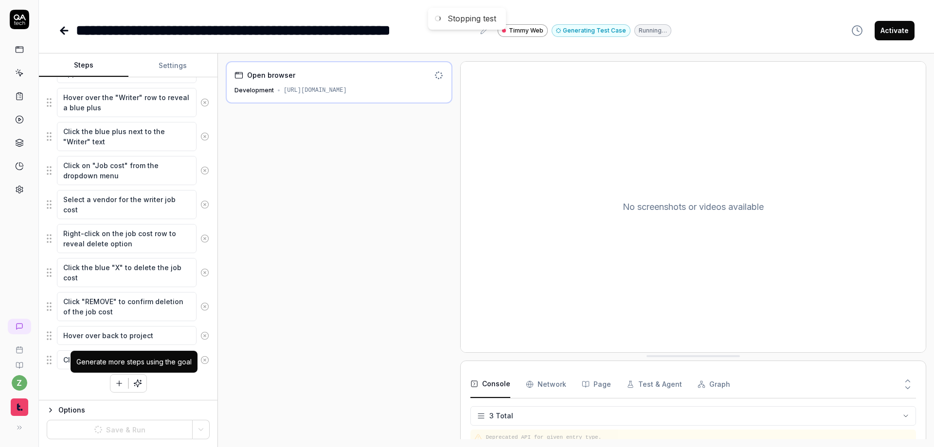
scroll to position [16, 0]
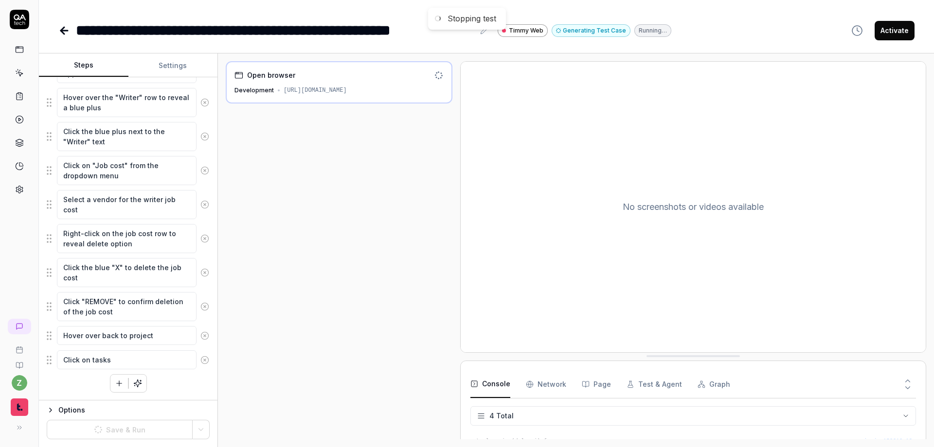
click at [181, 387] on div "If checked, uncheck the "Hide empty rows" checkbox Scroll down to the Creative …" at bounding box center [128, 96] width 163 height 593
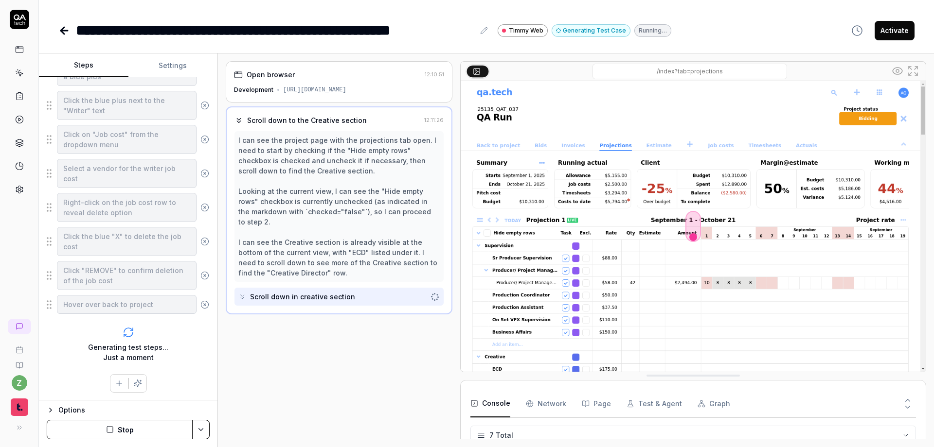
scroll to position [75, 0]
click at [143, 416] on div "Options" at bounding box center [133, 411] width 151 height 12
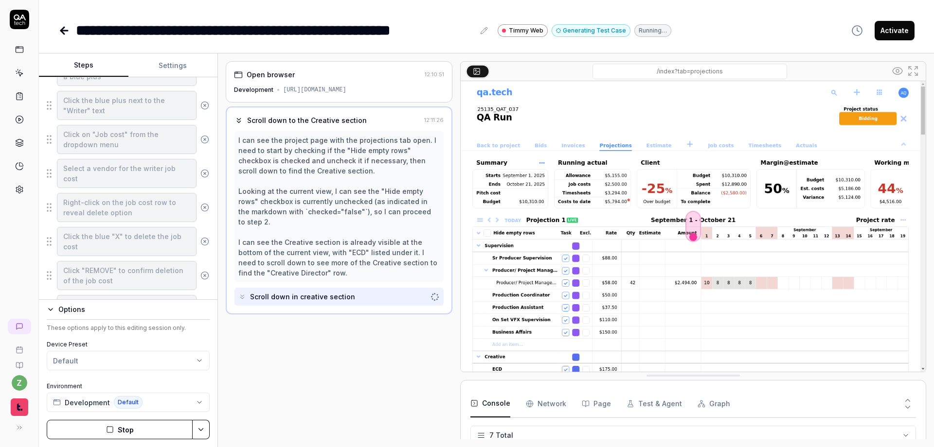
click at [135, 424] on button "Stop" at bounding box center [120, 429] width 146 height 19
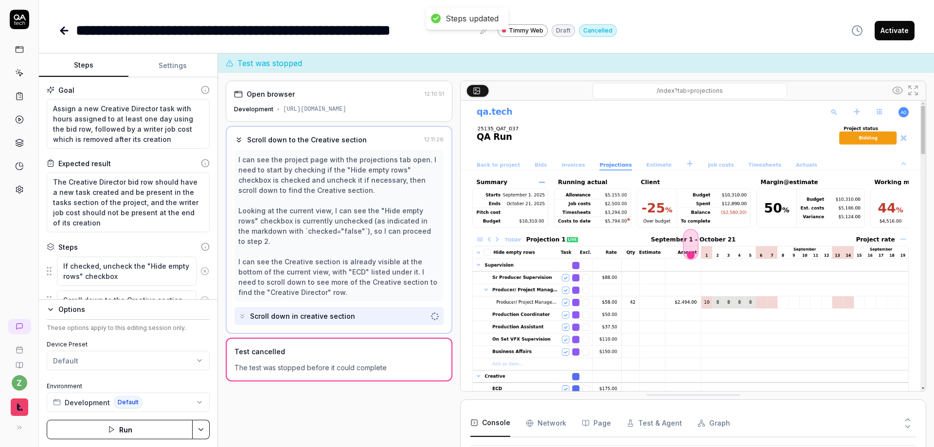
scroll to position [58, 0]
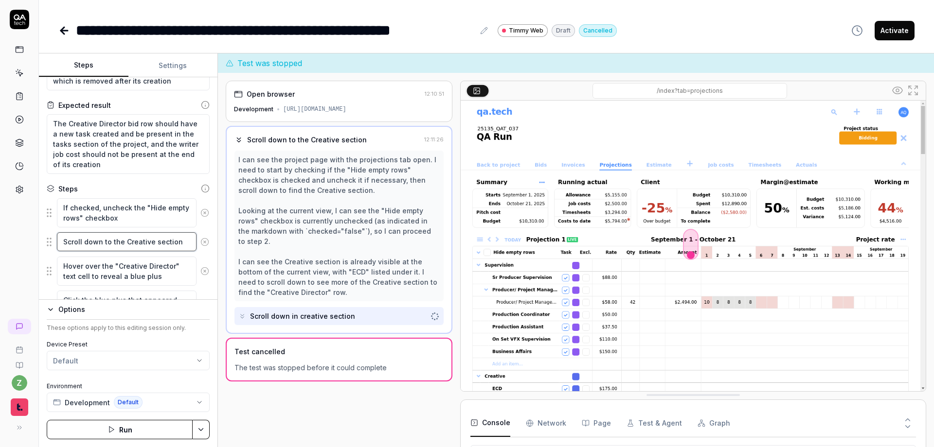
drag, startPoint x: 176, startPoint y: 245, endPoint x: 116, endPoint y: 249, distance: 59.9
click at [103, 246] on textarea "Scroll down to the Creative section" at bounding box center [127, 241] width 140 height 19
type textarea "*"
type textarea "Scroll down i"
type textarea "*"
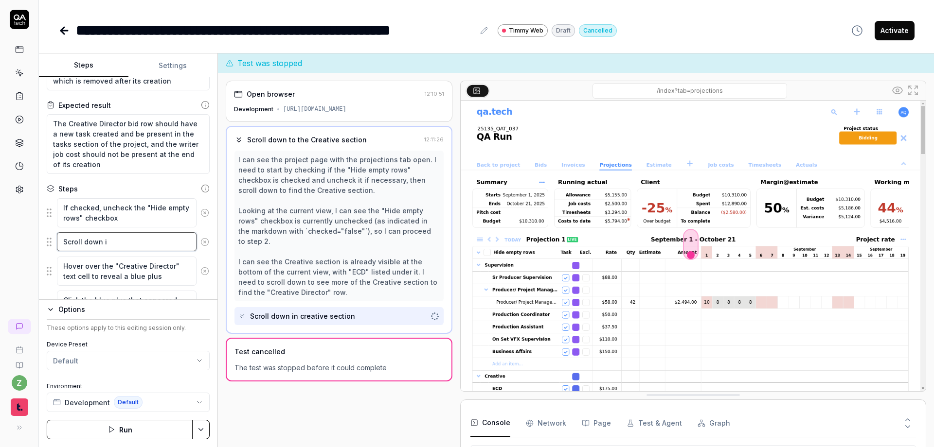
type textarea "Scroll down in"
type textarea "*"
type textarea "Scroll down in"
type textarea "*"
type textarea "Scroll down in t"
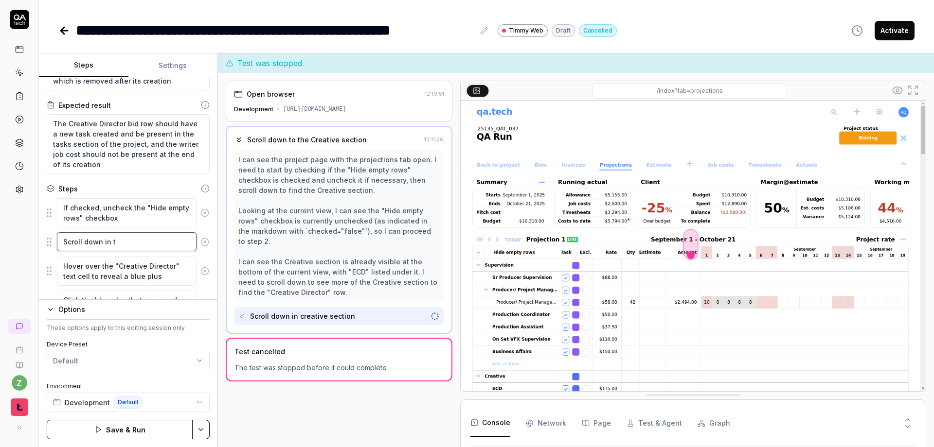
type textarea "*"
type textarea "Scroll down in th"
type textarea "*"
type textarea "Scroll down in the"
type textarea "*"
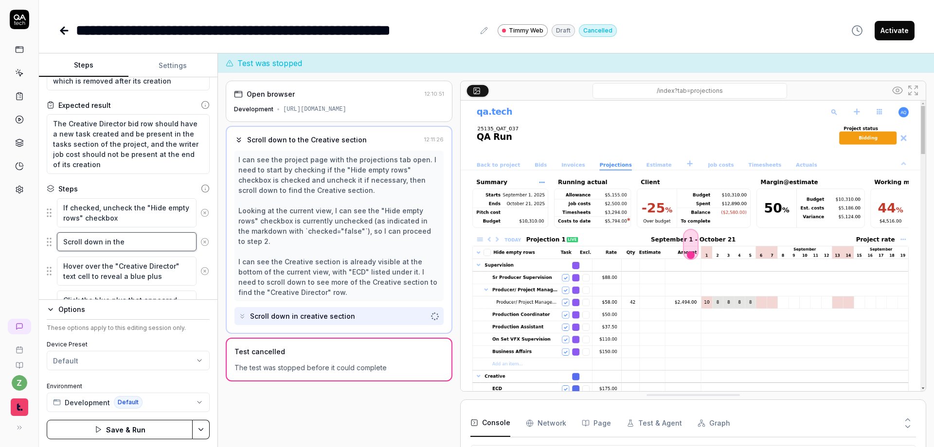
type textarea "Scroll down in the"
type textarea "*"
type textarea "Scroll down in the m"
type textarea "*"
type textarea "Scroll down in the ma"
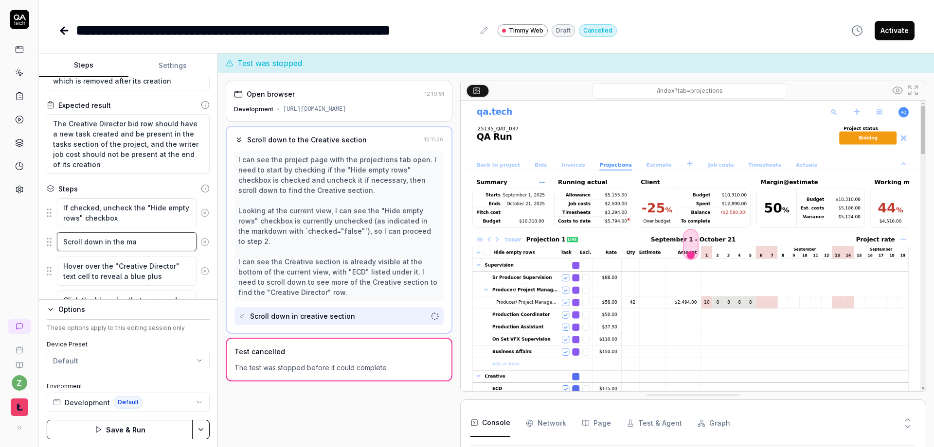
type textarea "*"
type textarea "Scroll down in the main"
type textarea "*"
type textarea "Scroll down in the main"
type textarea "*"
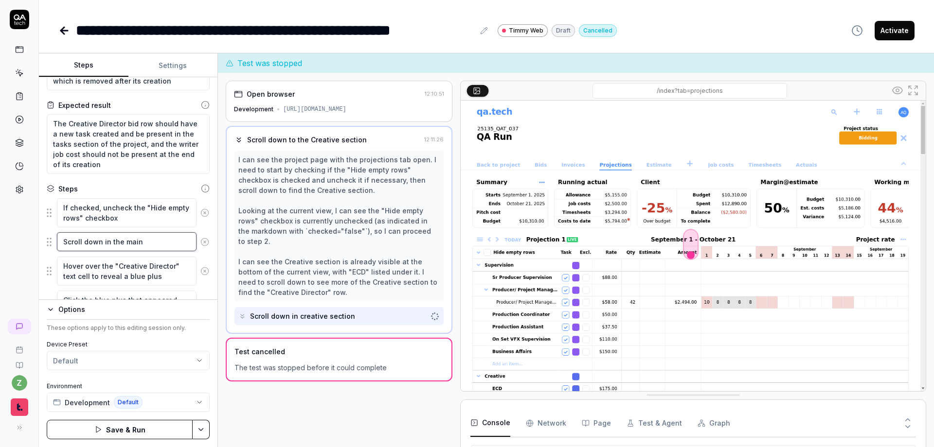
type textarea "Scroll down in the main c"
type textarea "*"
type textarea "Scroll down in the main co"
type textarea "*"
type textarea "Scroll down in the main con"
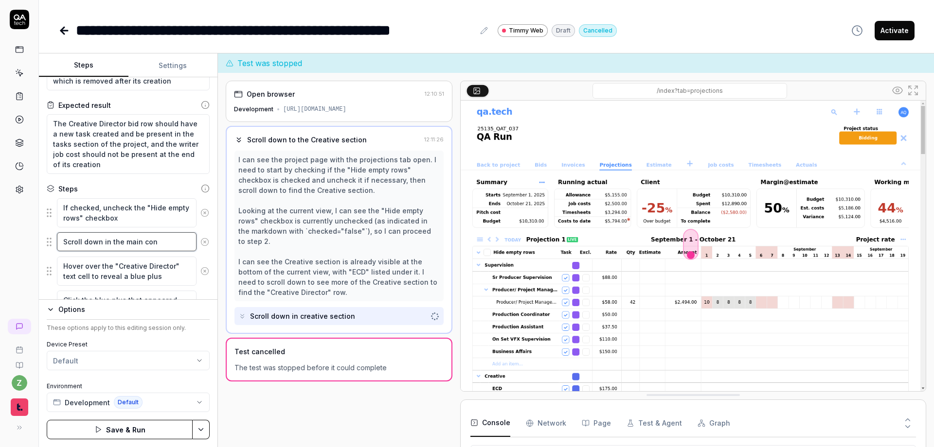
type textarea "*"
type textarea "Scroll down in the main cont"
type textarea "*"
type textarea "Scroll down in the main conte"
type textarea "*"
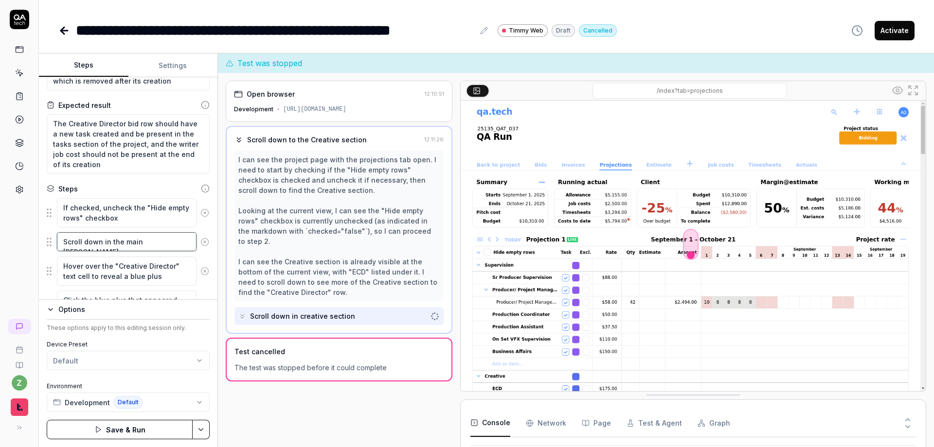
type textarea "Scroll down in the main conten"
type textarea "*"
type textarea "Scroll down in the main content"
type textarea "*"
type textarea "Scroll down in the main content"
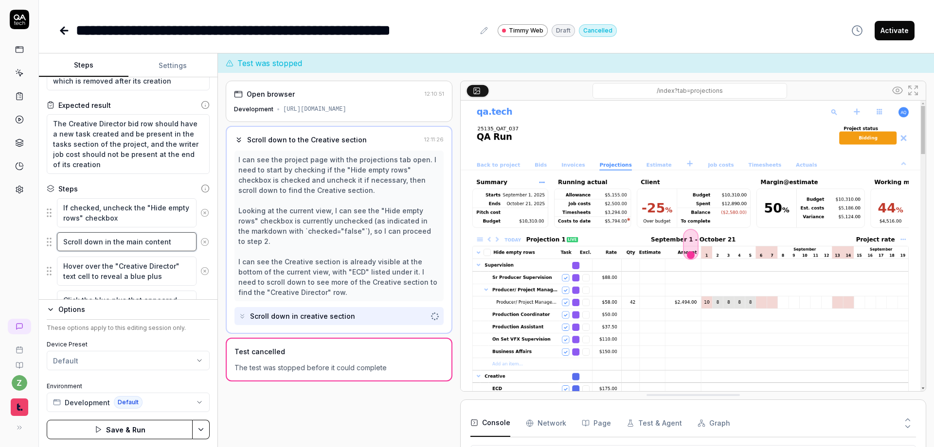
type textarea "*"
type textarea "Scroll down in the main content u"
type textarea "*"
type textarea "Scroll down in the main content un"
type textarea "*"
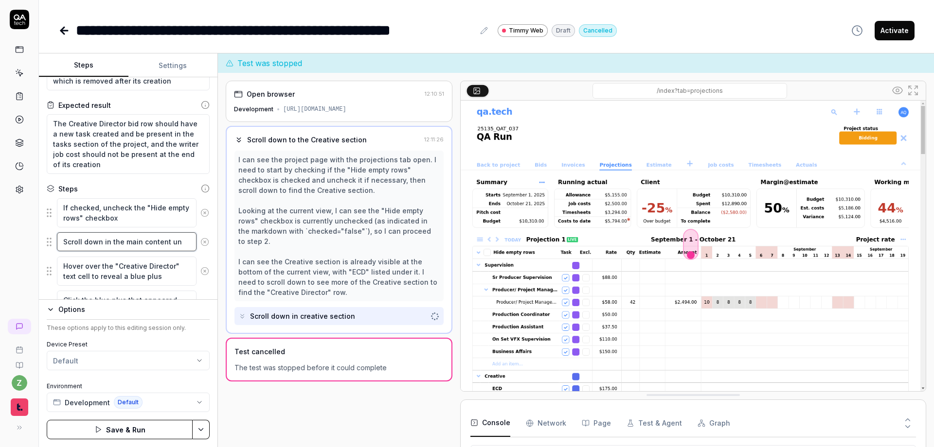
type textarea "Scroll down in the main content unt"
type textarea "*"
type textarea "Scroll down in the main content unti"
type textarea "*"
type textarea "Scroll down in the main content until"
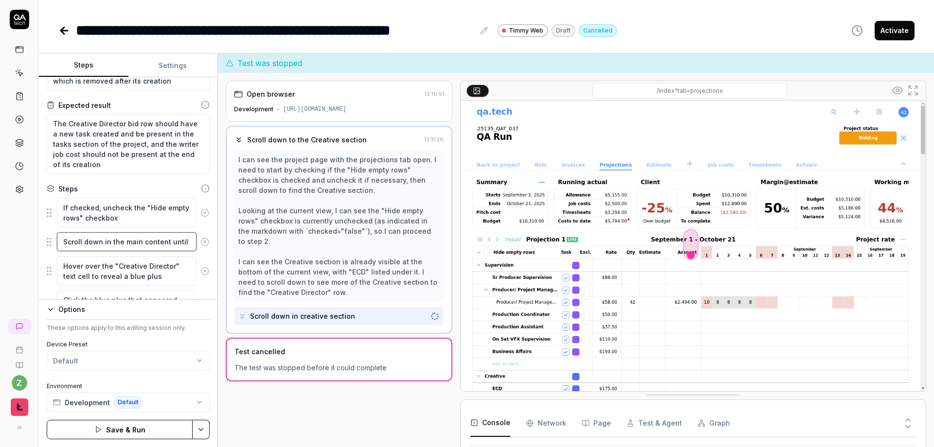
type textarea "*"
type textarea "Scroll down in the main content until"
type textarea "*"
type textarea "Scroll down in the main content until th"
type textarea "*"
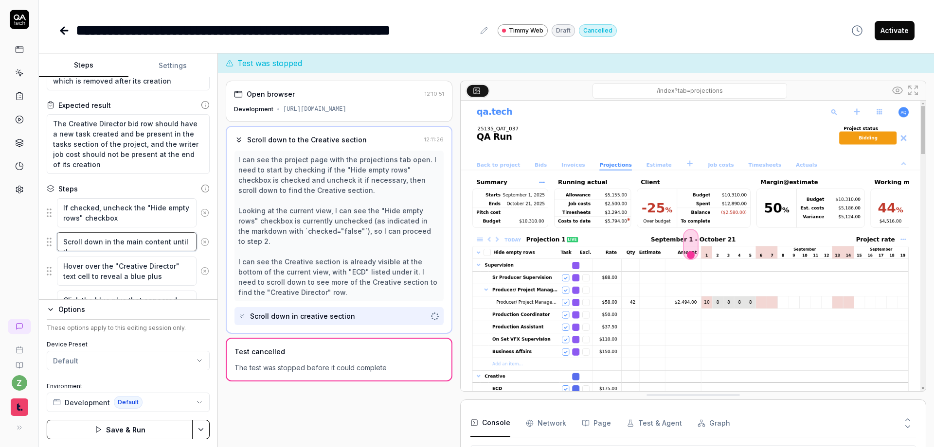
type textarea "Scroll down in the main content until the"
type textarea "*"
type textarea "Scroll down in the main content until the"
type textarea "*"
type textarea "Scroll down in the main content until the C"
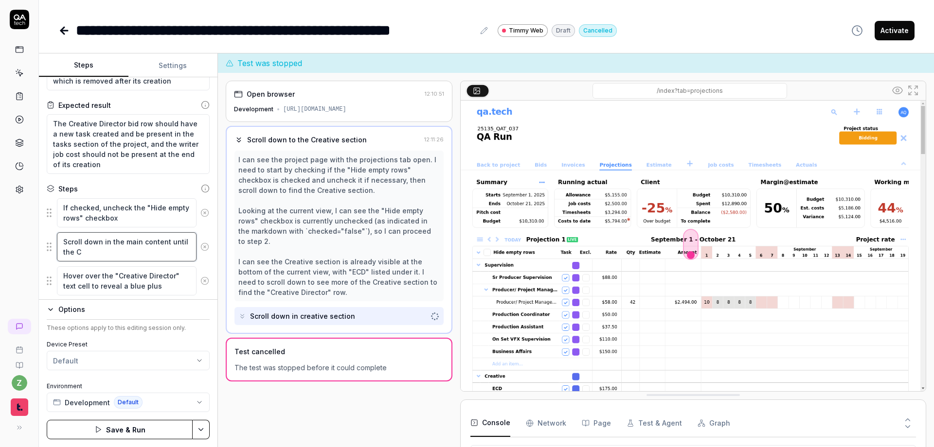
type textarea "*"
type textarea "Scroll down in the main content until the Cr"
type textarea "*"
type textarea "Scroll down in the main content until the Cra"
type textarea "*"
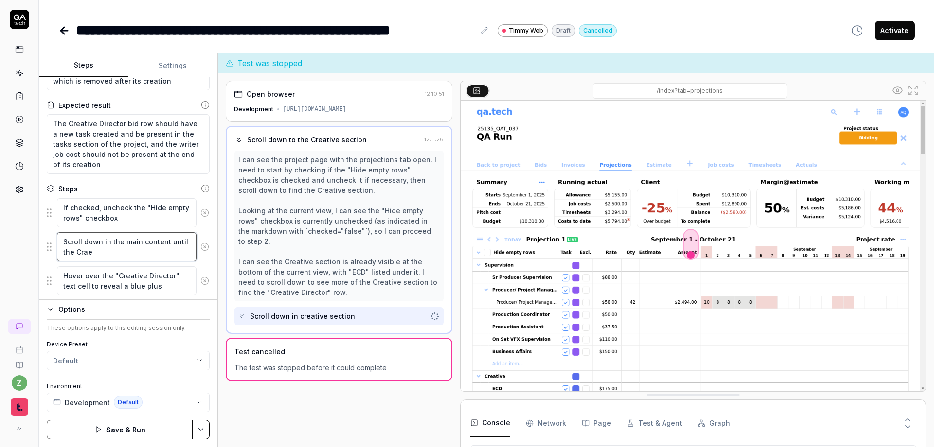
type textarea "Scroll down in the main content until the Cra"
type textarea "*"
type textarea "Scroll down in the main content until the Cr"
type textarea "*"
type textarea "Scroll down in the main content until the Cre"
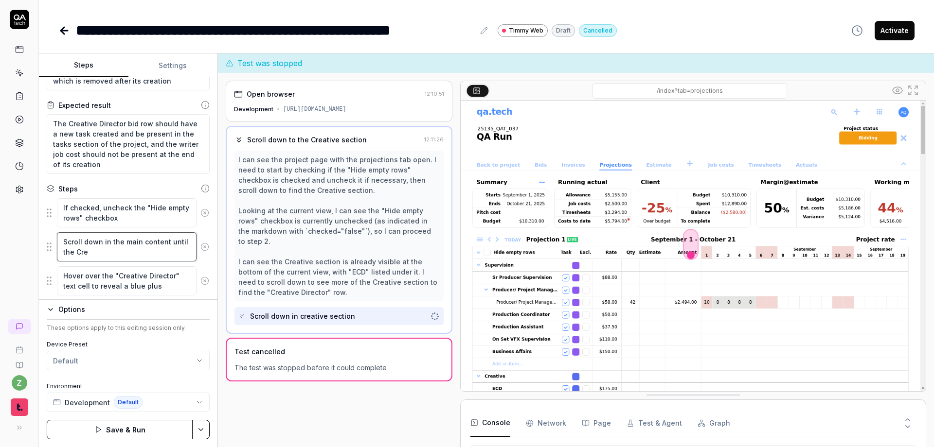
type textarea "*"
type textarea "Scroll down in the main content until the Crea"
type textarea "*"
type textarea "Scroll down in the main content until the Creat"
type textarea "*"
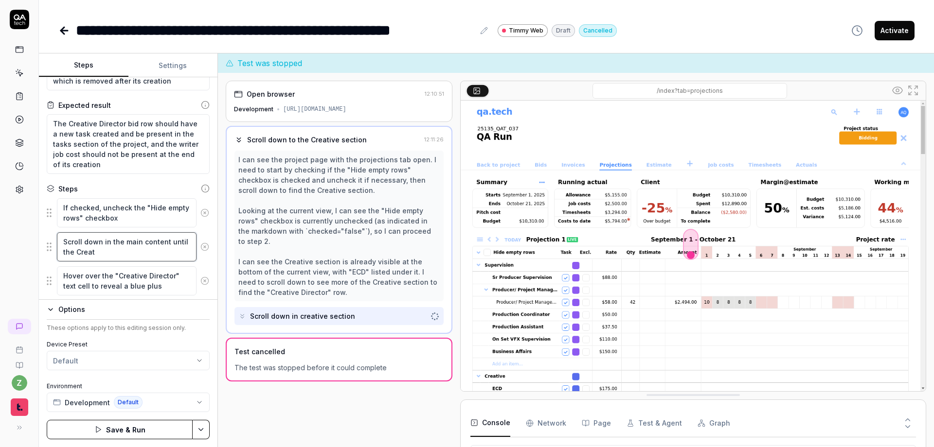
type textarea "Scroll down in the main content until the Creati"
type textarea "*"
type textarea "Scroll down in the main content until the Creative"
type textarea "*"
type textarea "Scroll down in the main content until the Creative"
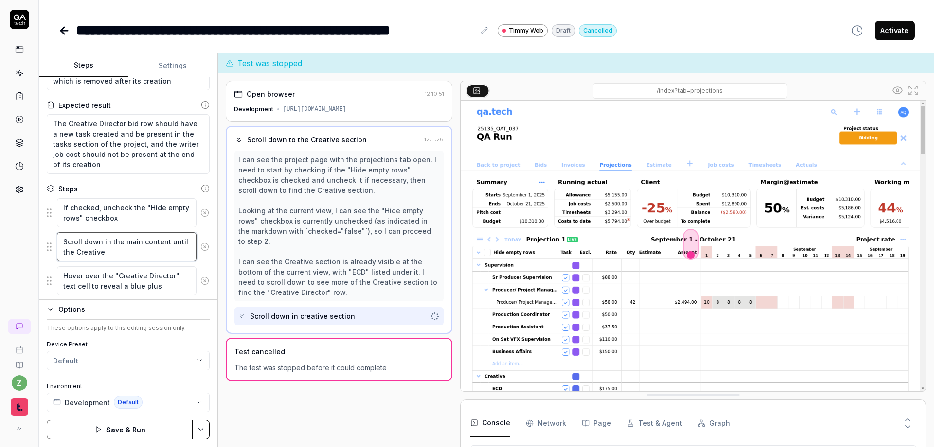
type textarea "*"
type textarea "Scroll down in the main content until the Creative s"
type textarea "*"
type textarea "Scroll down in the main content until the Creative sc"
type textarea "*"
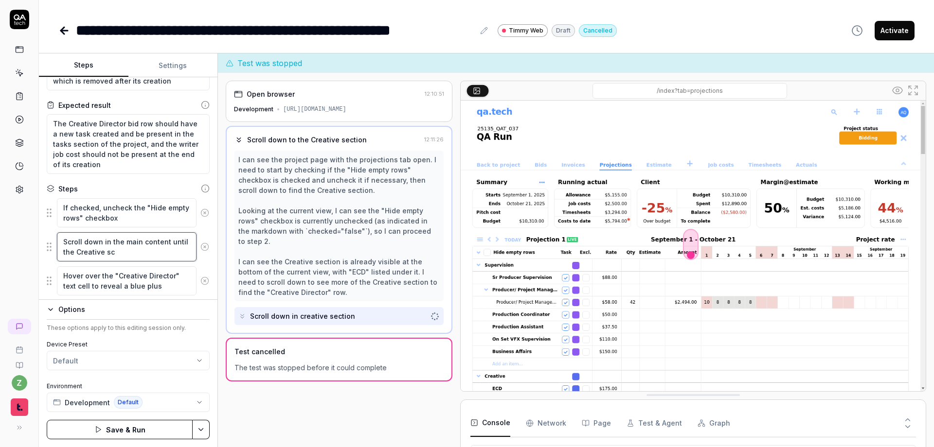
type textarea "Scroll down in the main content until the Creative s"
type textarea "*"
type textarea "Scroll down in the main content until the Creative se"
type textarea "*"
type textarea "Scroll down in the main content until the Creative sec"
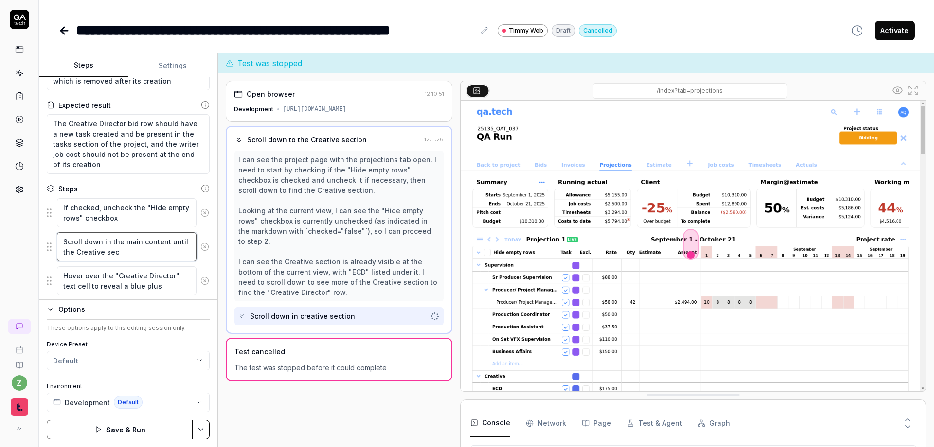
type textarea "*"
type textarea "Scroll down in the main content until the Creative sect"
type textarea "*"
type textarea "Scroll down in the main content until the Creative secti"
type textarea "*"
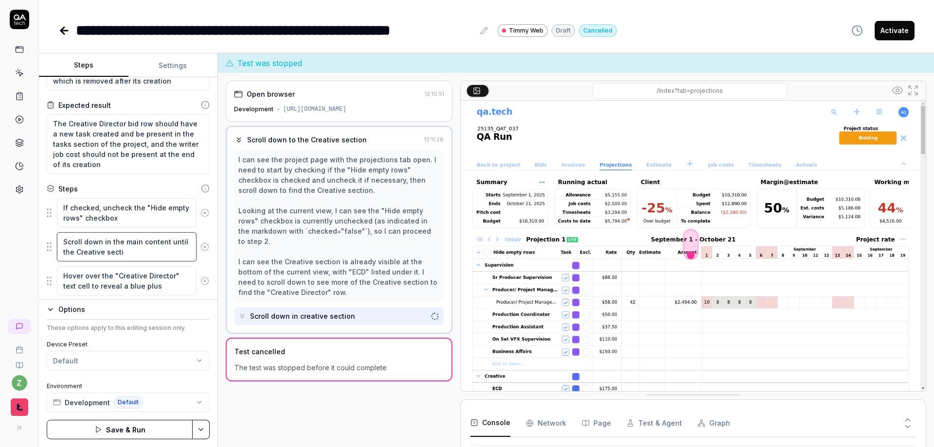
type textarea "Scroll down in the main content until the Creative sectio"
type textarea "*"
type textarea "Scroll down in the main content until the Creative section"
type textarea "*"
type textarea "Scroll down in the main content until the Creative section"
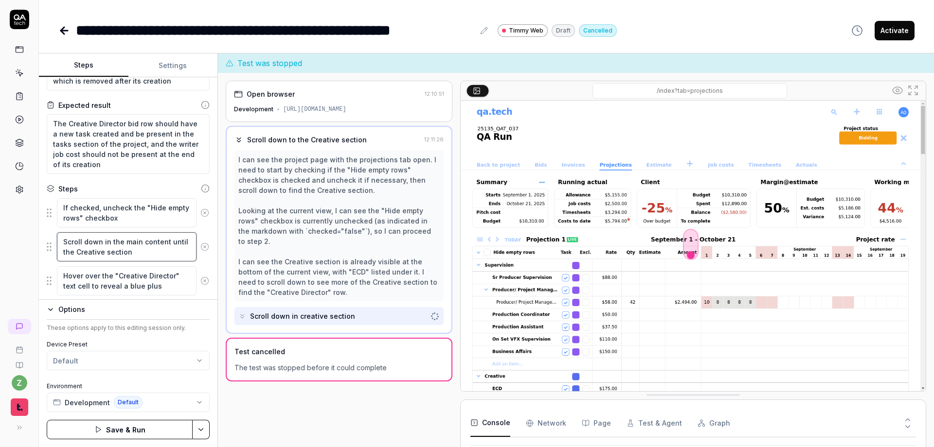
type textarea "*"
type textarea "Scroll down in the main content until the Creative section i"
type textarea "*"
type textarea "Scroll down in the main content until the Creative section is"
type textarea "*"
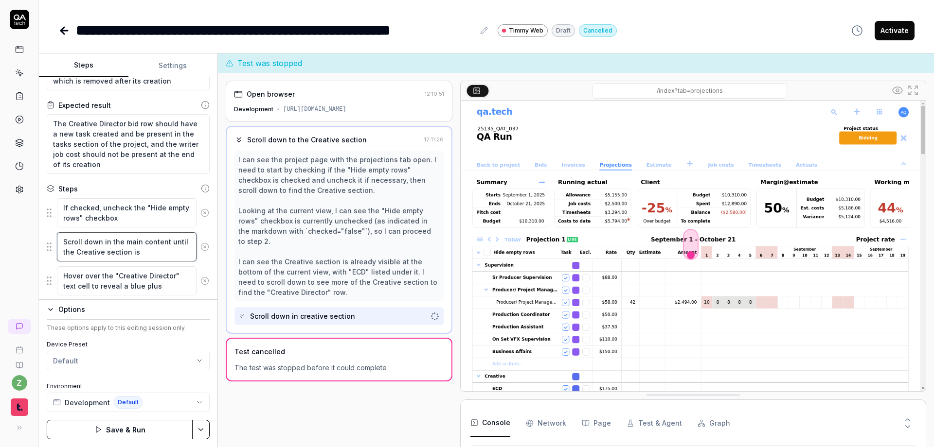
type textarea "Scroll down in the main content until the Creative section is"
type textarea "*"
type textarea "Scroll down in the main content until the Creative section is"
type textarea "*"
type textarea "Scroll down in the main content until the Creative section i"
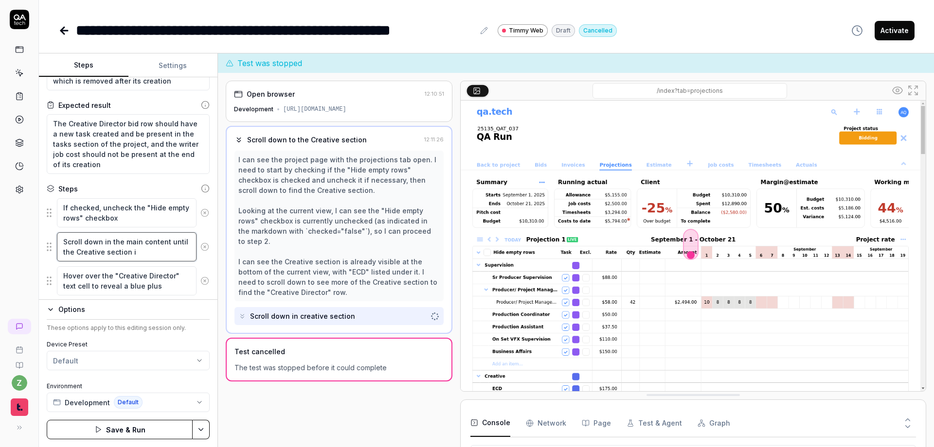
type textarea "*"
type textarea "Scroll down in the main content until the Creative section"
type textarea "*"
type textarea "Scroll down in the main content until the Creative section fi"
type textarea "*"
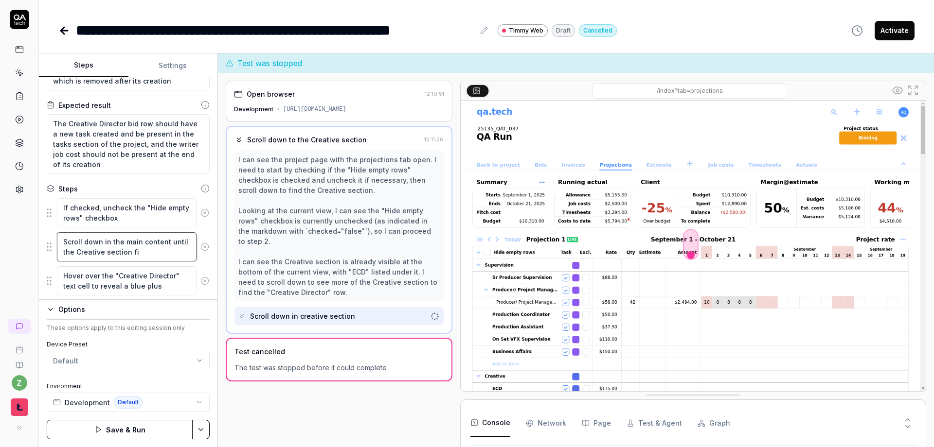
type textarea "Scroll down in the main content until the Creative section fil"
type textarea "*"
type textarea "Scroll down in the main content until the Creative section fill"
type textarea "*"
type textarea "Scroll down in the main content until the Creative section fills"
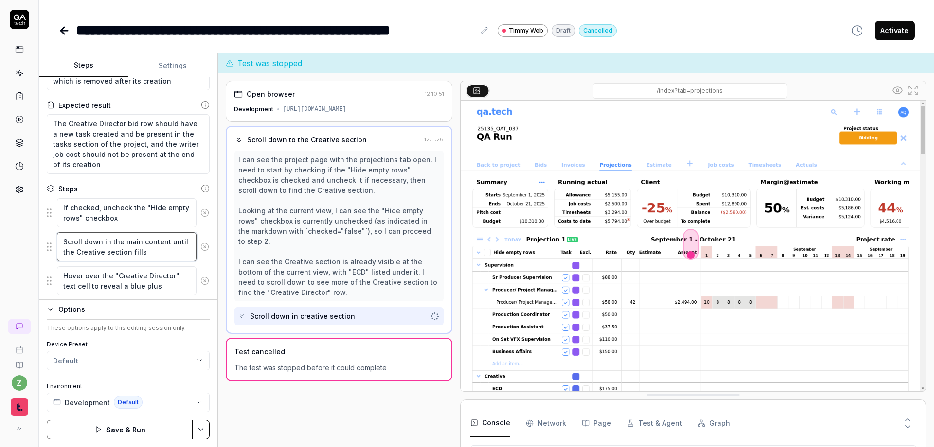
type textarea "*"
type textarea "Scroll down in the main content until the Creative section fills"
type textarea "*"
type textarea "Scroll down in the main content until the Creative section fills t"
type textarea "*"
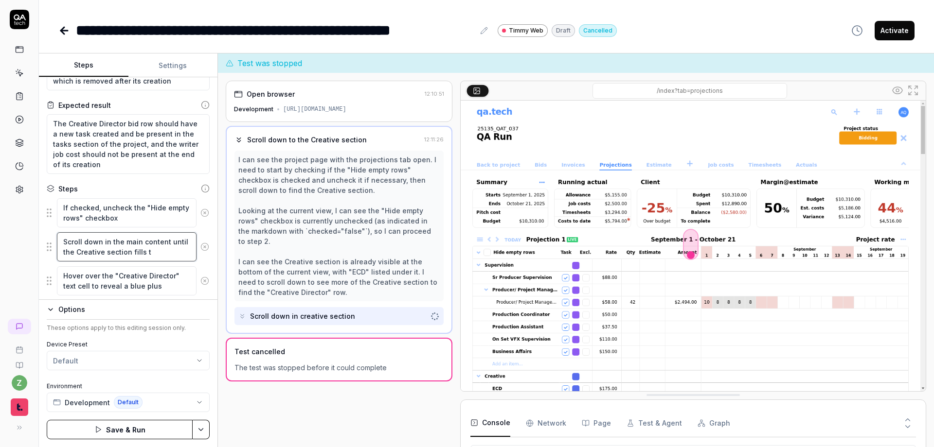
type textarea "Scroll down in the main content until the Creative section fills th"
type textarea "*"
type textarea "Scroll down in the main content until the Creative section fills the"
type textarea "*"
type textarea "Scroll down in the main content until the Creative section fills the"
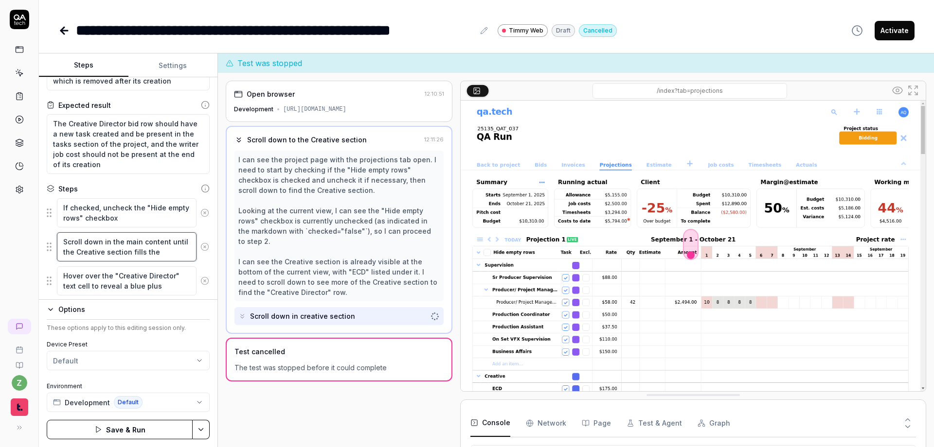
type textarea "*"
type textarea "Scroll down in the main content until the Creative section fills the s"
type textarea "*"
type textarea "Scroll down in the main content until the Creative section fills the sc"
type textarea "*"
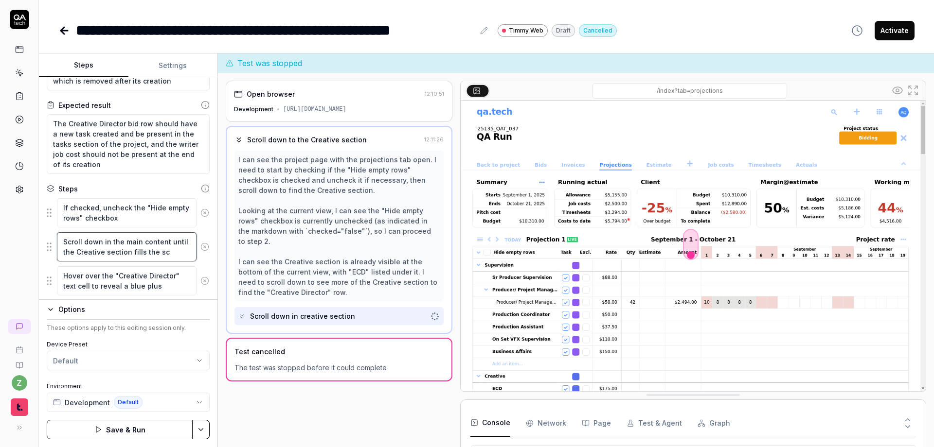
type textarea "Scroll down in the main content until the Creative section fills the scr"
type textarea "*"
type textarea "Scroll down in the main content until the Creative section fills the scre"
type textarea "*"
type textarea "Scroll down in the main content until the Creative section fills the scree"
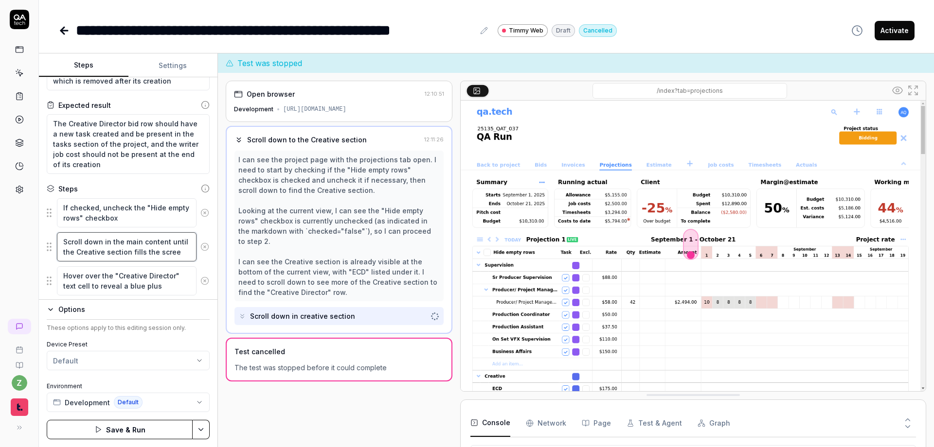
type textarea "*"
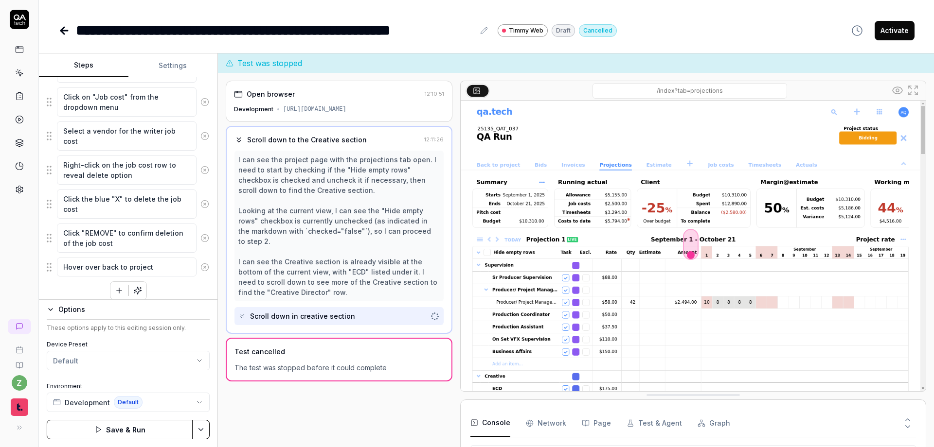
scroll to position [542, 0]
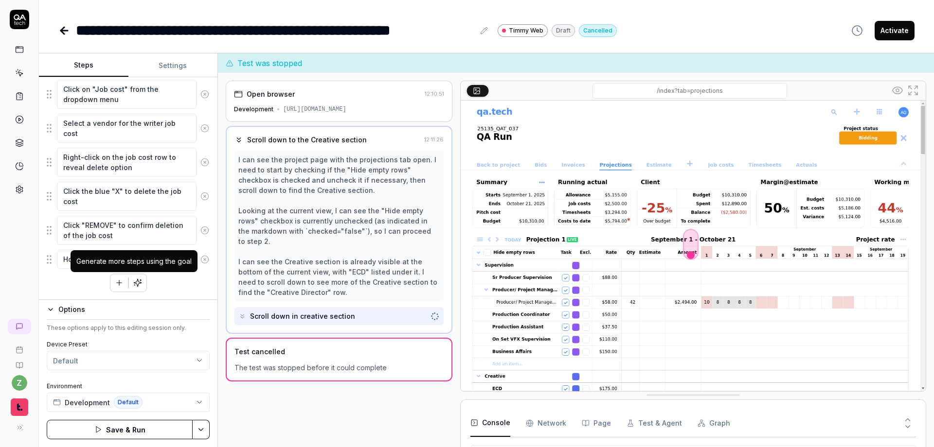
type textarea "Scroll down in the main content until the Creative section fills the screen"
click at [128, 274] on div at bounding box center [128, 283] width 1 height 18
click at [110, 275] on button "button" at bounding box center [119, 283] width 18 height 18
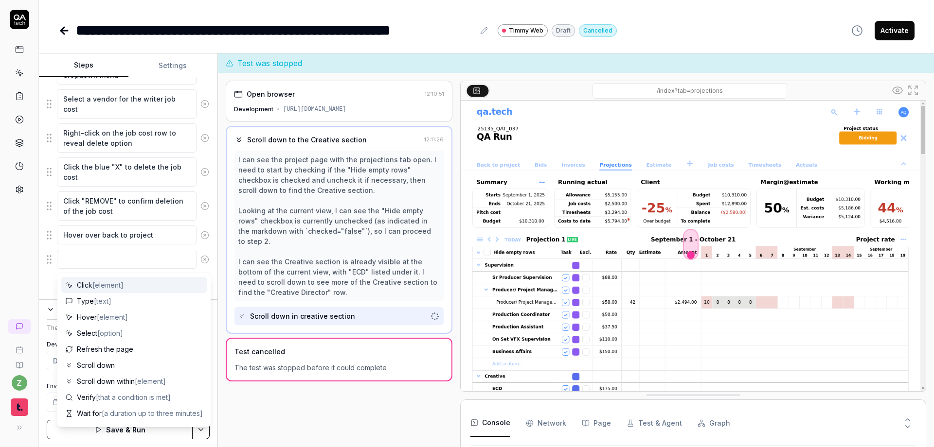
type textarea "*"
type textarea "C"
type textarea "*"
type textarea "Ck"
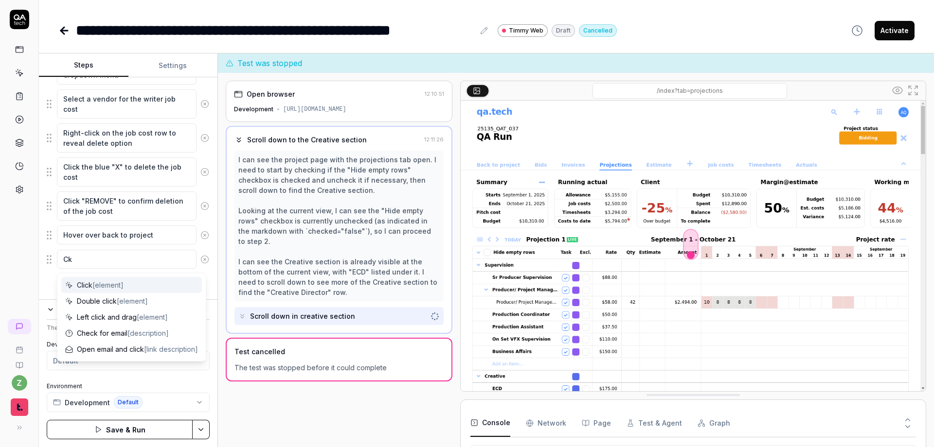
type textarea "*"
type textarea "C"
type textarea "*"
type textarea "Cl"
type textarea "*"
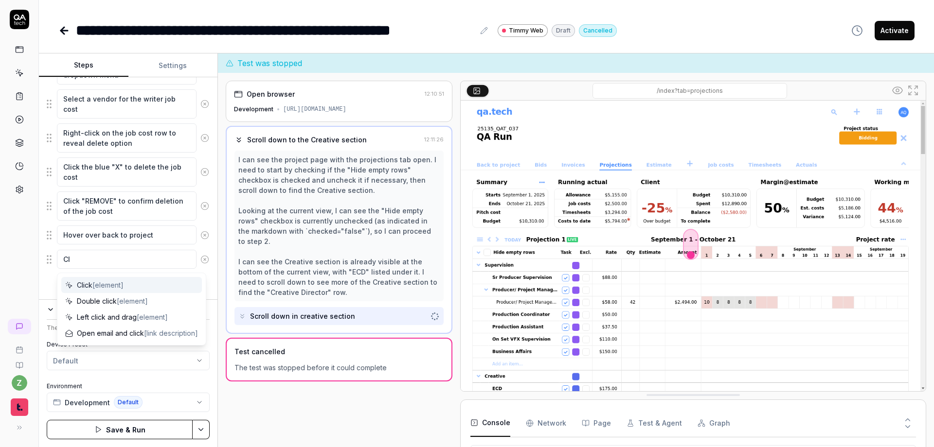
type textarea "Cli"
type textarea "*"
type textarea "Clic"
type textarea "*"
type textarea "Click"
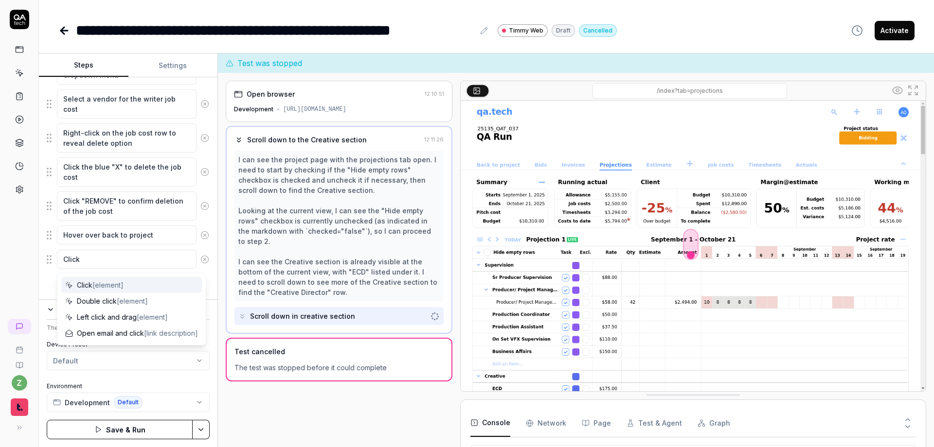
type textarea "*"
type textarea "Click"
type textarea "*"
type textarea "Click o"
type textarea "*"
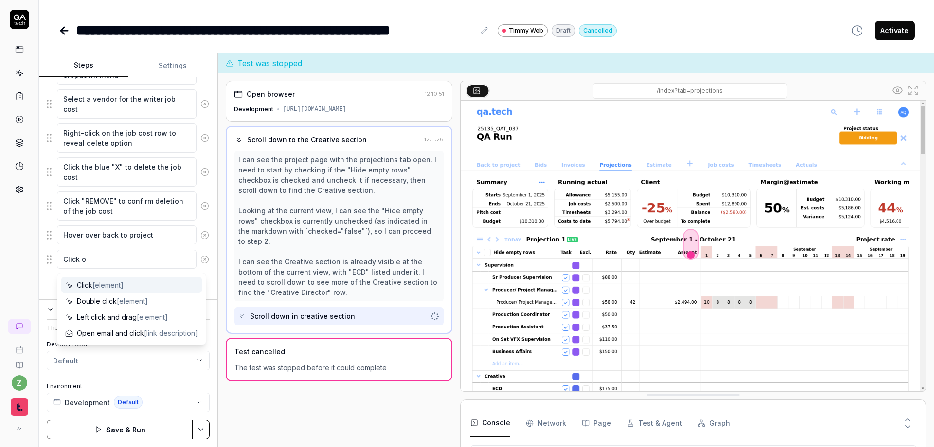
type textarea "Click on"
type textarea "*"
type textarea "Click on"
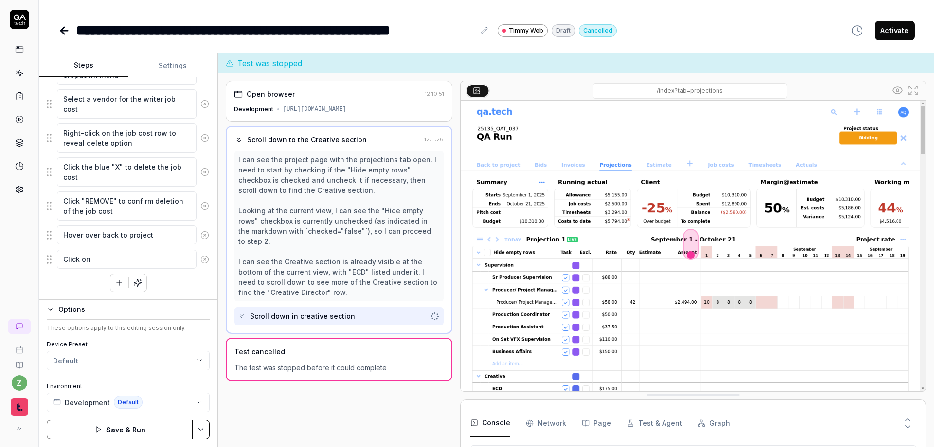
type textarea "*"
type textarea "Click on ""
type textarea "*"
type textarea "Click on "T"
type textarea "*"
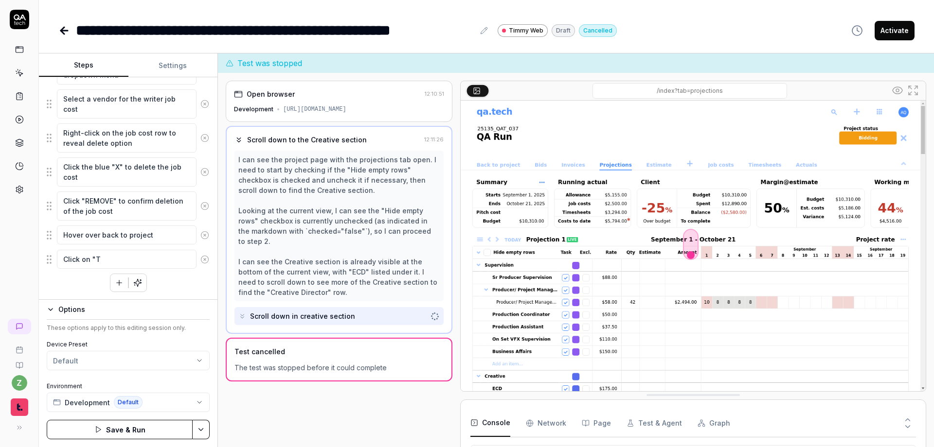
type textarea "Click on "Ta"
type textarea "*"
type textarea "Click on "Tas"
type textarea "*"
type textarea "Click on "Task"
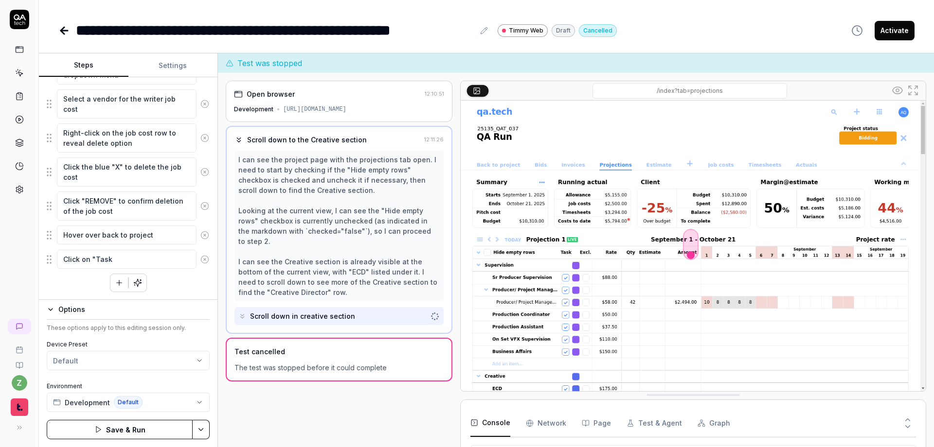
type textarea "*"
type textarea "Click on "Tasks"
type textarea "*"
type textarea "Click on "Tasks""
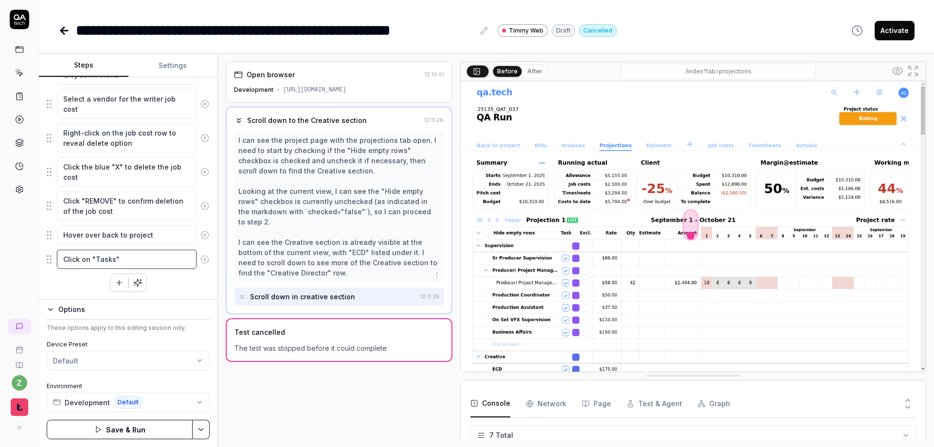
click at [143, 266] on textarea "Click on "Tasks"" at bounding box center [127, 259] width 140 height 19
click at [119, 285] on icon "button" at bounding box center [119, 282] width 0 height 5
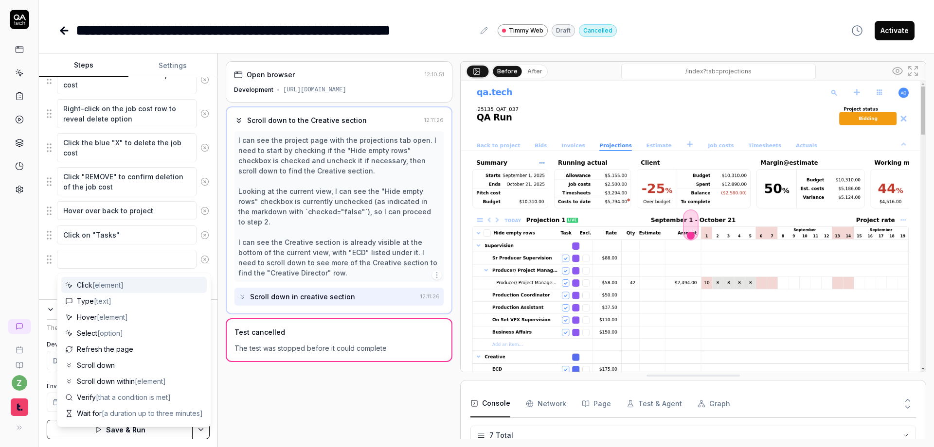
type textarea "*"
type textarea "V"
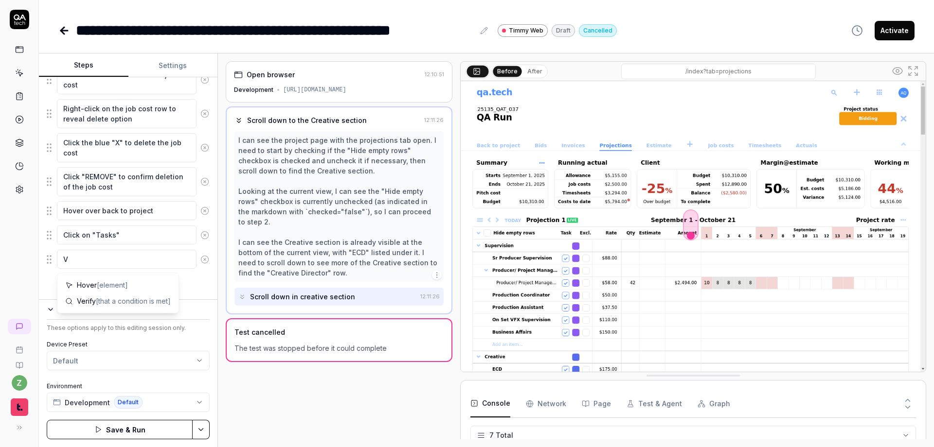
type textarea "*"
type textarea "Ve"
type textarea "*"
type textarea "Ver"
type textarea "*"
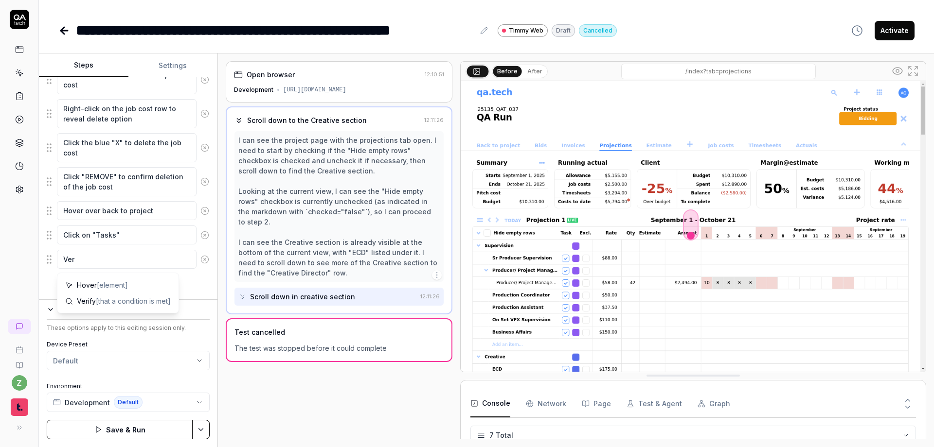
type textarea "Veri"
type textarea "*"
type textarea "Verif"
type textarea "*"
type textarea "Verify"
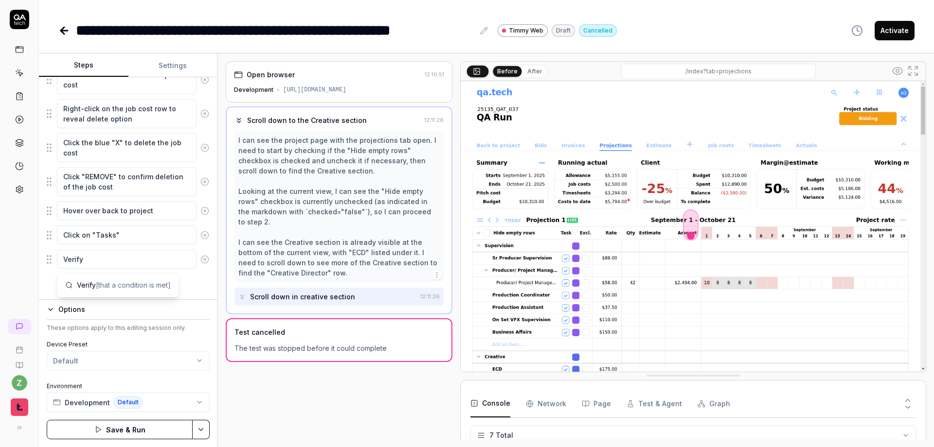
type textarea "*"
type textarea "Verify"
type textarea "*"
type textarea "Verify t"
type textarea "*"
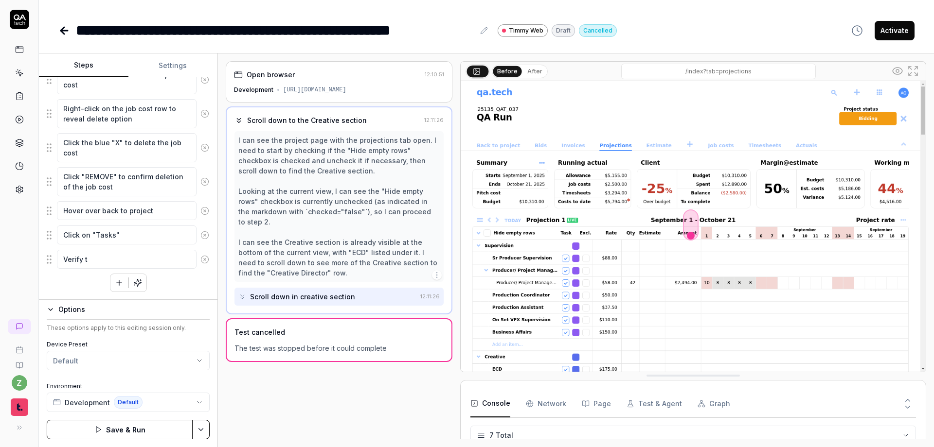
type textarea "Verify th"
type textarea "*"
type textarea "Verify the"
type textarea "*"
type textarea "Verify the n"
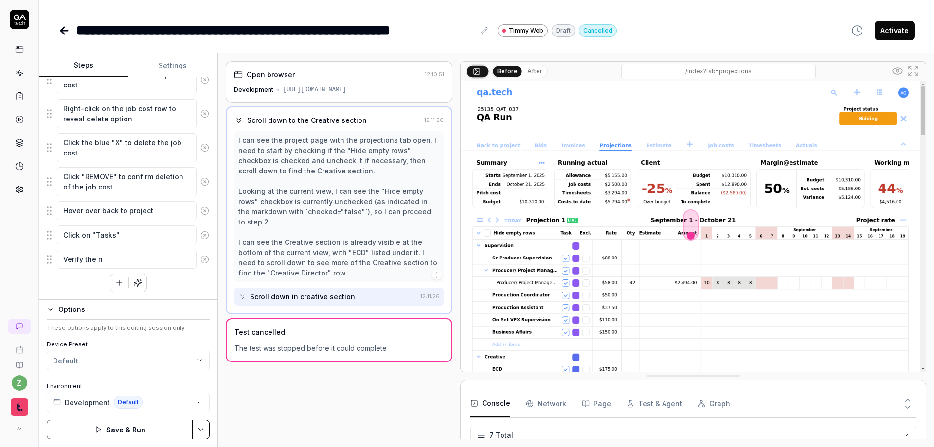
type textarea "*"
type textarea "Verify the ne"
drag, startPoint x: 106, startPoint y: 271, endPoint x: 72, endPoint y: 274, distance: 33.2
click at [72, 274] on textarea "Verify the new Creative Director task is visible" at bounding box center [127, 264] width 140 height 29
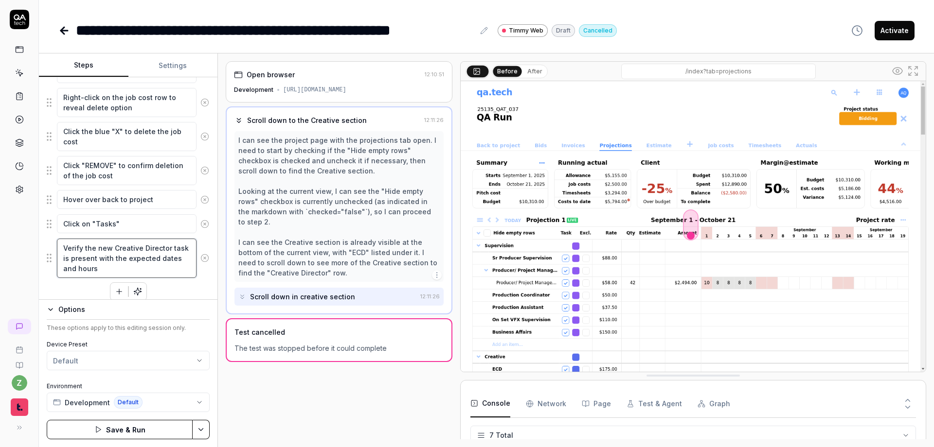
scroll to position [611, 0]
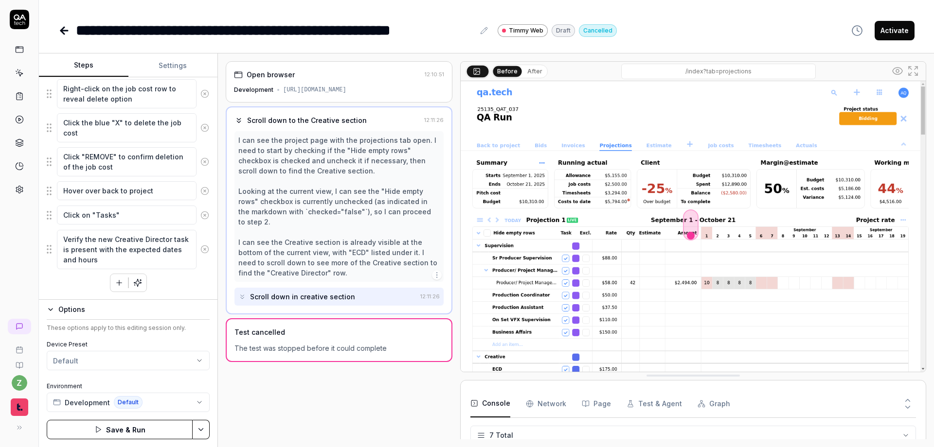
drag, startPoint x: 182, startPoint y: 286, endPoint x: 154, endPoint y: 321, distance: 43.9
click at [204, 430] on html "**********" at bounding box center [467, 223] width 934 height 447
click at [153, 364] on div "Save" at bounding box center [152, 362] width 124 height 21
click at [205, 424] on html "**********" at bounding box center [467, 223] width 934 height 447
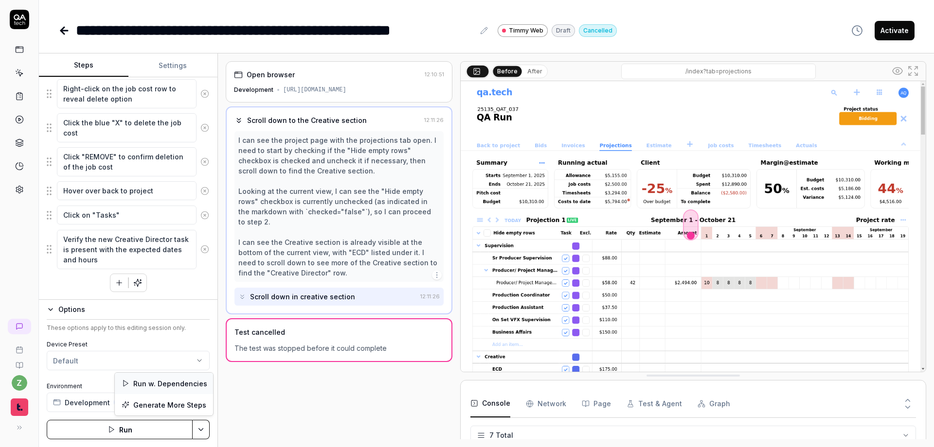
click at [172, 385] on div "Run w. Dependencies" at bounding box center [164, 383] width 98 height 21
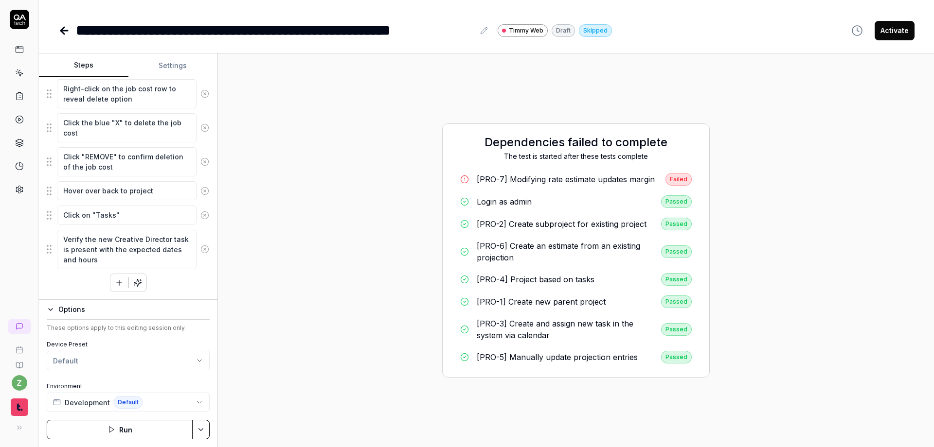
click at [533, 176] on div "[PRO-7] Modifying rate estimate updates margin" at bounding box center [566, 180] width 178 height 12
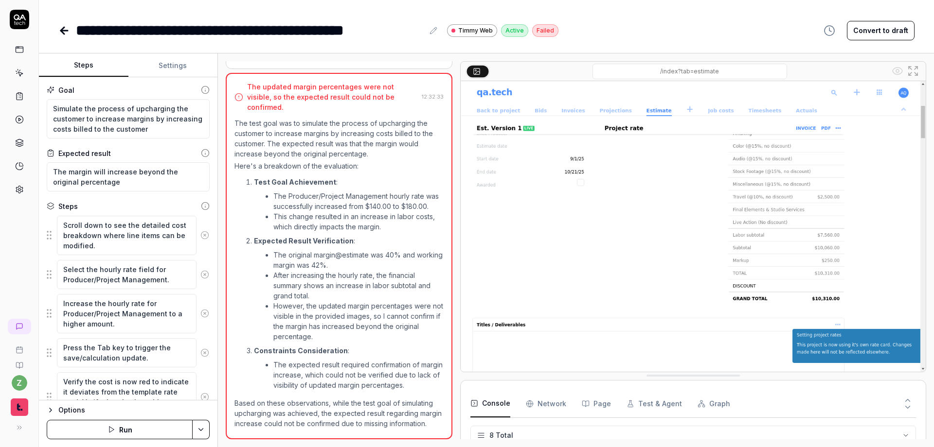
scroll to position [78, 0]
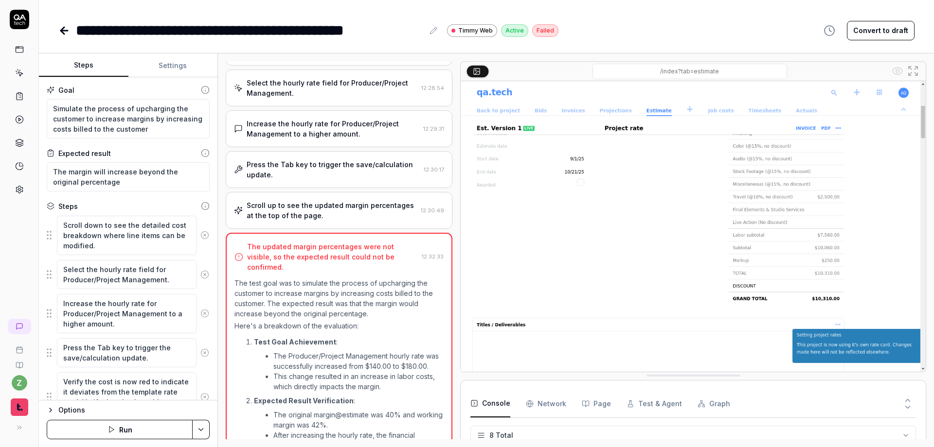
click at [278, 211] on div "Scroll up to see the updated margin percentages at the top of the page." at bounding box center [332, 210] width 170 height 20
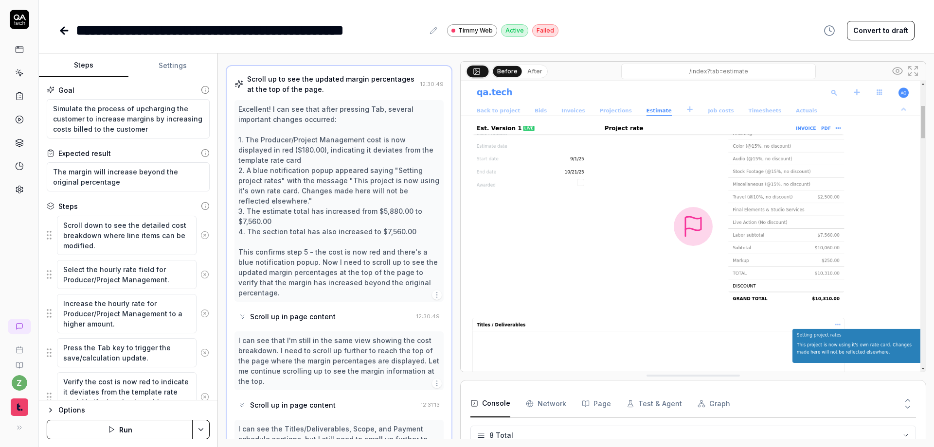
scroll to position [23, 0]
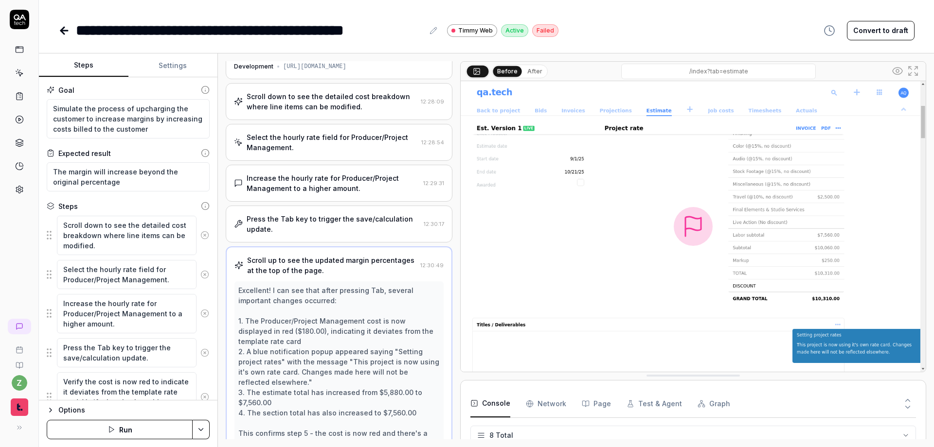
click at [325, 219] on div "Press the Tab key to trigger the save/calculation update." at bounding box center [333, 224] width 173 height 20
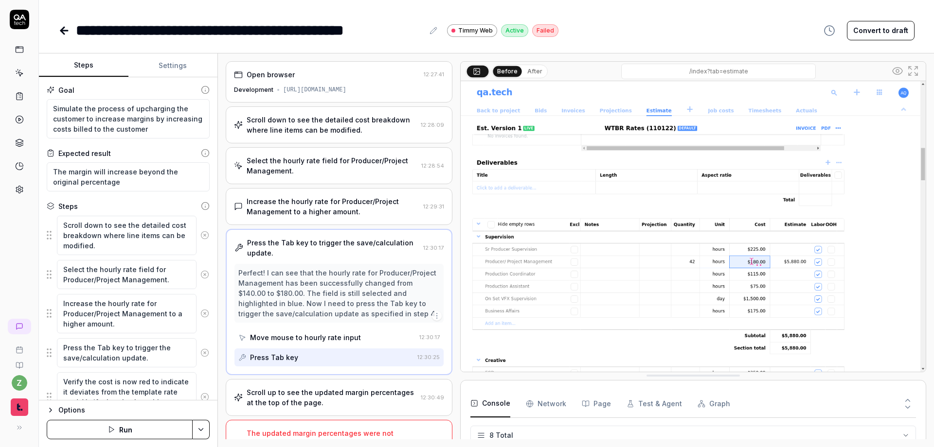
scroll to position [18, 0]
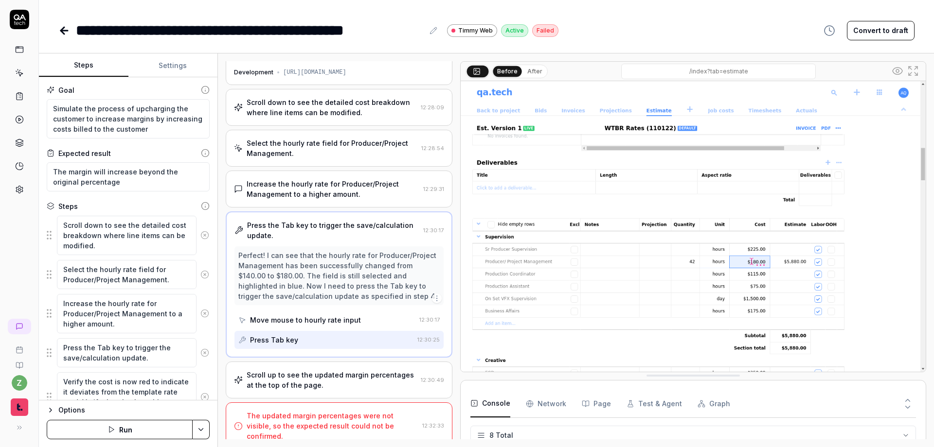
click at [318, 382] on div "Scroll up to see the updated margin percentages at the top of the page." at bounding box center [332, 380] width 170 height 20
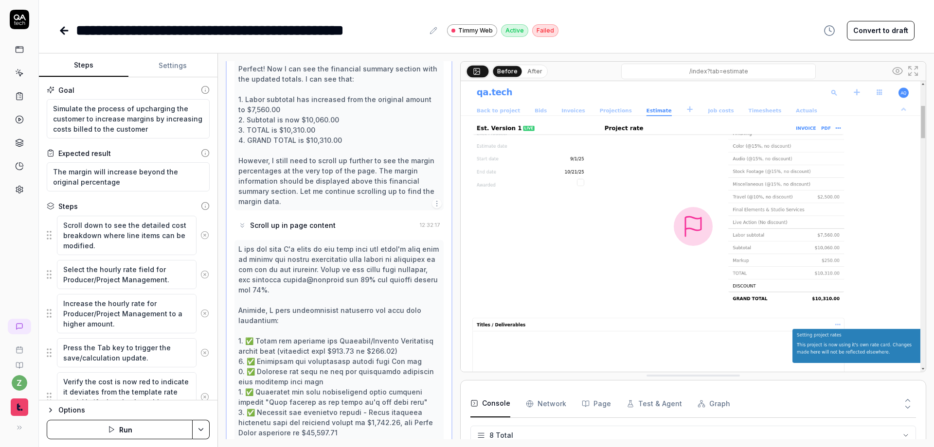
scroll to position [912, 0]
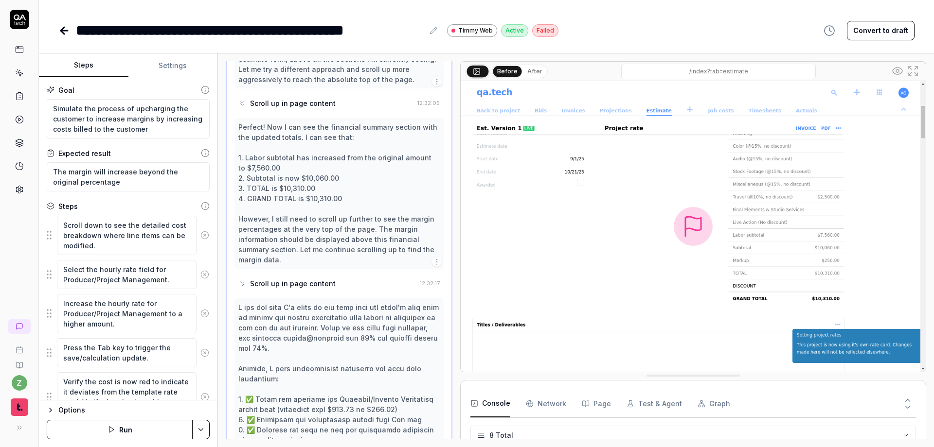
click at [211, 431] on div "Options Run" at bounding box center [128, 423] width 178 height 47
click at [203, 432] on html "**********" at bounding box center [467, 223] width 934 height 447
click at [133, 432] on html "**********" at bounding box center [467, 223] width 934 height 447
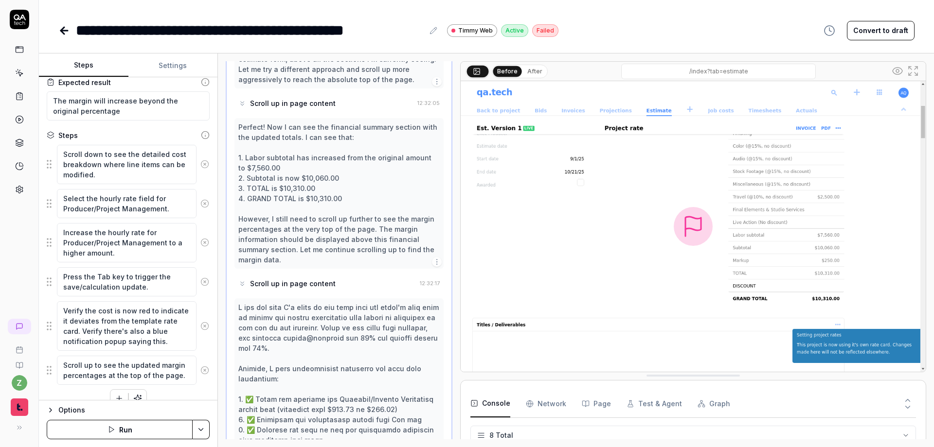
scroll to position [86, 0]
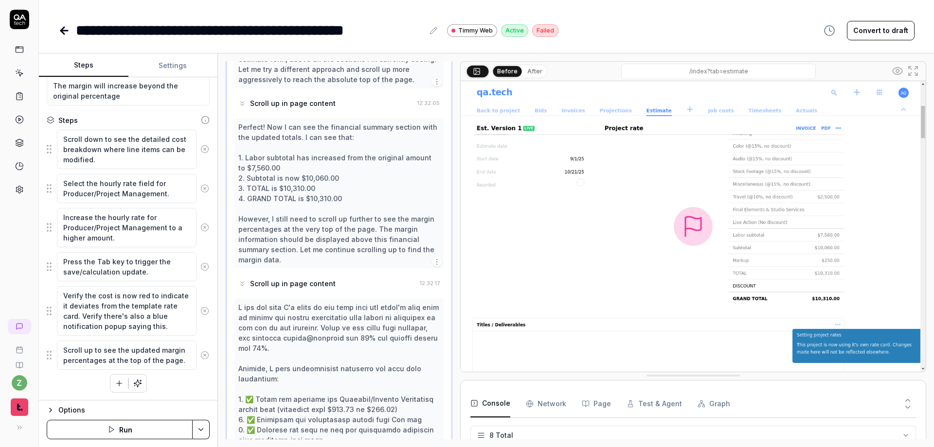
click at [147, 430] on button "Run" at bounding box center [120, 429] width 146 height 19
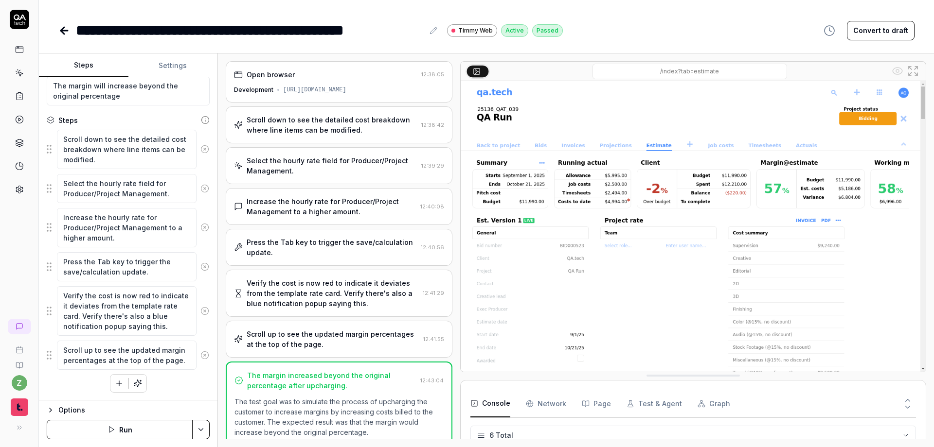
scroll to position [95, 0]
